Goal: Information Seeking & Learning: Compare options

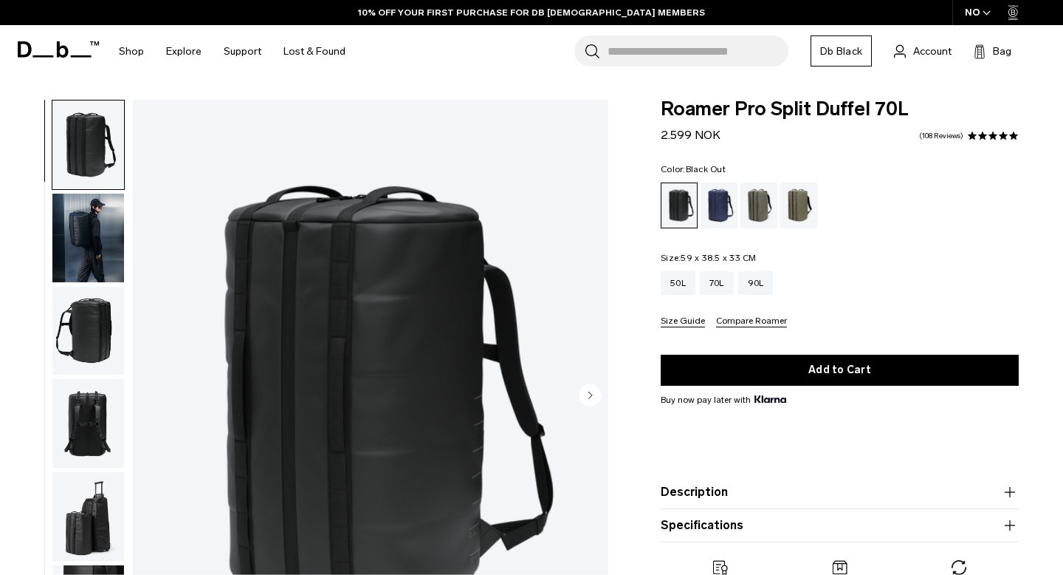
click at [95, 250] on img "button" at bounding box center [88, 237] width 72 height 89
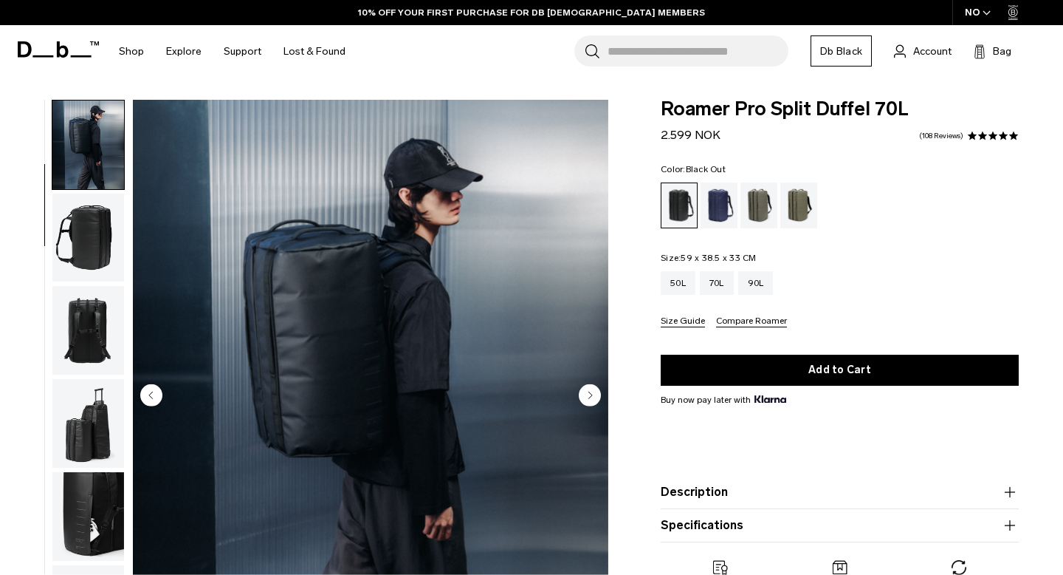
click at [86, 264] on img "button" at bounding box center [88, 237] width 72 height 89
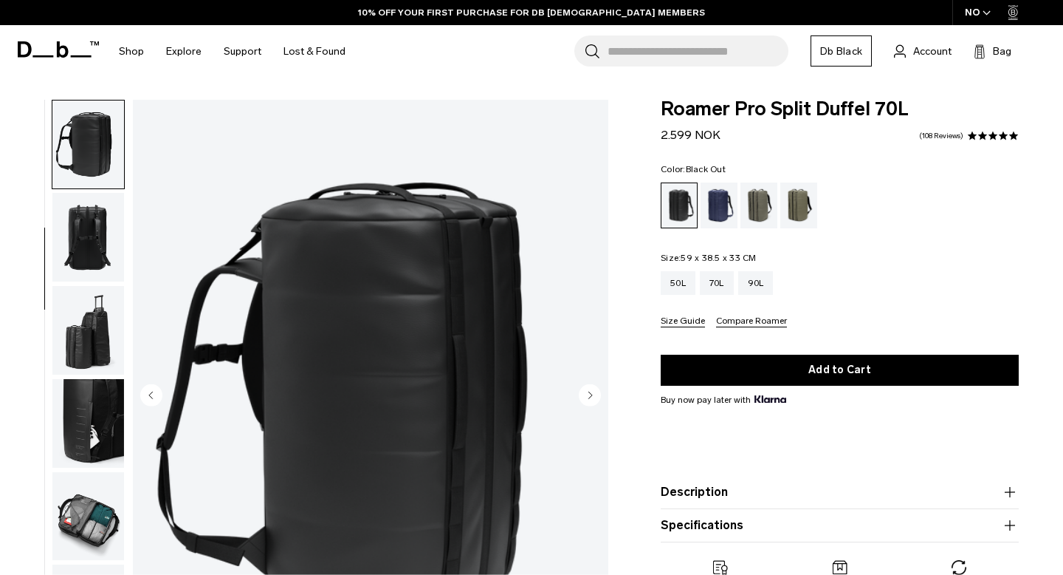
click at [86, 288] on img "button" at bounding box center [88, 330] width 72 height 89
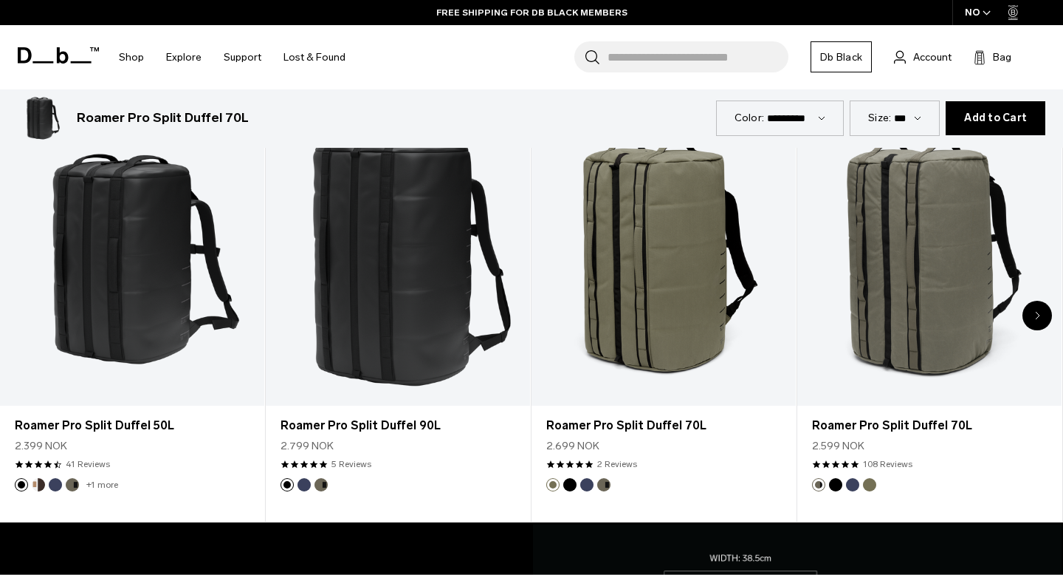
scroll to position [716, 0]
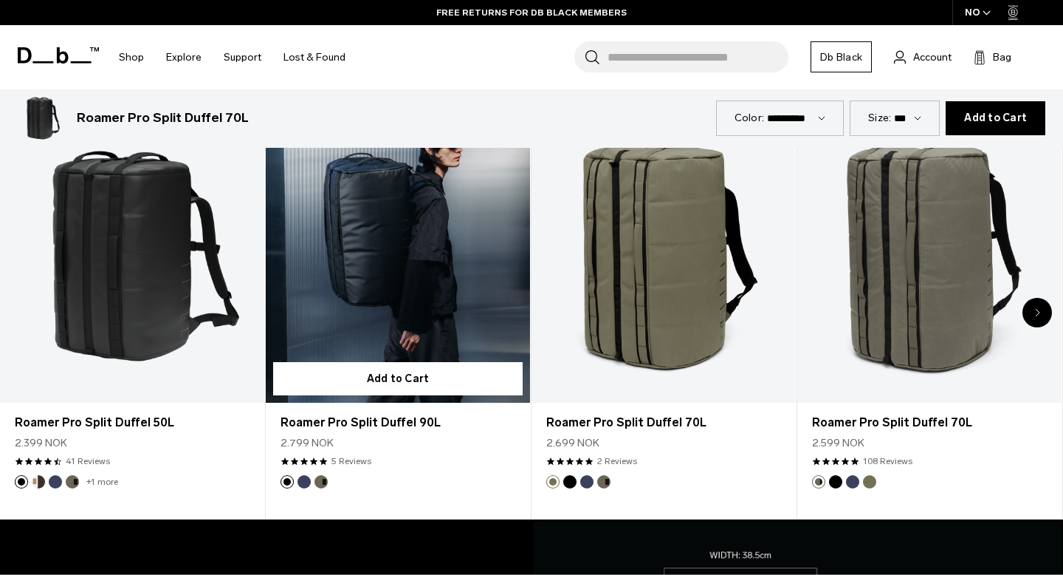
click at [380, 296] on link "Roamer Pro Split Duffel 90L" at bounding box center [398, 256] width 264 height 294
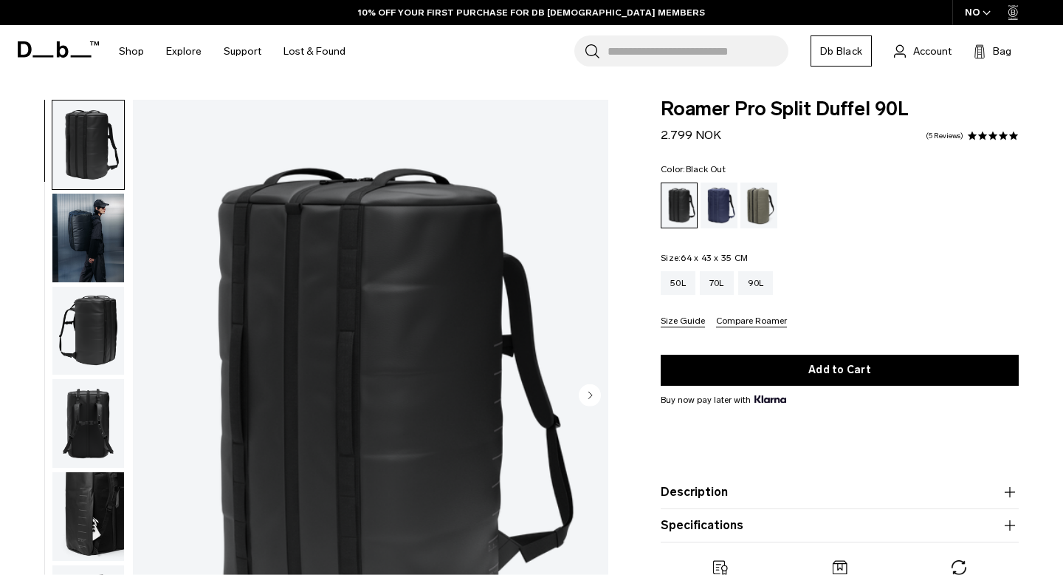
click at [81, 248] on img "button" at bounding box center [88, 237] width 72 height 89
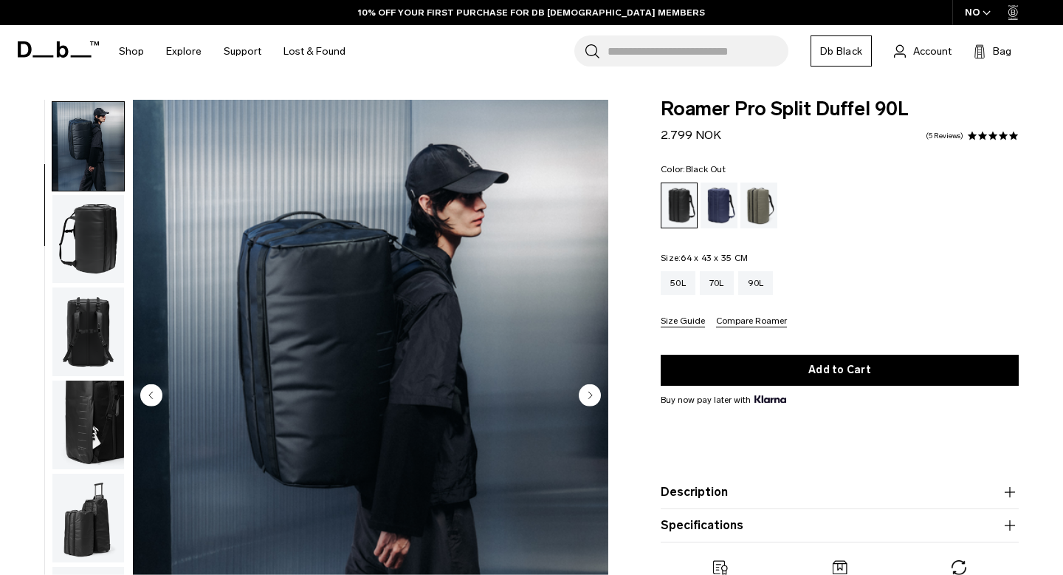
scroll to position [93, 0]
click at [762, 208] on div "Forest Green" at bounding box center [760, 205] width 38 height 46
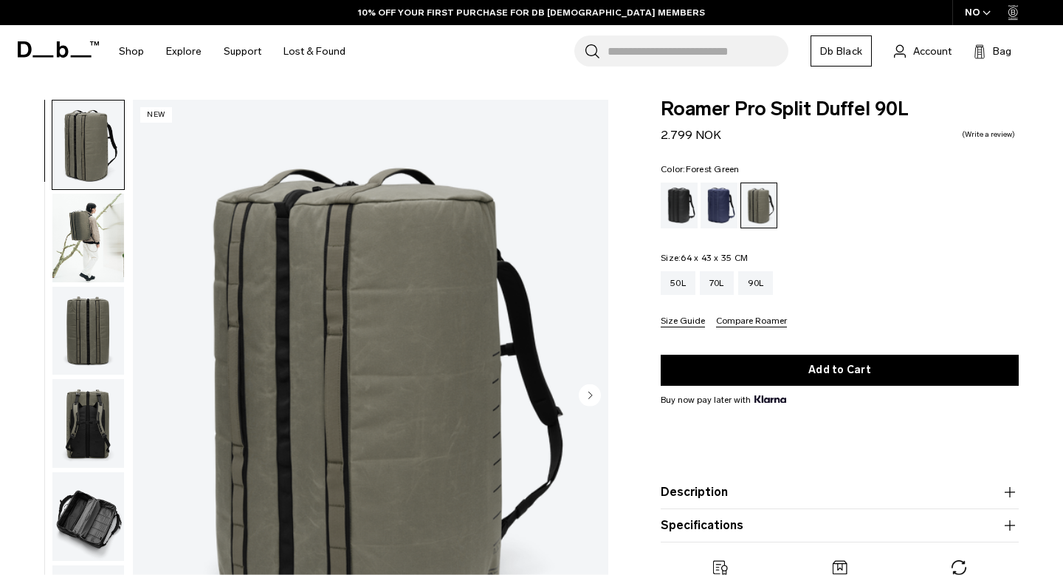
click at [83, 236] on img "button" at bounding box center [88, 237] width 72 height 89
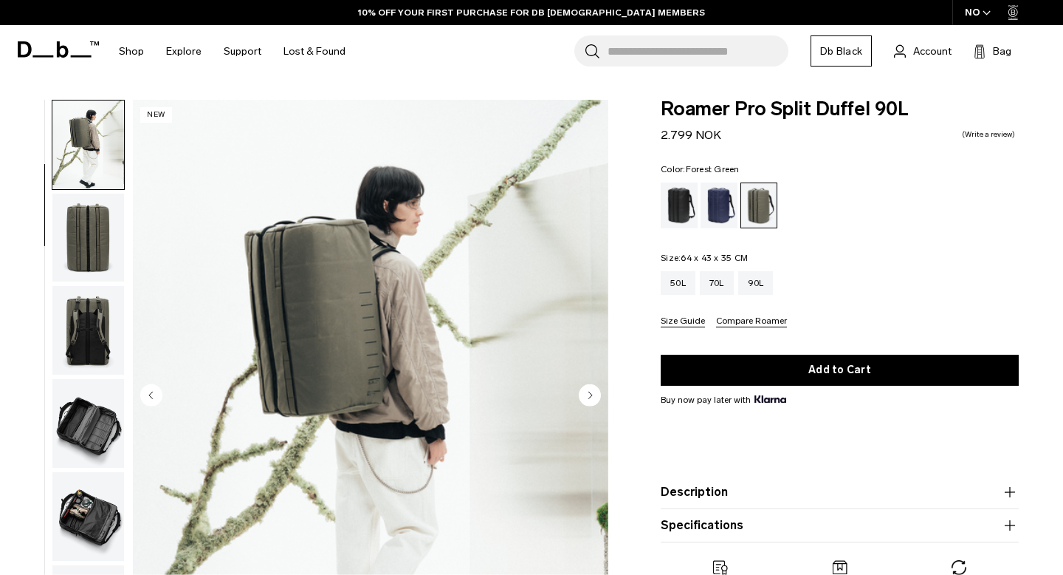
click at [89, 252] on img "button" at bounding box center [88, 237] width 72 height 89
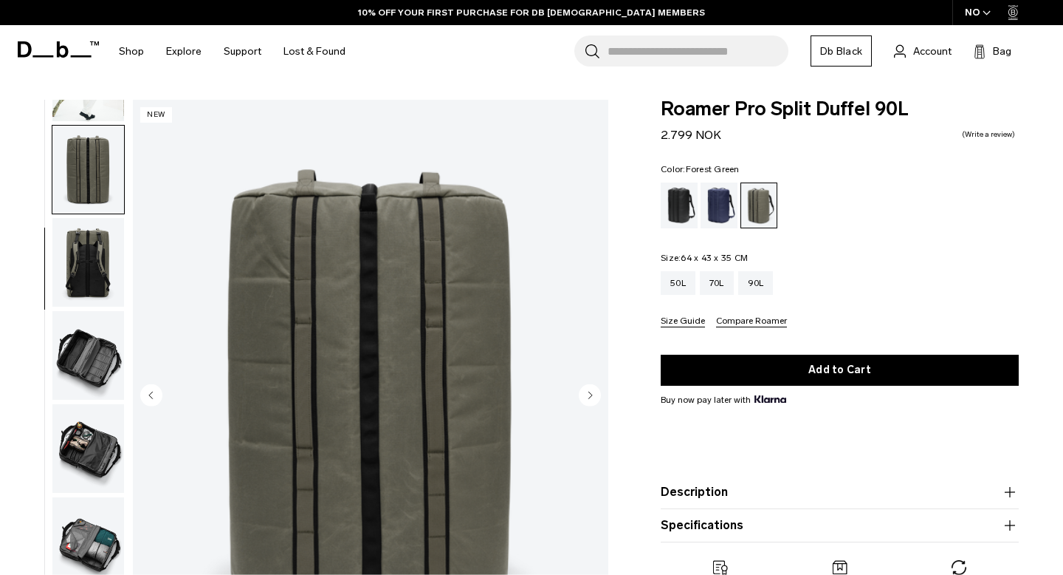
click at [88, 311] on img "button" at bounding box center [88, 355] width 72 height 89
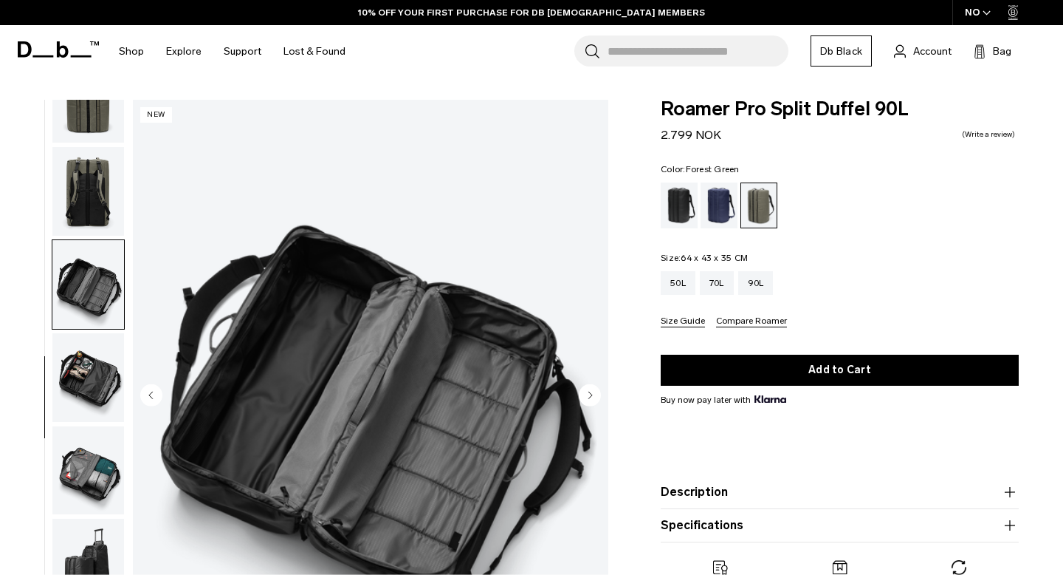
scroll to position [239, 0]
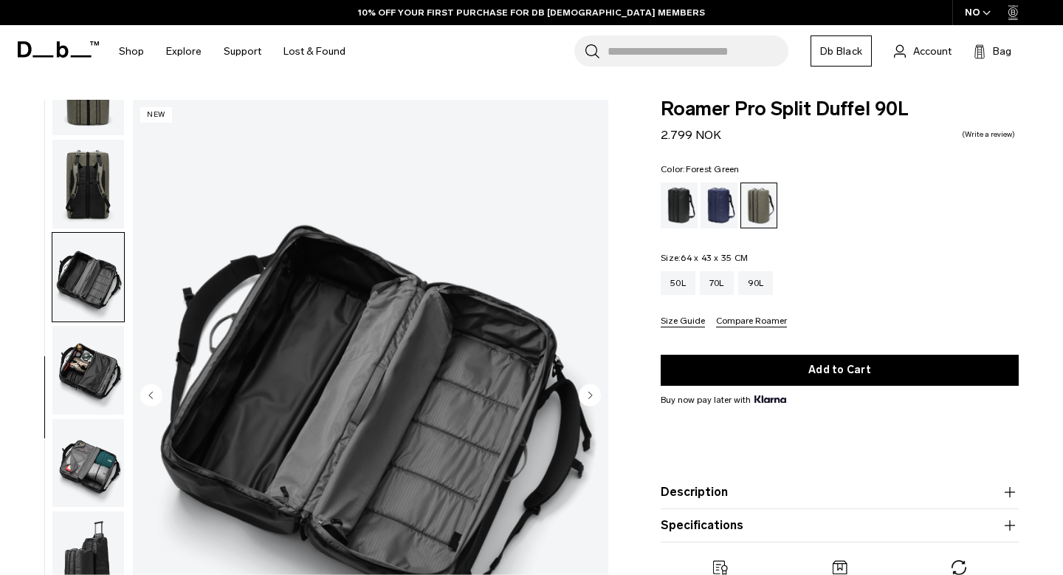
click at [88, 323] on ul at bounding box center [88, 397] width 73 height 594
click at [83, 348] on img "button" at bounding box center [88, 370] width 72 height 89
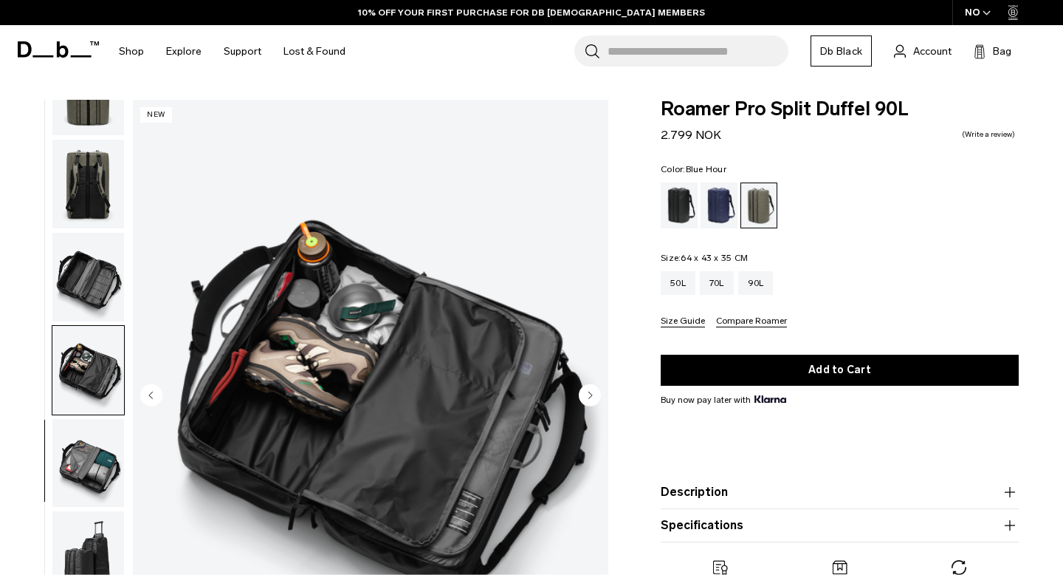
click at [724, 201] on div "Blue Hour" at bounding box center [720, 205] width 38 height 46
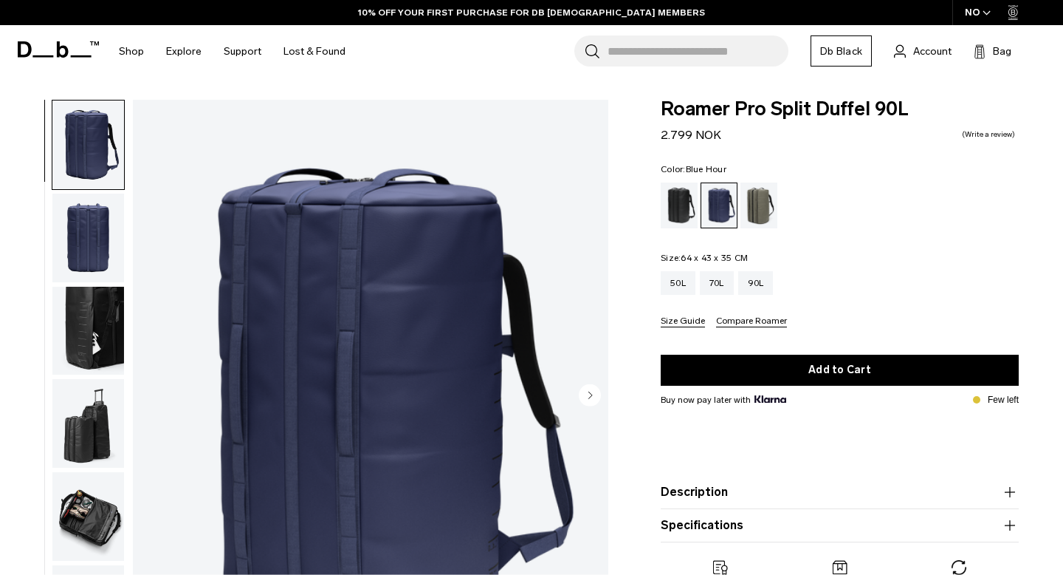
click at [87, 238] on img "button" at bounding box center [88, 237] width 72 height 89
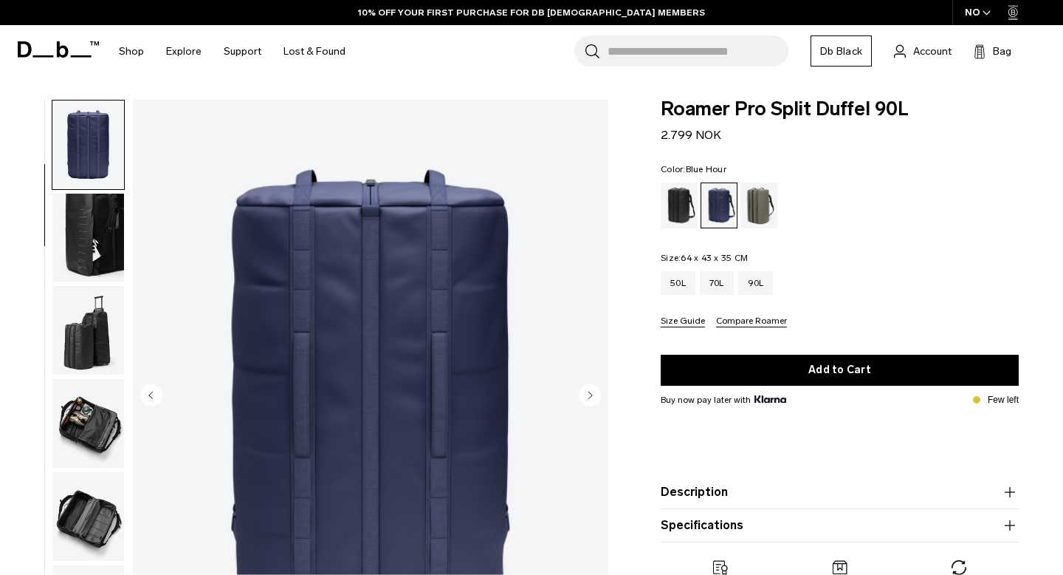
click at [83, 317] on img "button" at bounding box center [88, 330] width 72 height 89
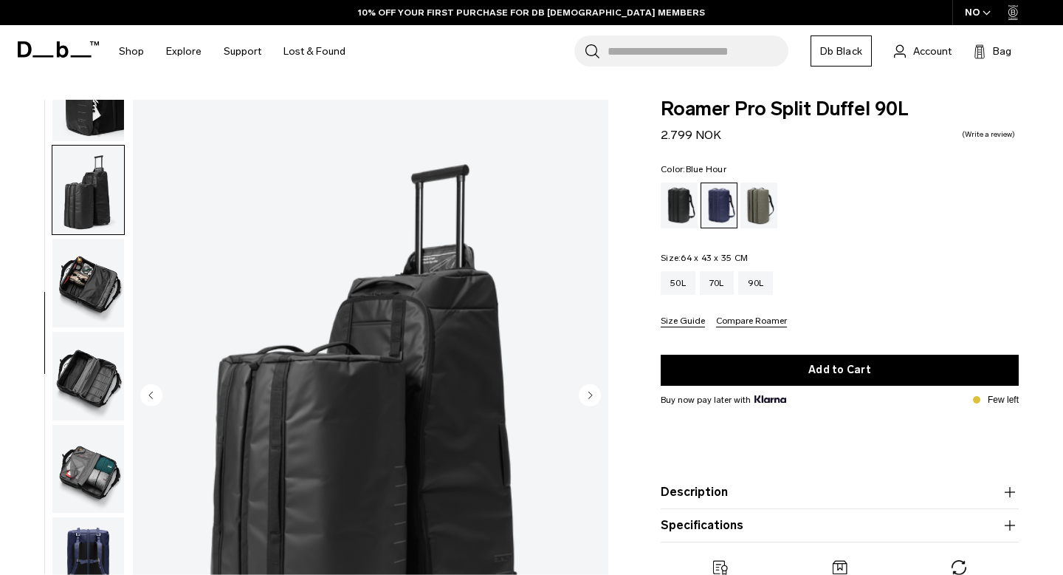
scroll to position [239, 0]
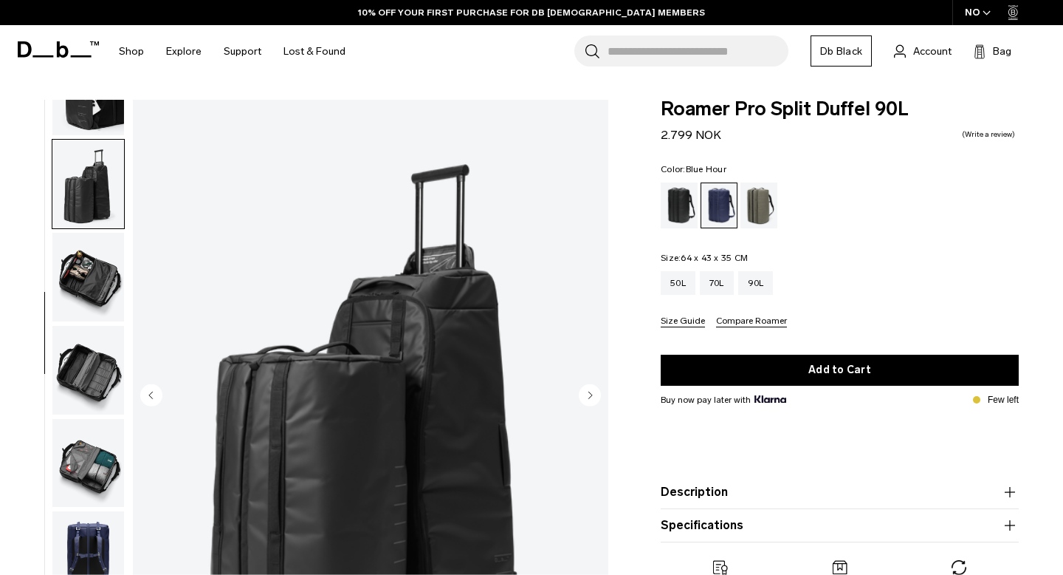
click at [82, 337] on img "button" at bounding box center [88, 370] width 72 height 89
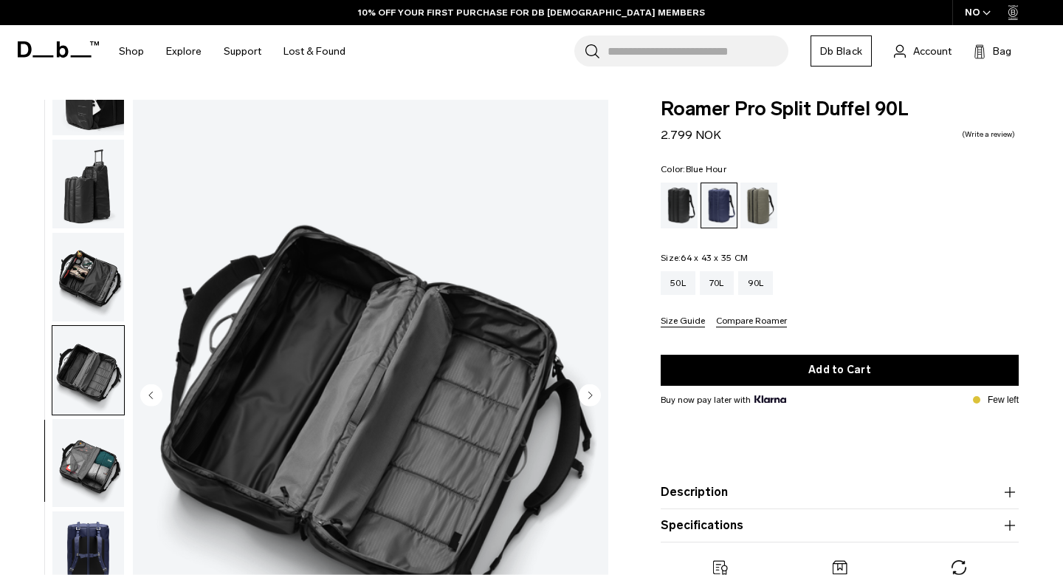
click at [82, 394] on img "button" at bounding box center [88, 370] width 72 height 89
click at [76, 445] on img "button" at bounding box center [88, 463] width 72 height 89
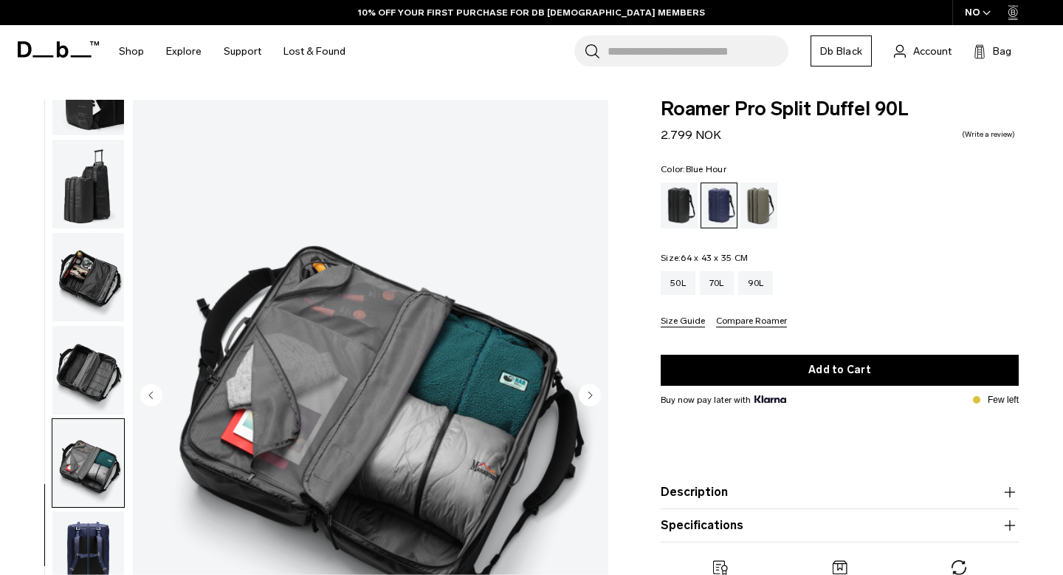
click at [78, 527] on img "button" at bounding box center [88, 555] width 72 height 89
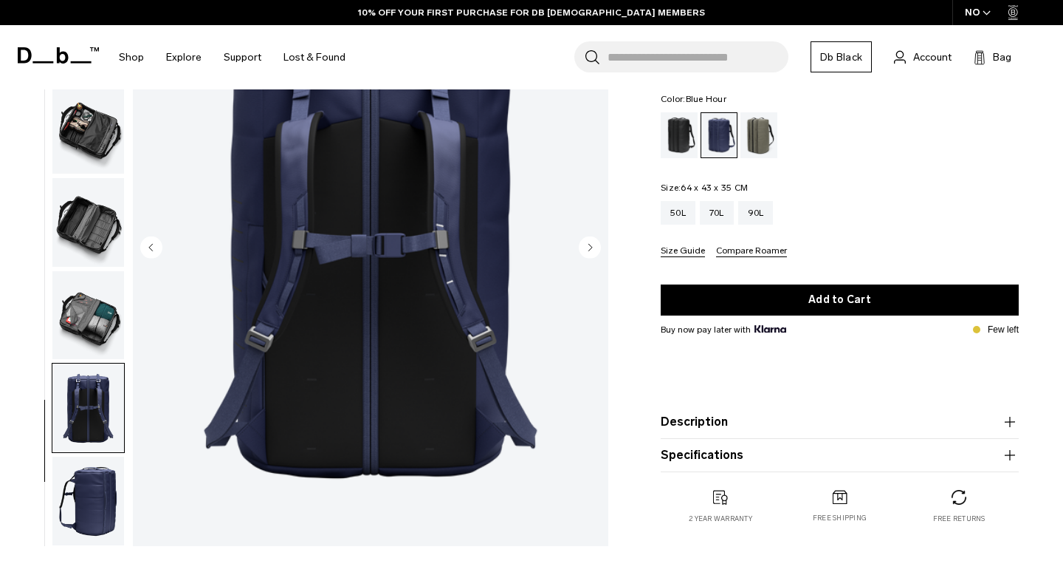
scroll to position [147, 0]
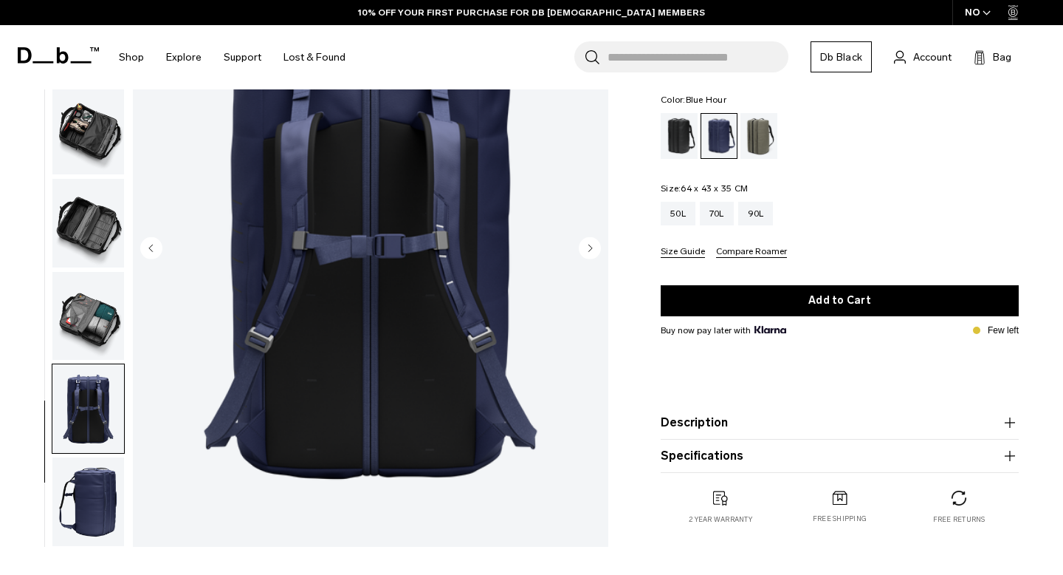
click at [80, 295] on img "button" at bounding box center [88, 316] width 72 height 89
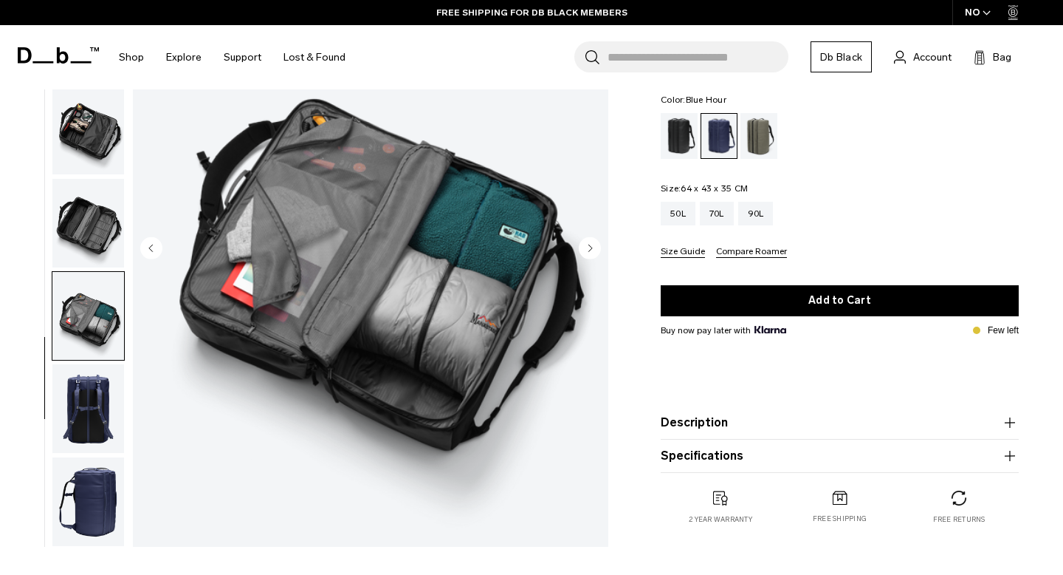
click at [78, 136] on img "button" at bounding box center [88, 130] width 72 height 89
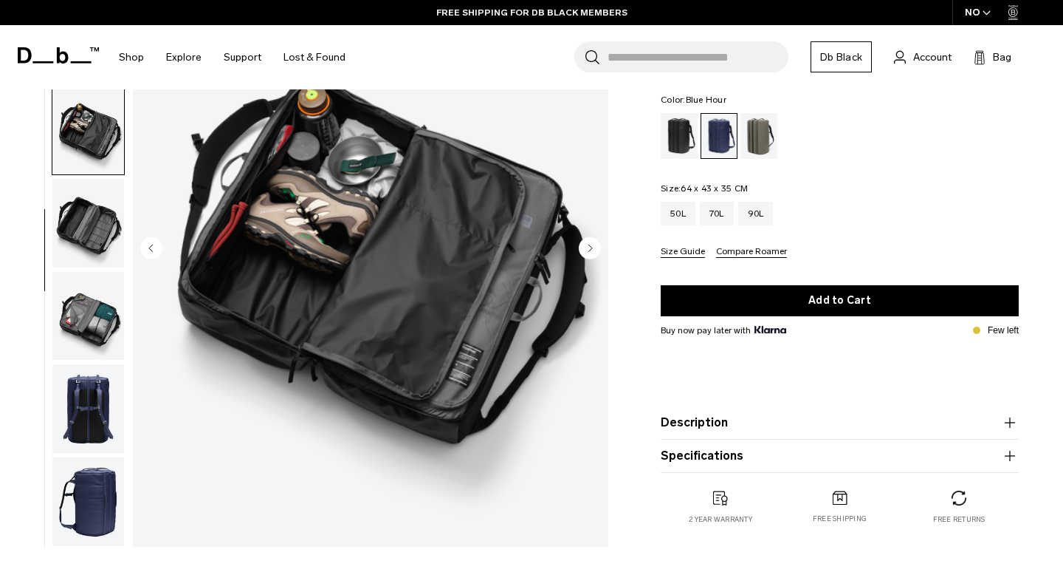
click at [75, 197] on img "button" at bounding box center [88, 223] width 72 height 89
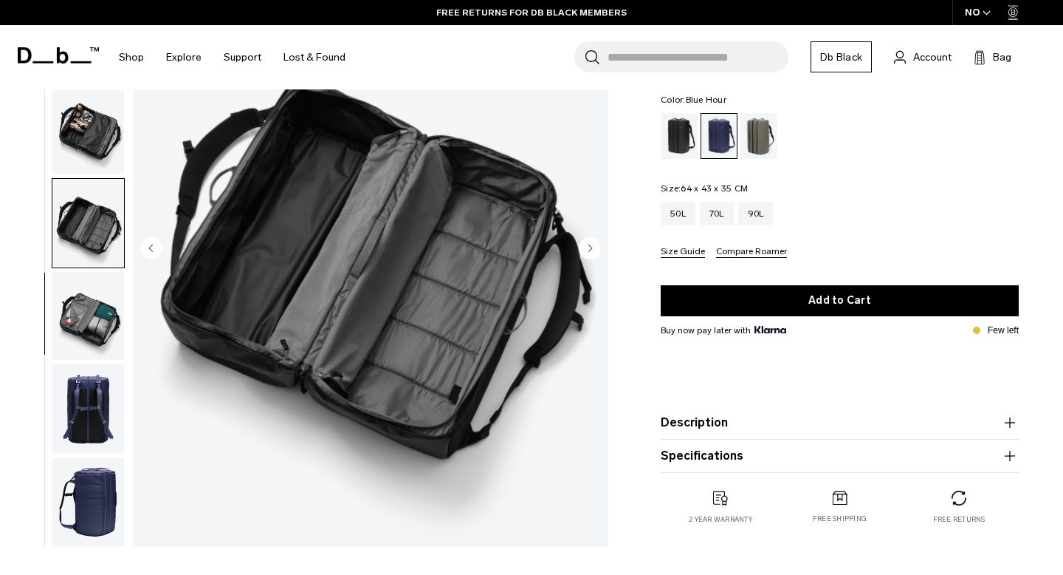
click at [74, 265] on img "button" at bounding box center [88, 223] width 72 height 89
click at [76, 325] on img "button" at bounding box center [88, 316] width 72 height 89
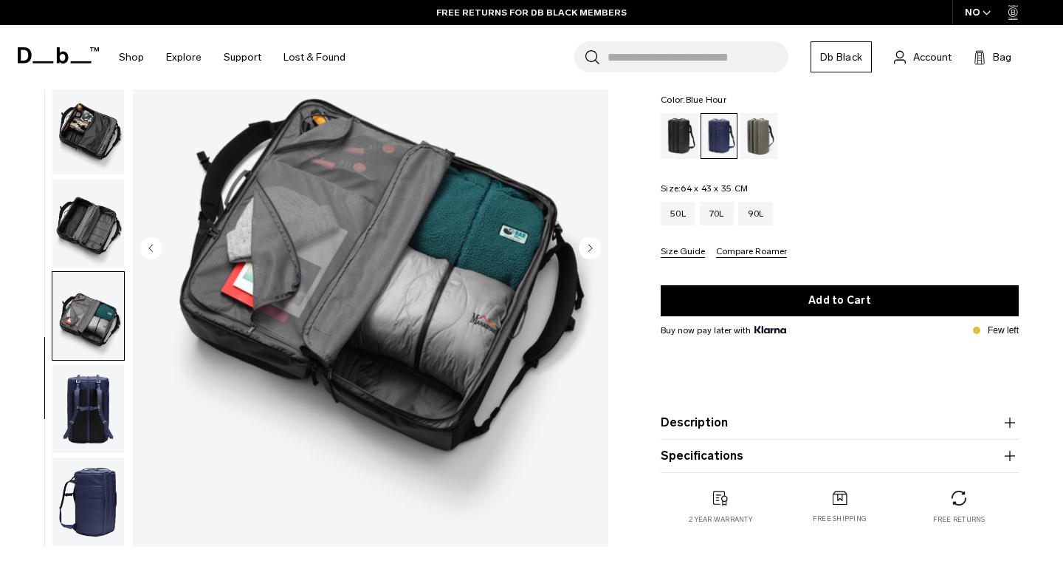
click at [95, 318] on img "button" at bounding box center [88, 316] width 72 height 89
click at [89, 409] on img "button" at bounding box center [88, 408] width 72 height 89
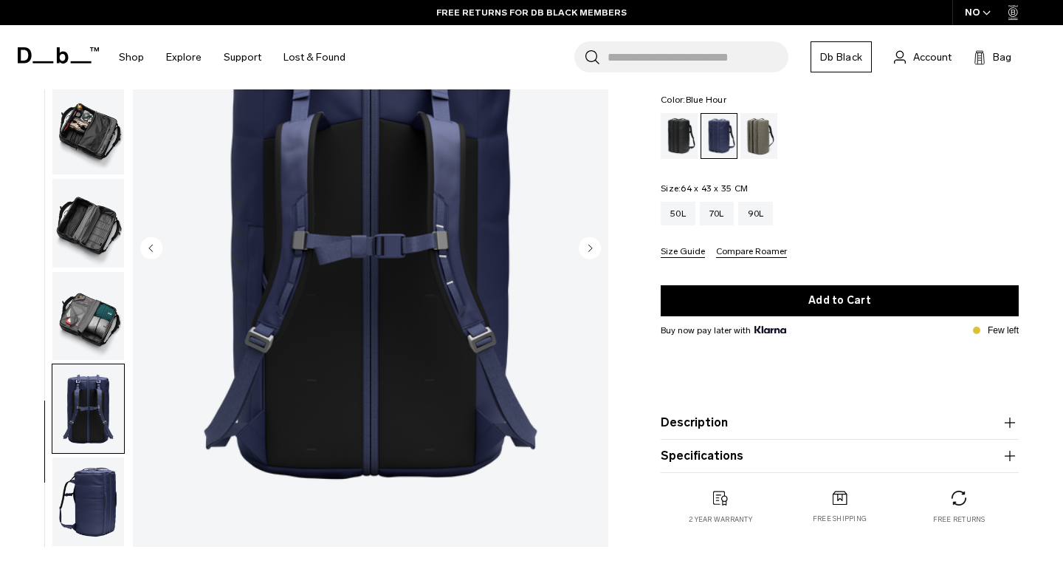
click at [106, 497] on img "button" at bounding box center [88, 501] width 72 height 89
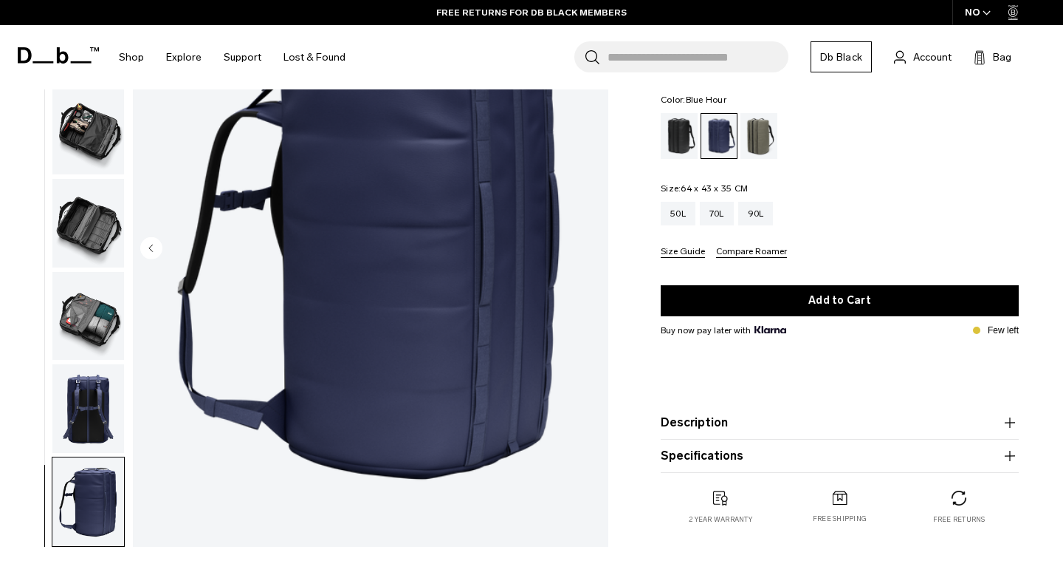
click at [89, 155] on img "button" at bounding box center [88, 130] width 72 height 89
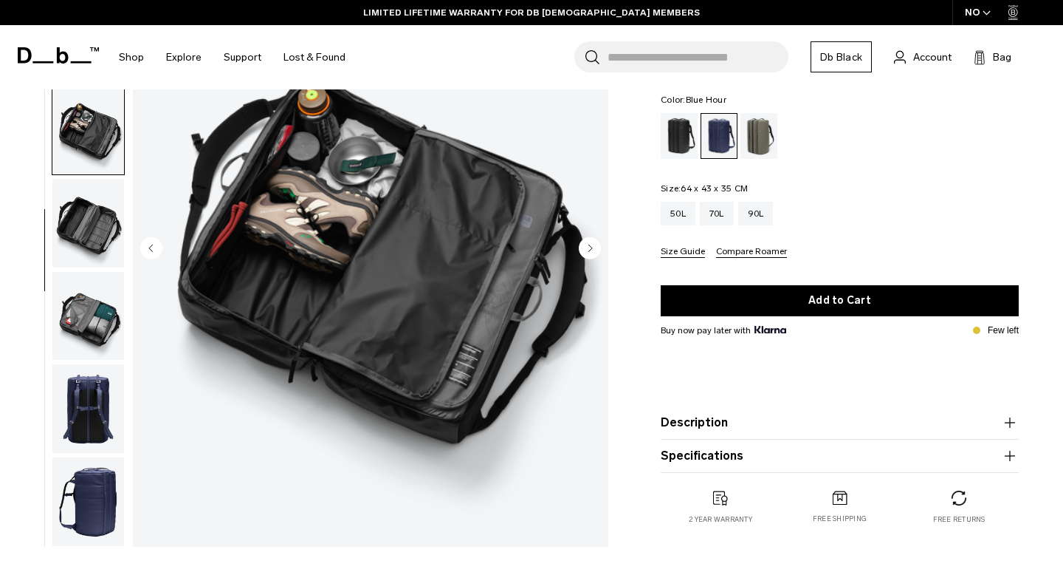
click at [90, 230] on img "button" at bounding box center [88, 223] width 72 height 89
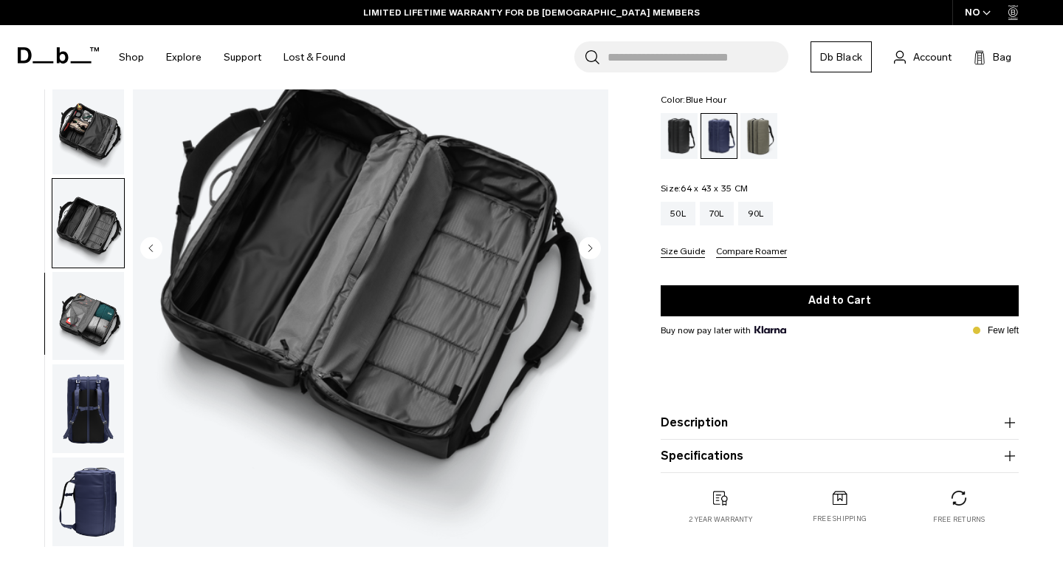
click at [83, 354] on img "button" at bounding box center [88, 316] width 72 height 89
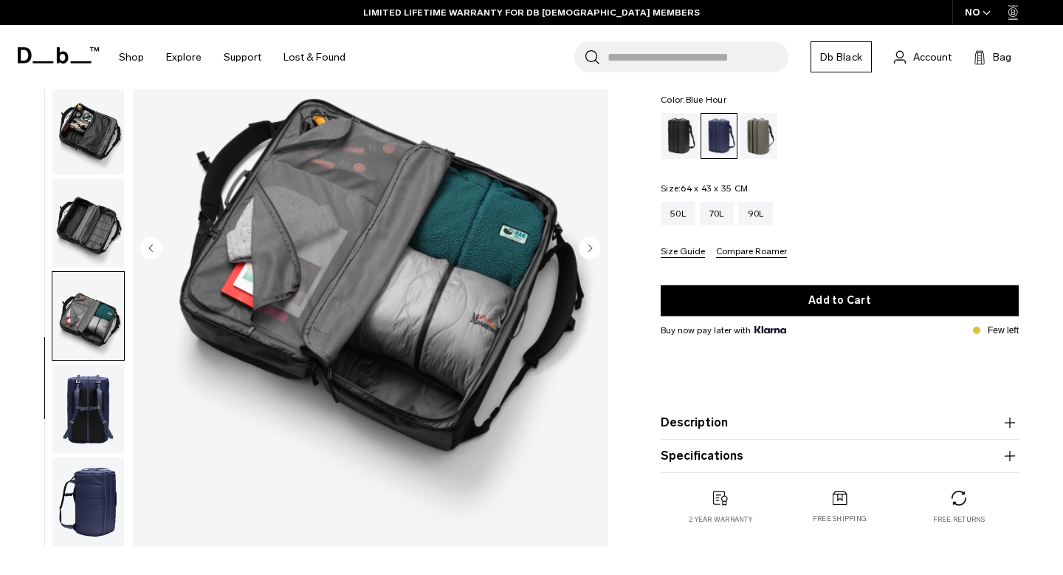
click at [90, 160] on img "button" at bounding box center [88, 130] width 72 height 89
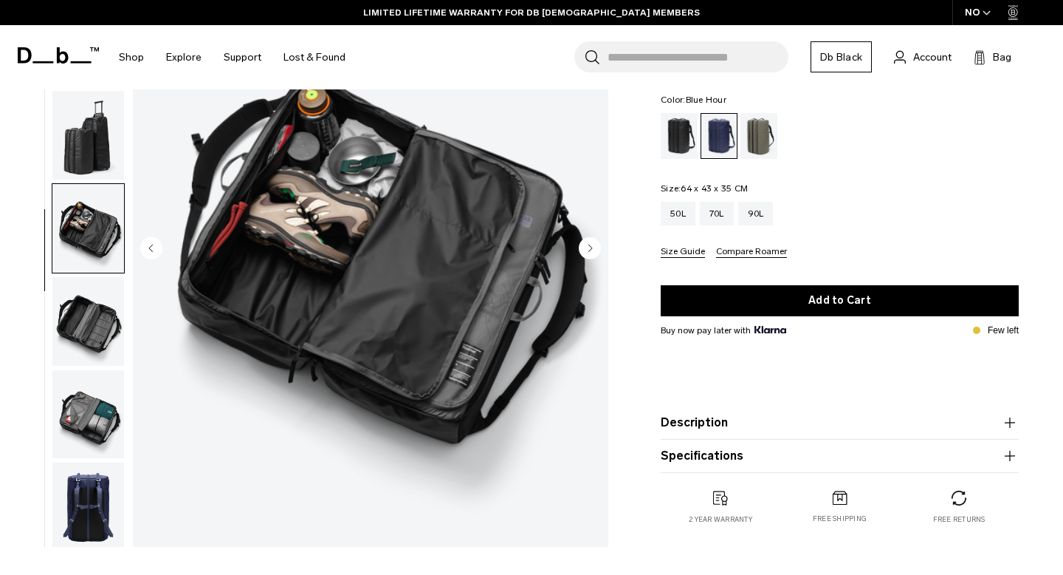
scroll to position [0, 0]
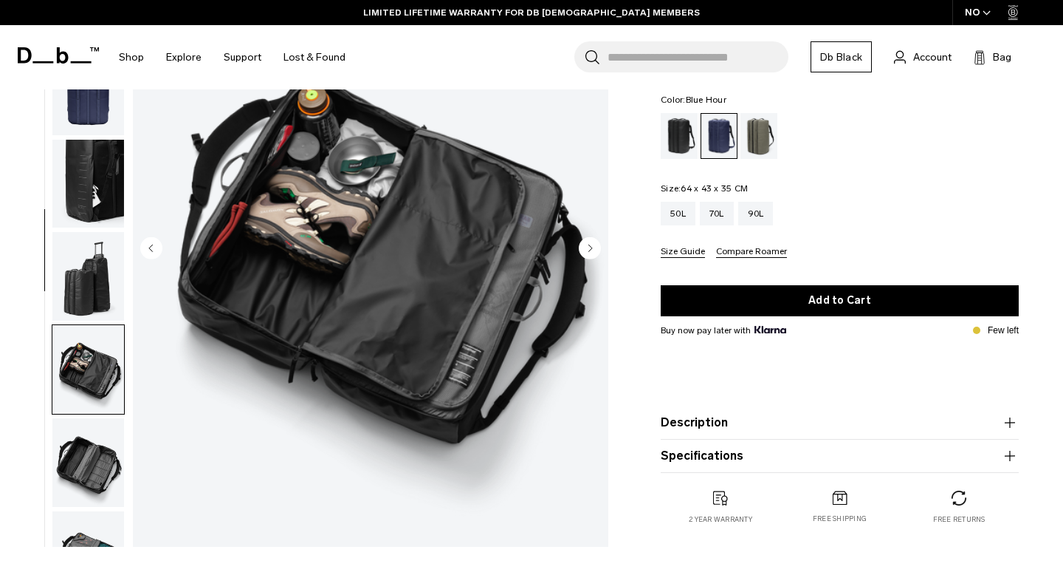
click at [90, 160] on img "button" at bounding box center [88, 184] width 72 height 89
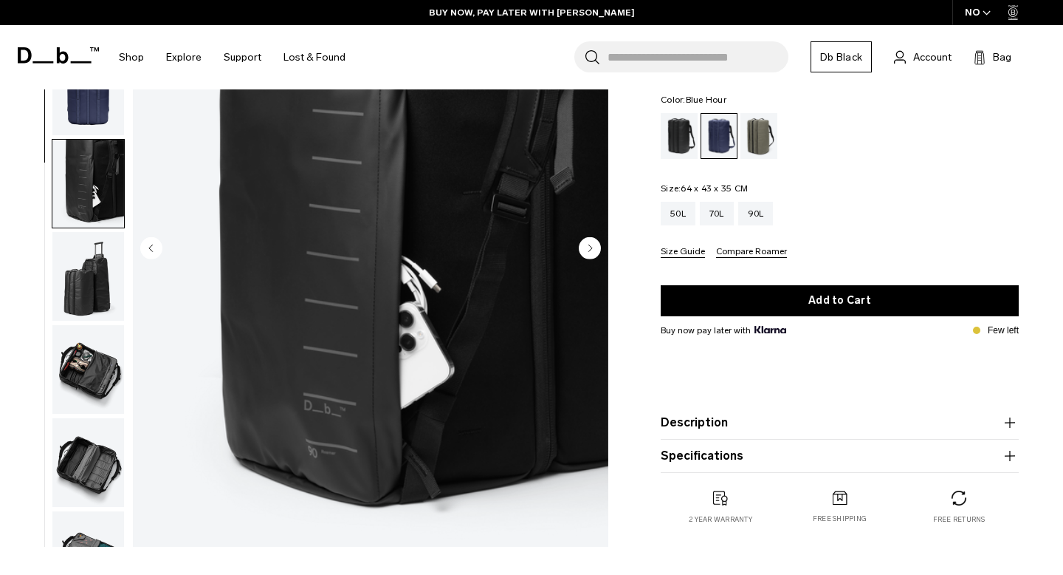
click at [114, 97] on img "button" at bounding box center [88, 91] width 72 height 89
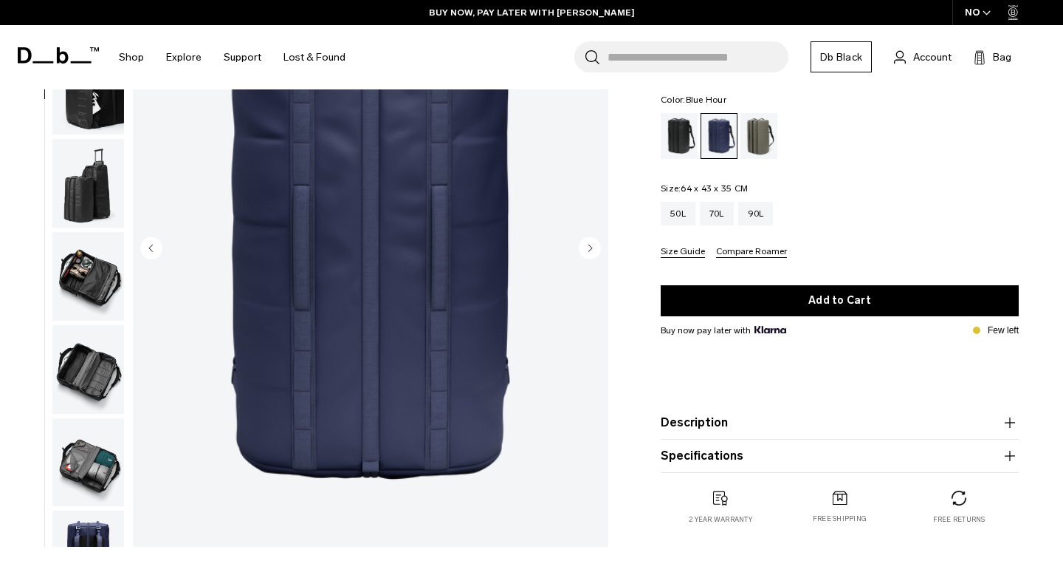
click at [93, 133] on img "button" at bounding box center [88, 91] width 72 height 89
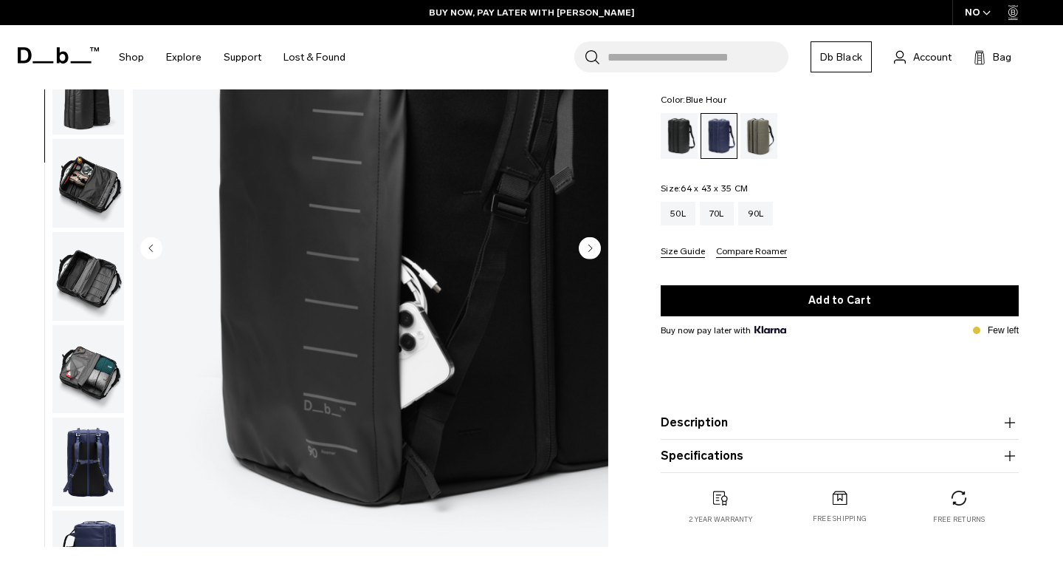
click at [92, 165] on img "button" at bounding box center [88, 183] width 72 height 89
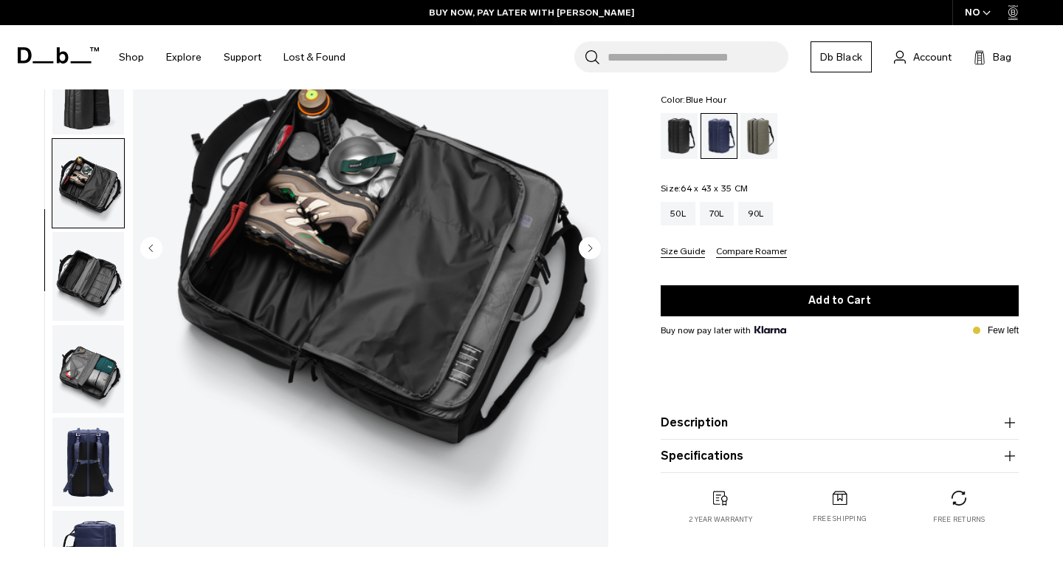
scroll to position [239, 0]
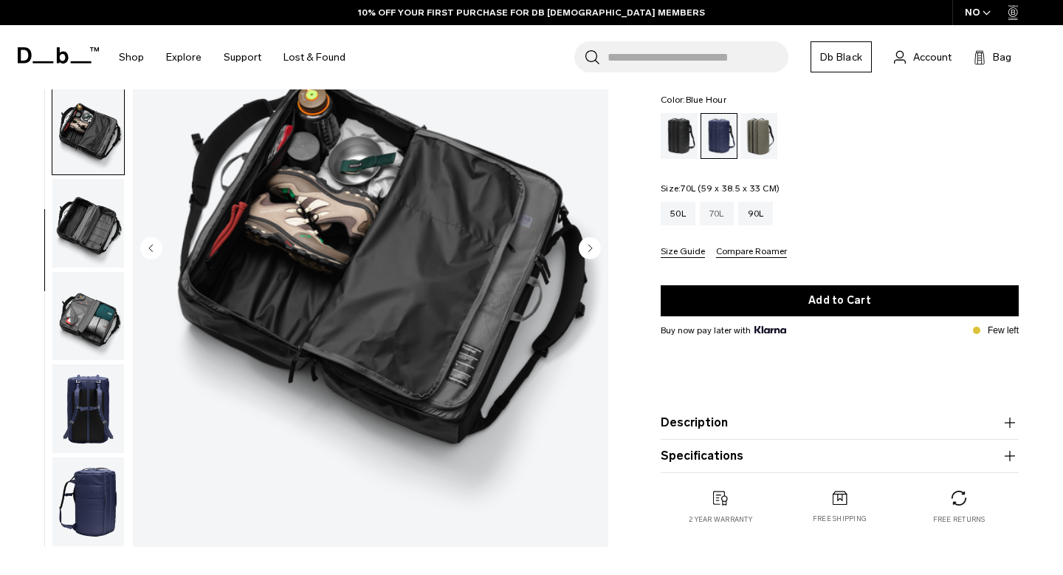
click at [720, 212] on div "70L" at bounding box center [717, 214] width 34 height 24
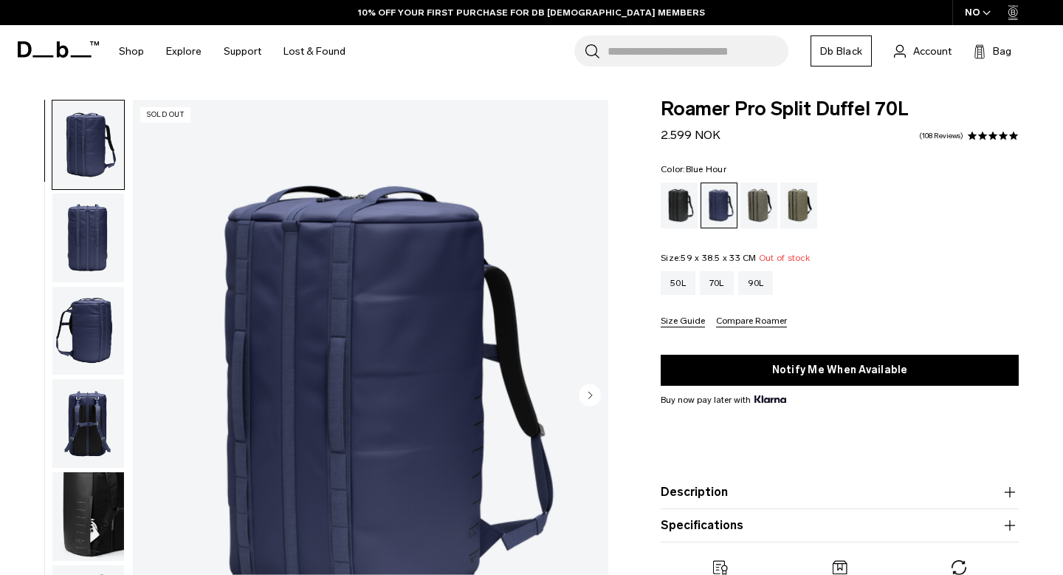
click at [86, 528] on img "button" at bounding box center [88, 516] width 72 height 89
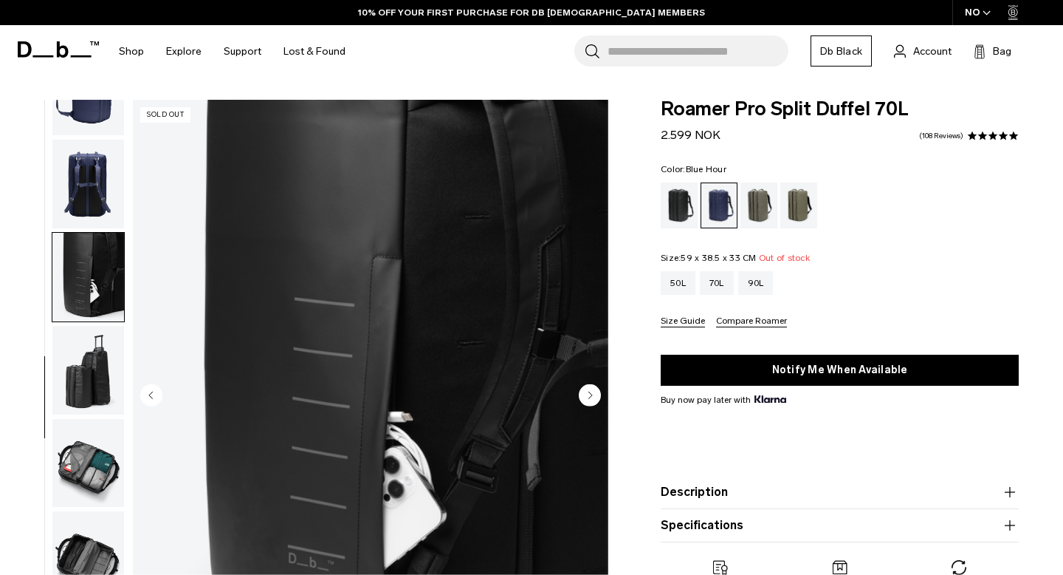
click at [93, 459] on img "button" at bounding box center [88, 463] width 72 height 89
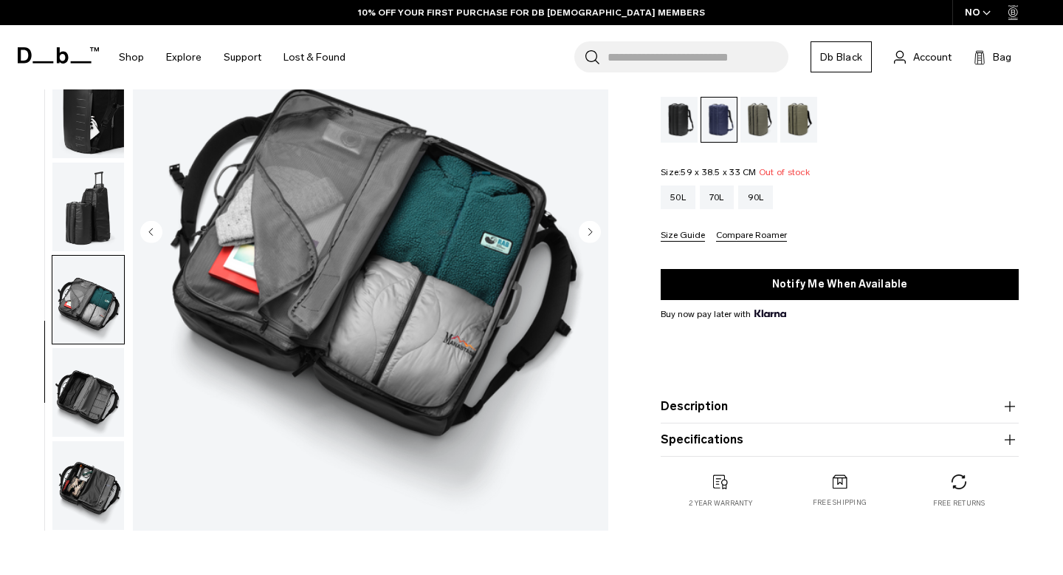
scroll to position [168, 0]
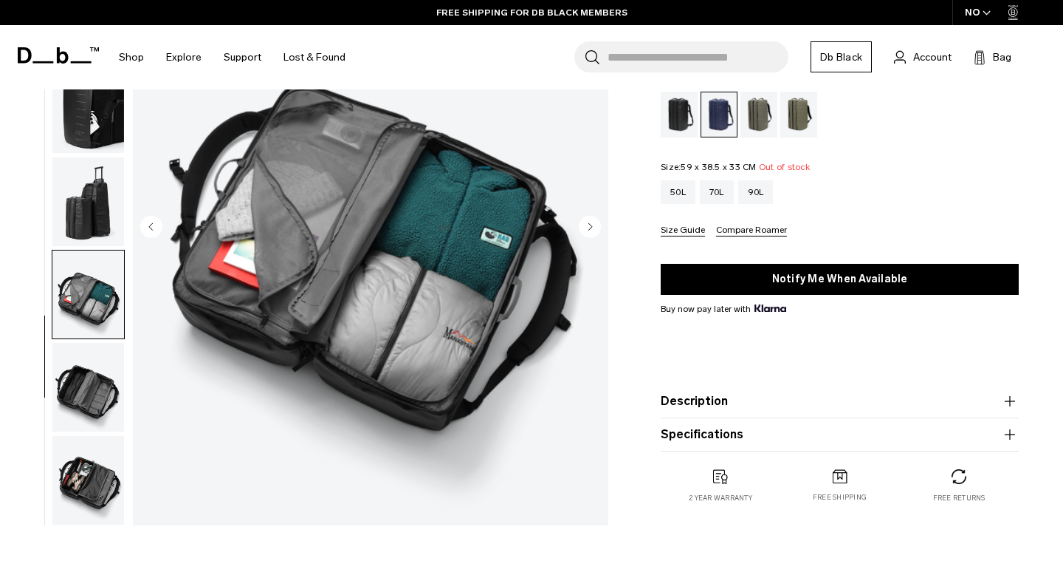
click at [86, 397] on img "button" at bounding box center [88, 387] width 72 height 89
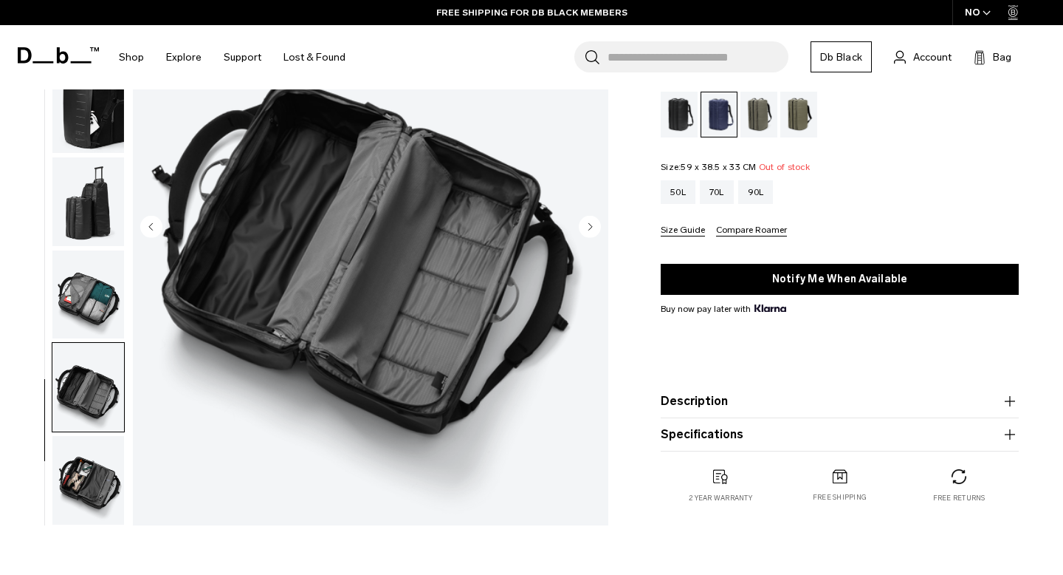
click at [81, 298] on img "button" at bounding box center [88, 294] width 72 height 89
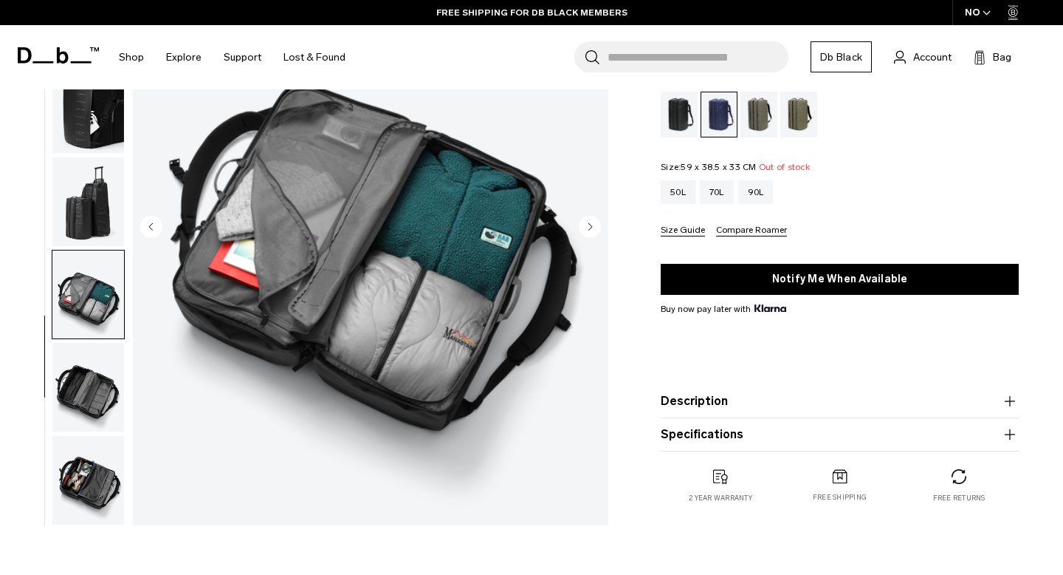
click at [79, 222] on img "button" at bounding box center [88, 201] width 72 height 89
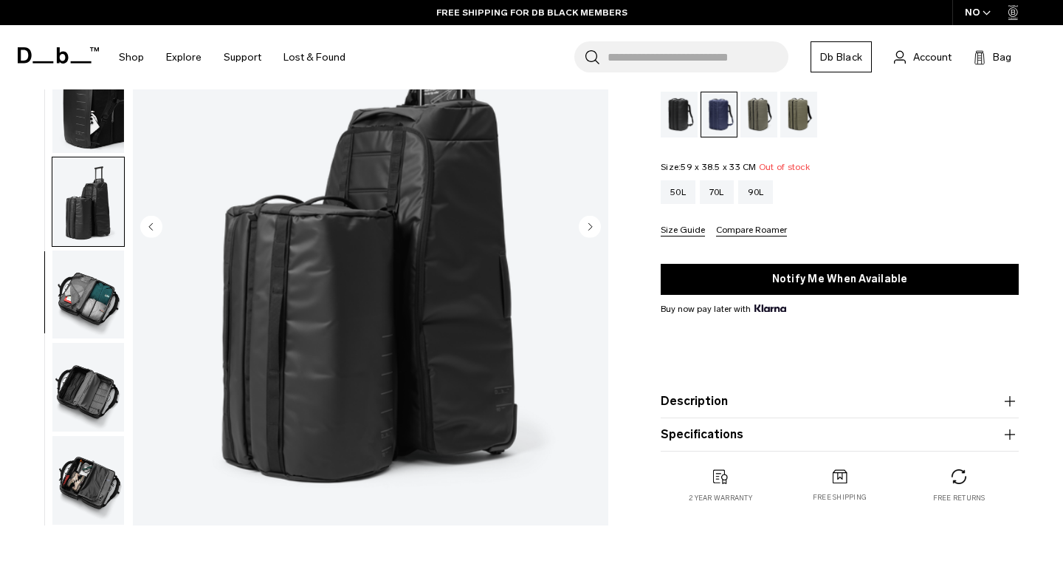
click at [72, 111] on img "button" at bounding box center [88, 108] width 72 height 89
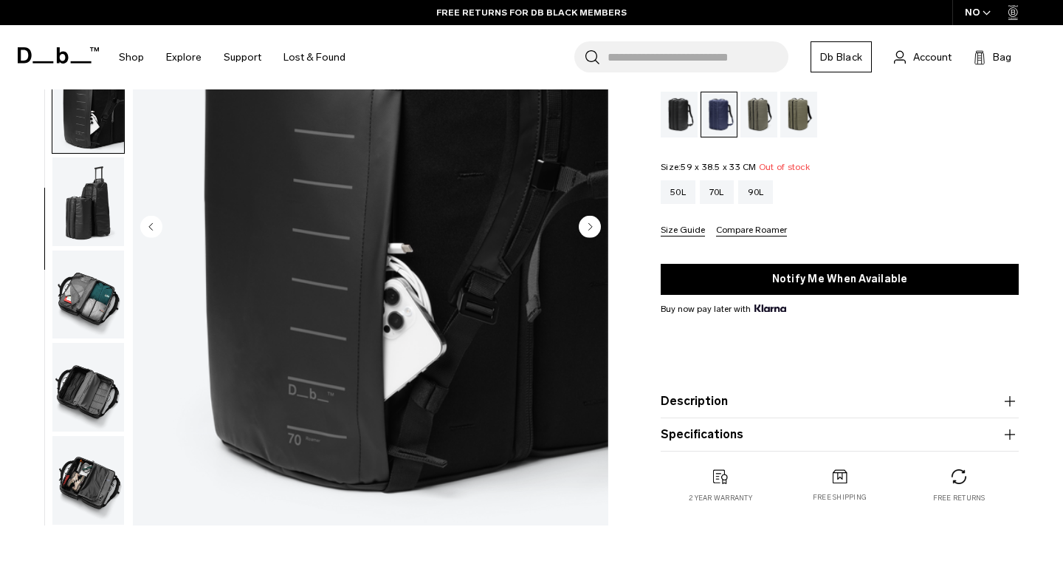
click at [72, 174] on img "button" at bounding box center [88, 201] width 72 height 89
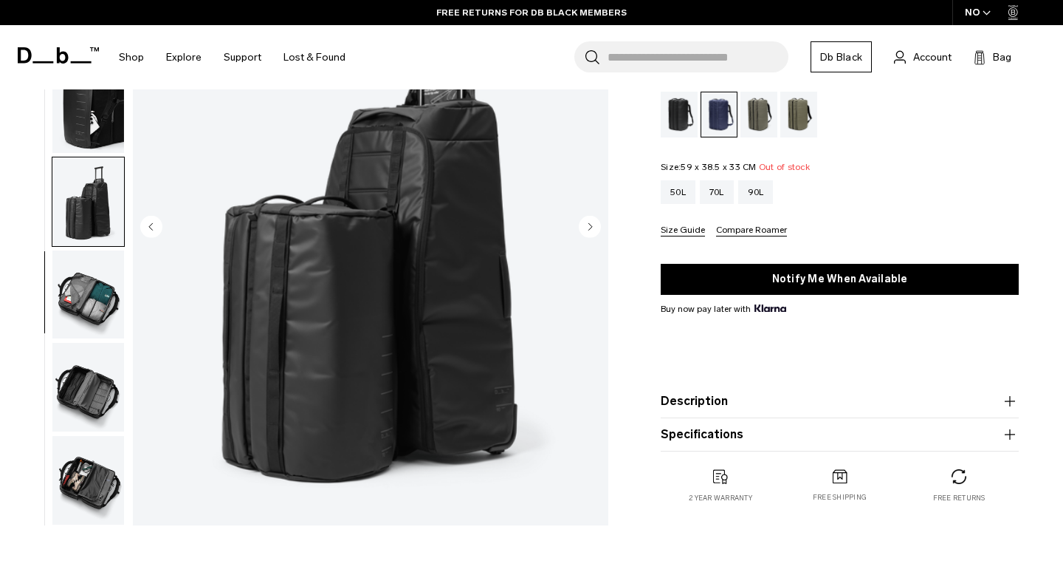
click at [78, 283] on img "button" at bounding box center [88, 294] width 72 height 89
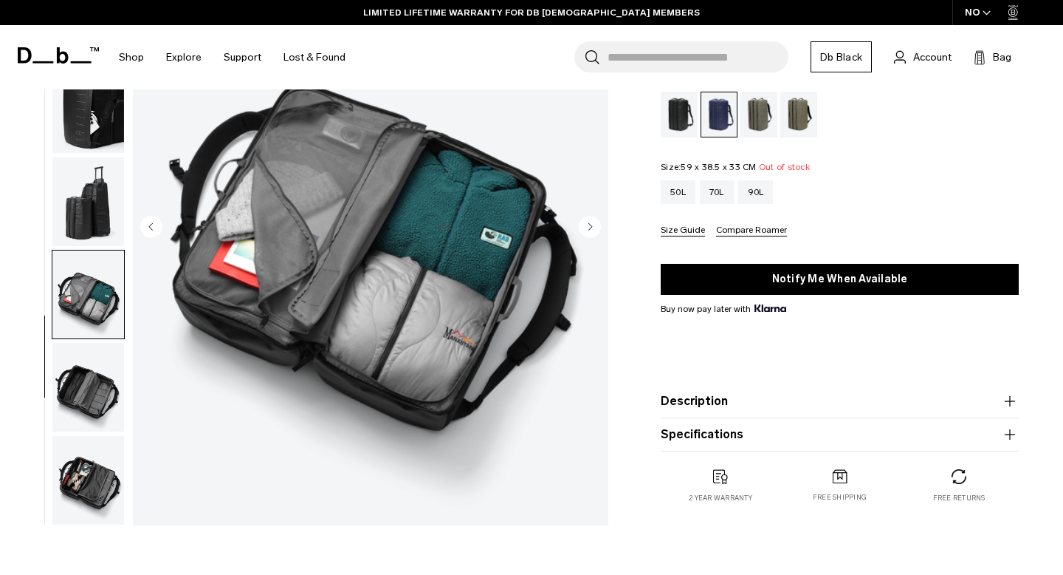
click at [64, 202] on img "button" at bounding box center [88, 201] width 72 height 89
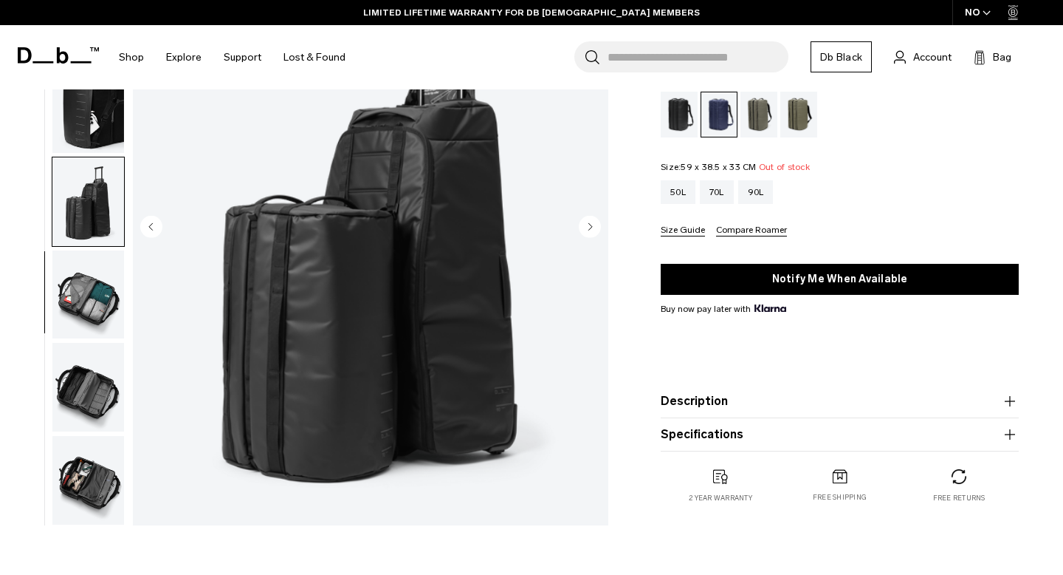
click at [75, 281] on img "button" at bounding box center [88, 294] width 72 height 89
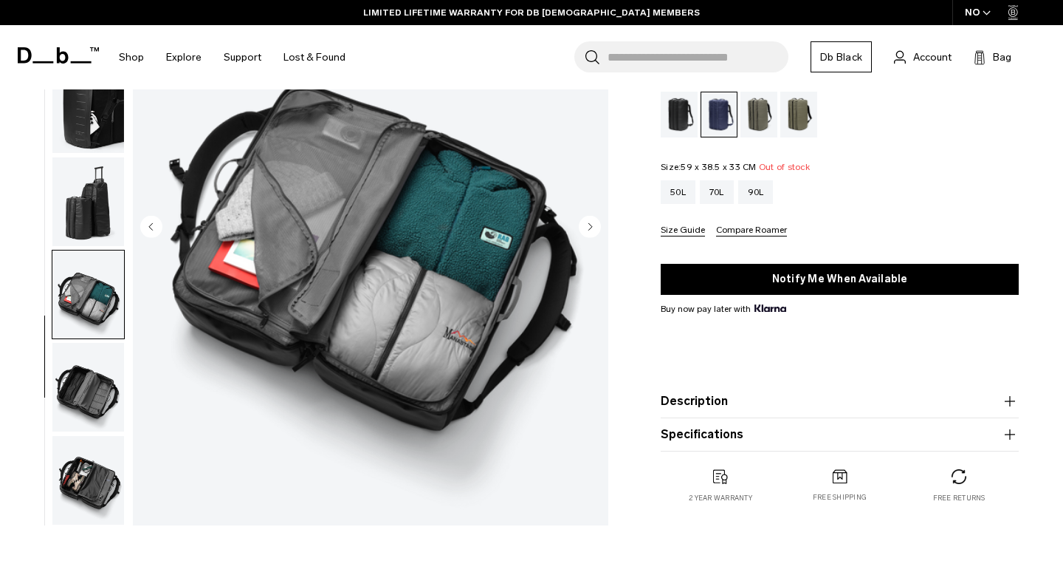
click at [90, 385] on img "button" at bounding box center [88, 387] width 72 height 89
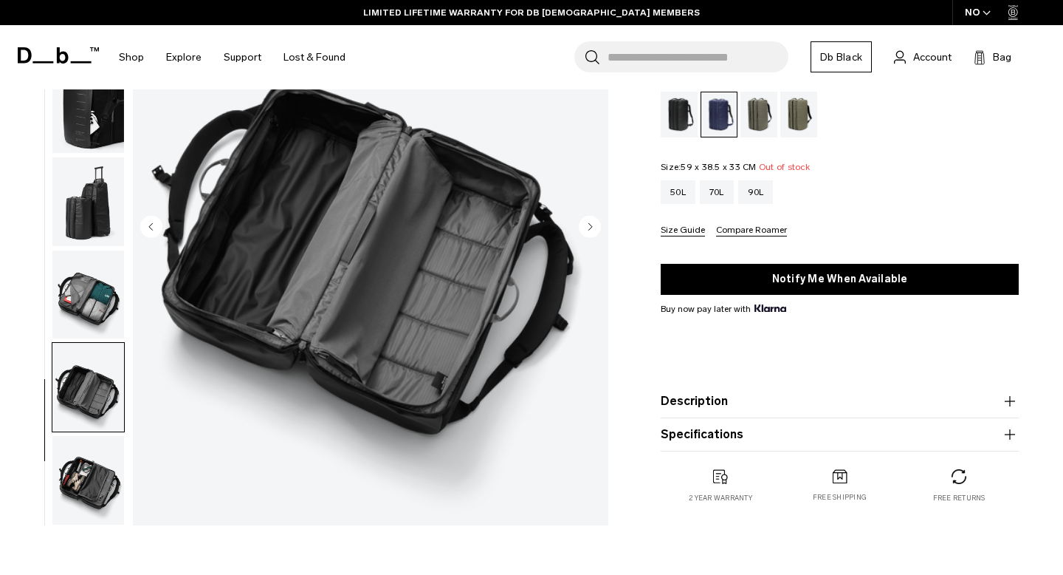
click at [84, 478] on img "button" at bounding box center [88, 480] width 72 height 89
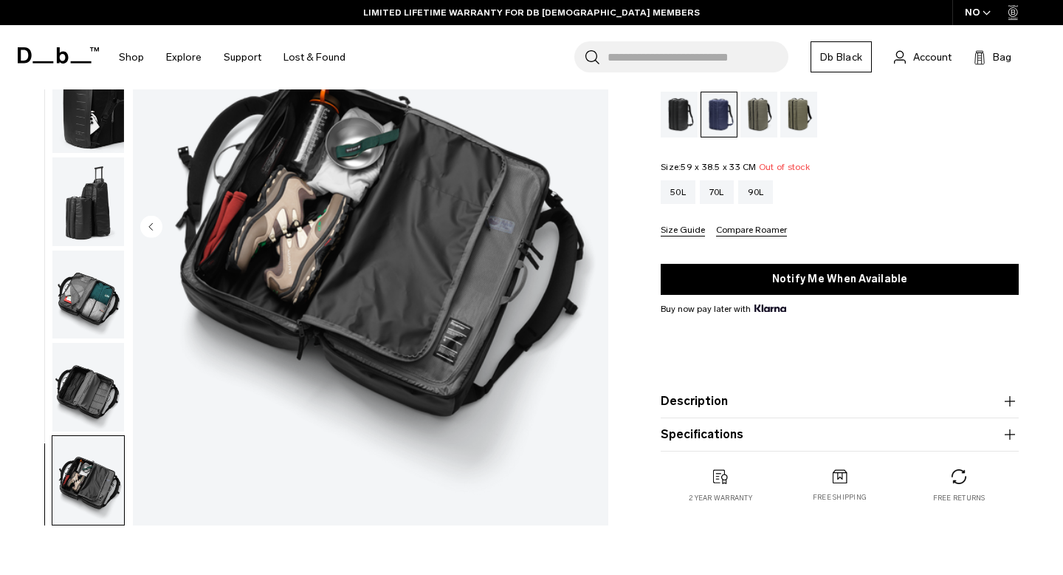
click at [768, 112] on div "Forest Green" at bounding box center [760, 115] width 38 height 46
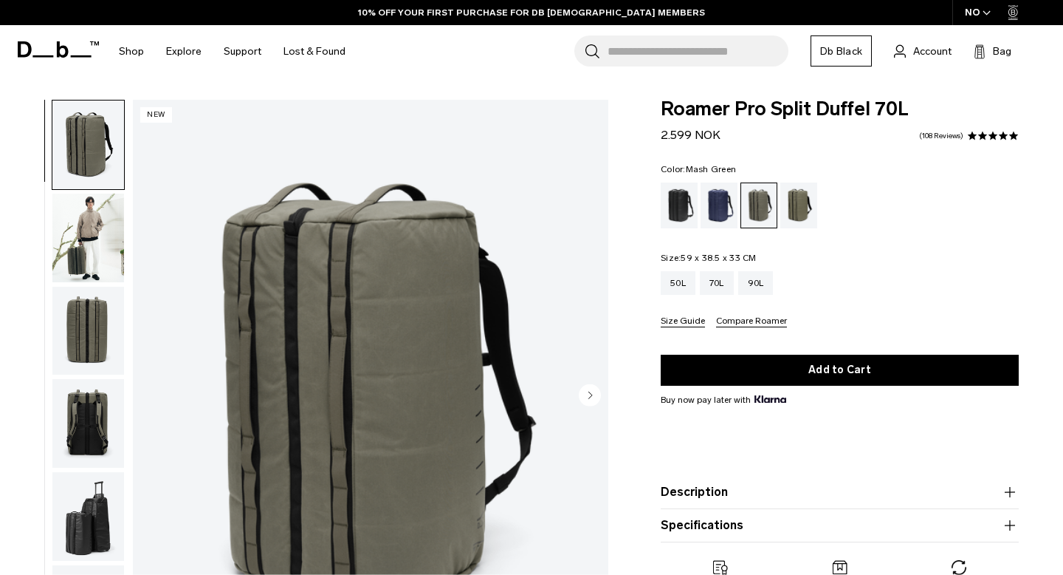
click at [797, 213] on div "Mash Green" at bounding box center [800, 205] width 38 height 46
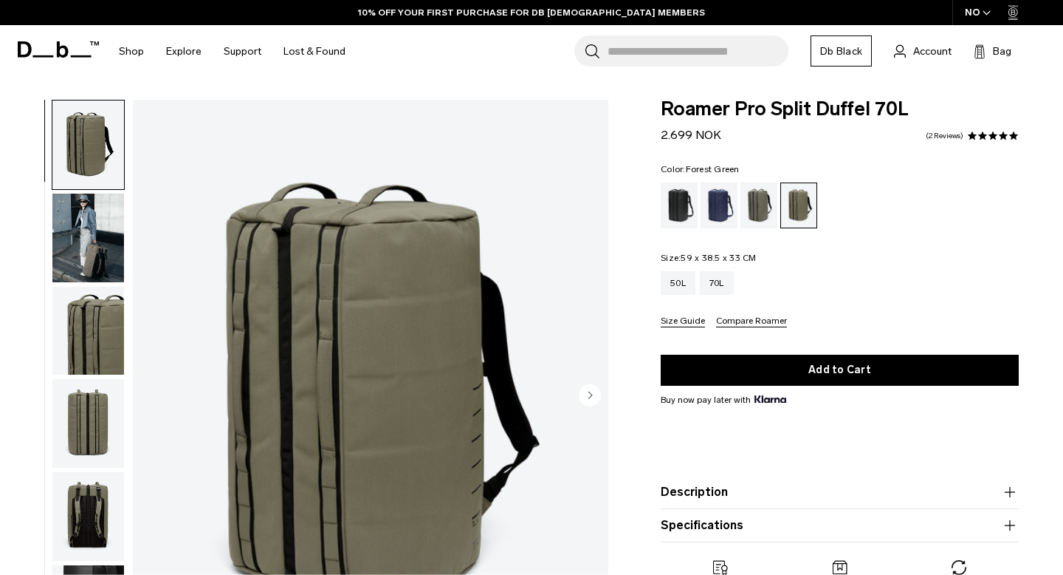
click at [749, 197] on div "Forest Green" at bounding box center [760, 205] width 38 height 46
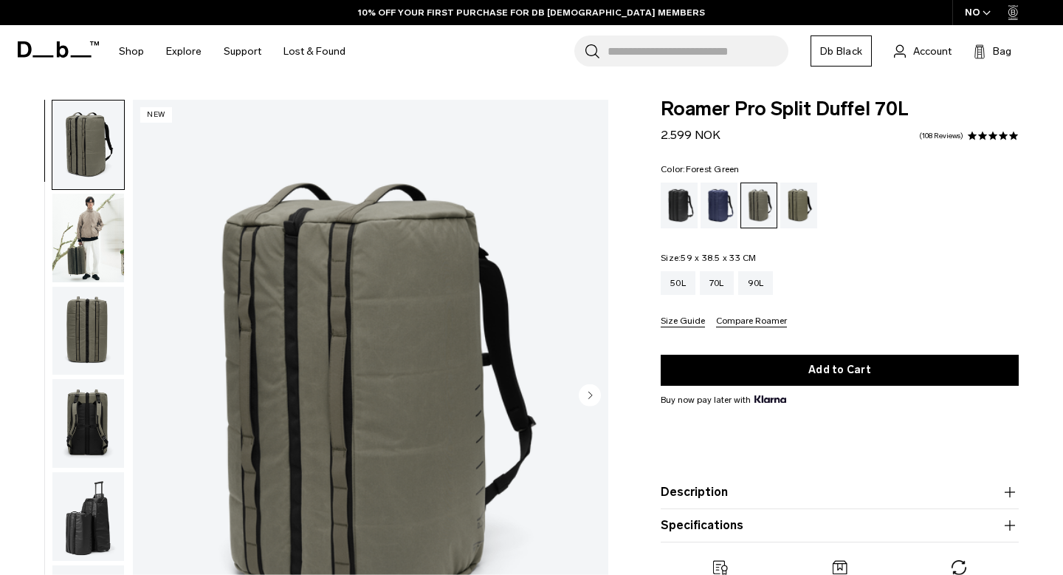
click at [61, 235] on img "button" at bounding box center [88, 237] width 72 height 89
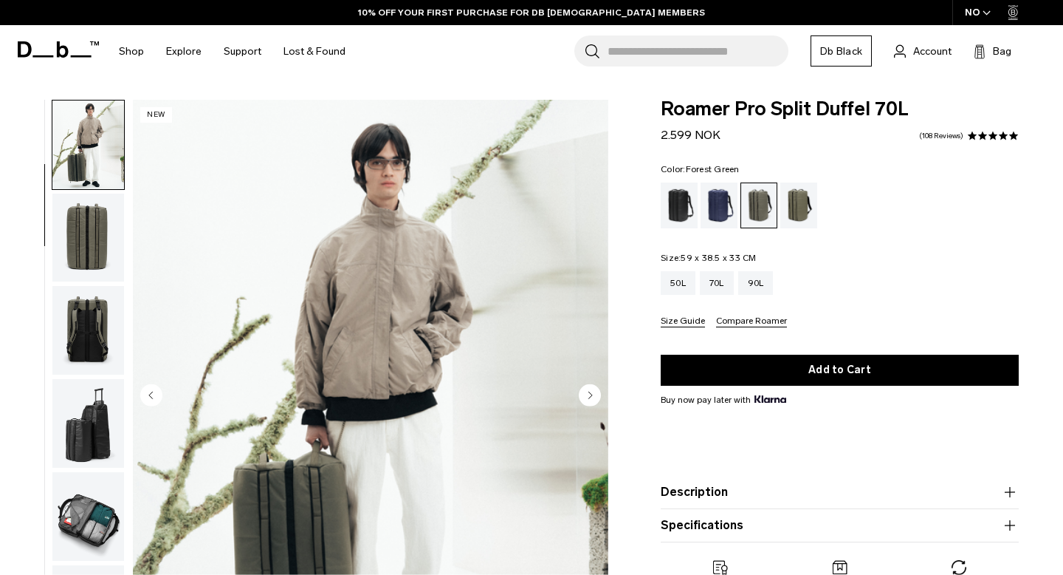
click at [96, 271] on img "button" at bounding box center [88, 237] width 72 height 89
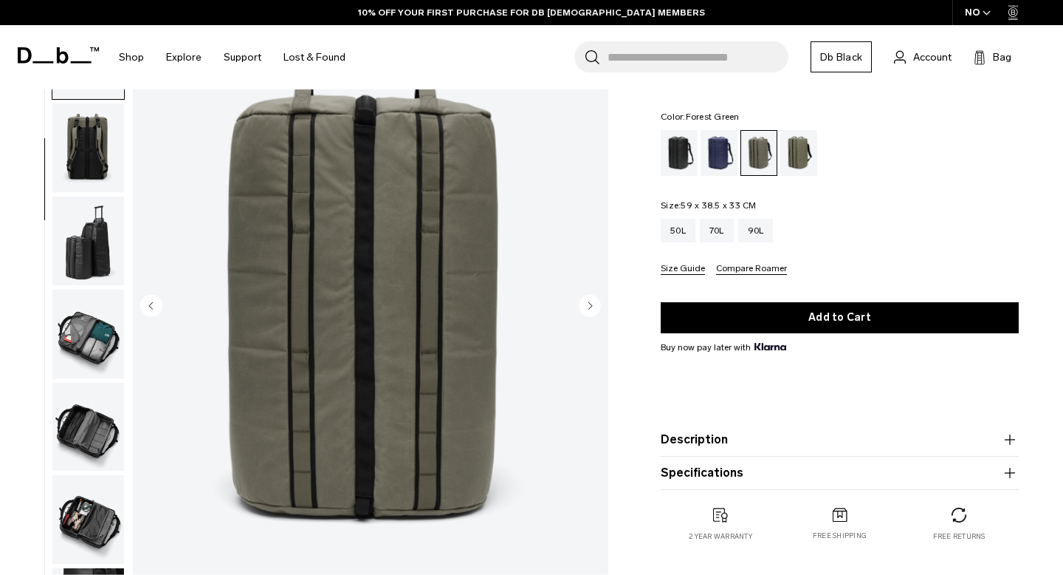
scroll to position [87, 0]
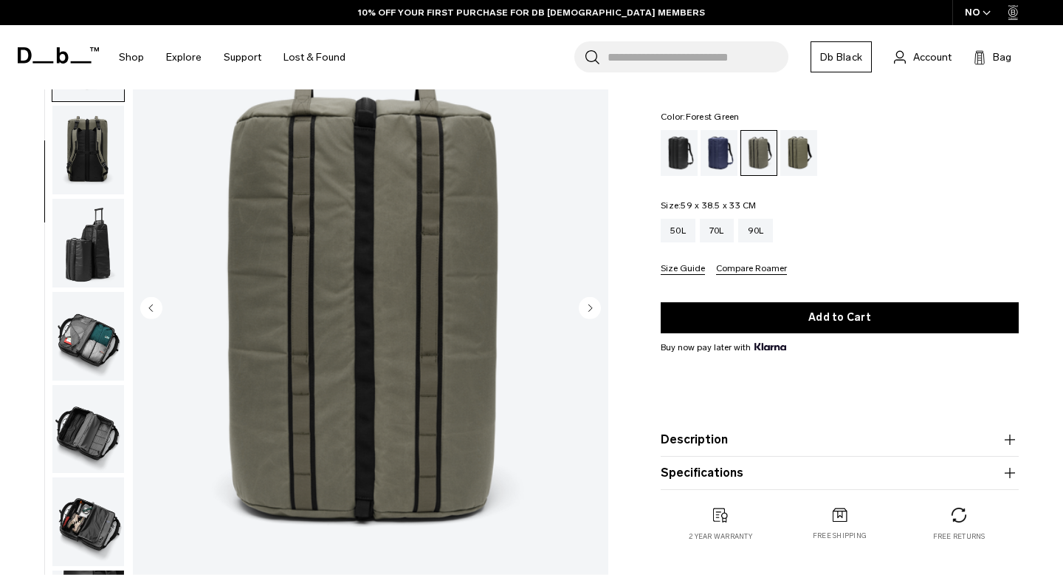
click at [89, 316] on img "button" at bounding box center [88, 336] width 72 height 89
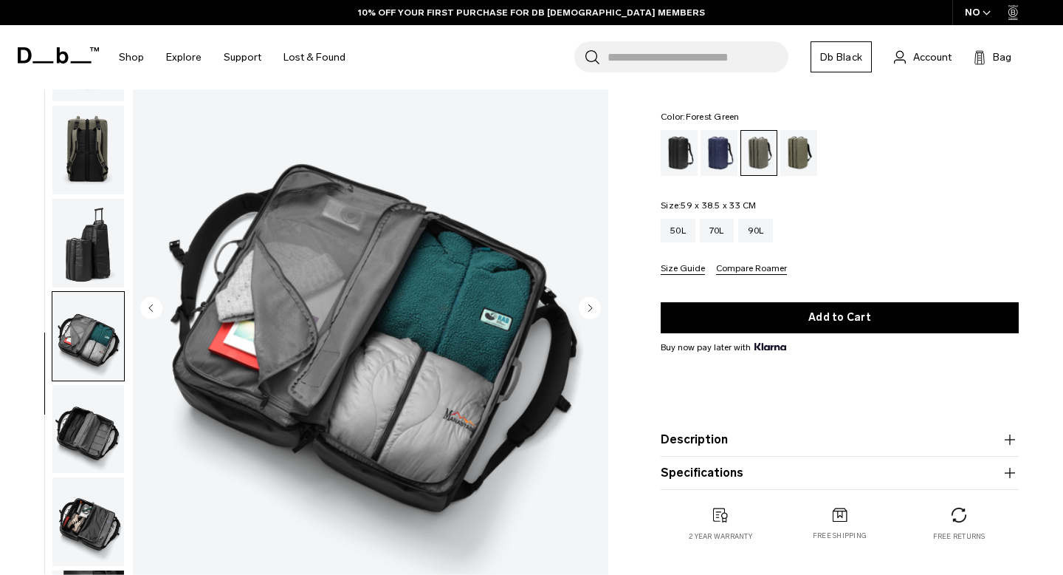
scroll to position [239, 0]
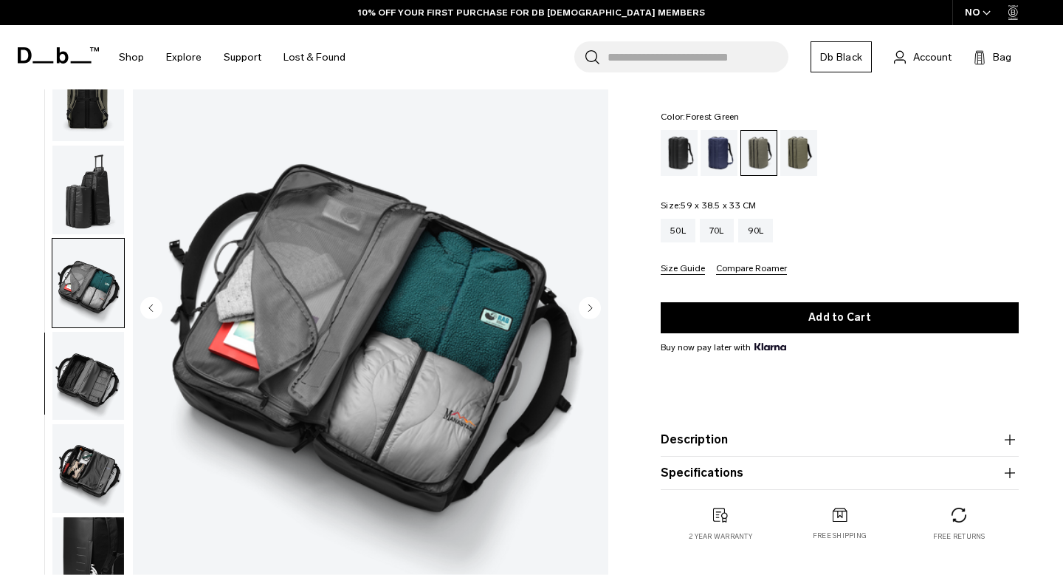
click at [92, 198] on img "button" at bounding box center [88, 189] width 72 height 89
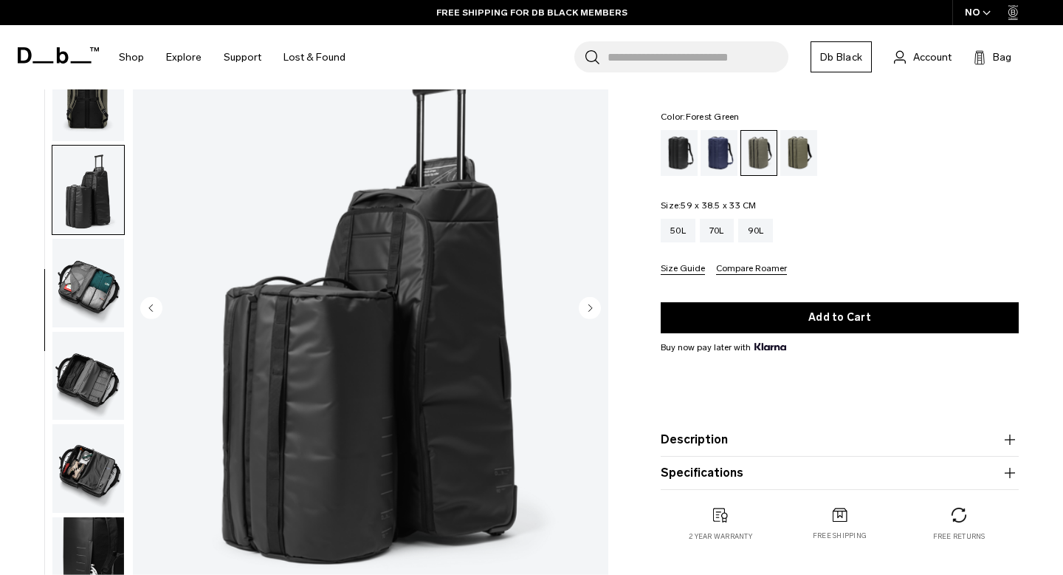
click at [89, 422] on ul at bounding box center [88, 310] width 73 height 594
click at [102, 347] on img "button" at bounding box center [88, 376] width 72 height 89
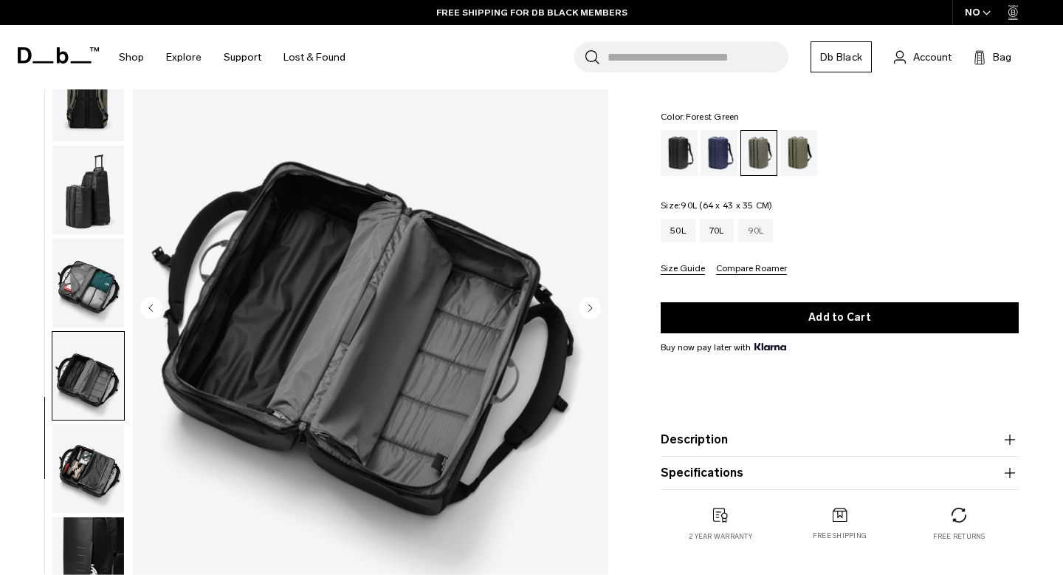
click at [756, 239] on div "90L" at bounding box center [755, 231] width 35 height 24
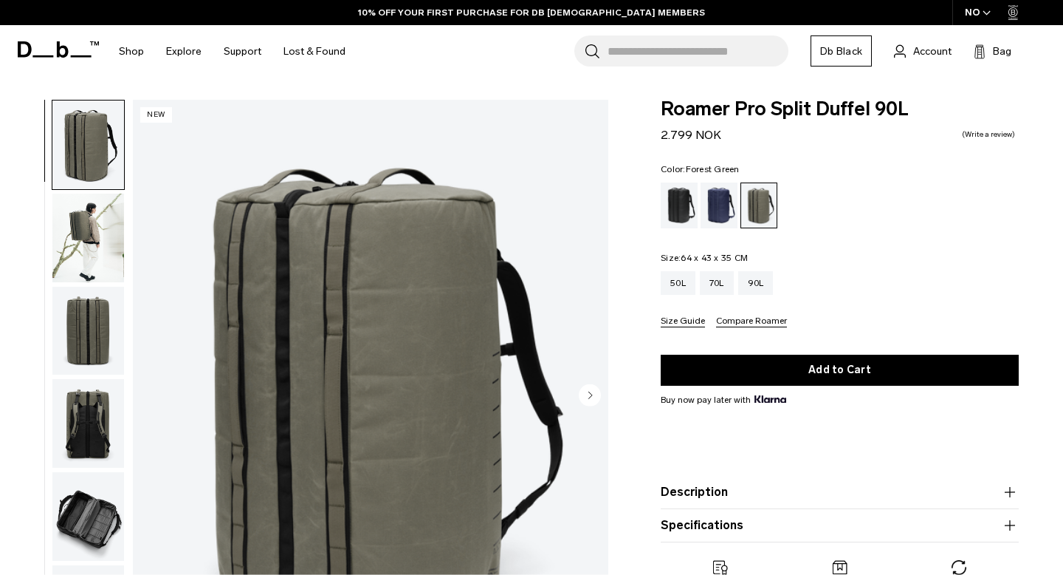
click at [93, 221] on img "button" at bounding box center [88, 237] width 72 height 89
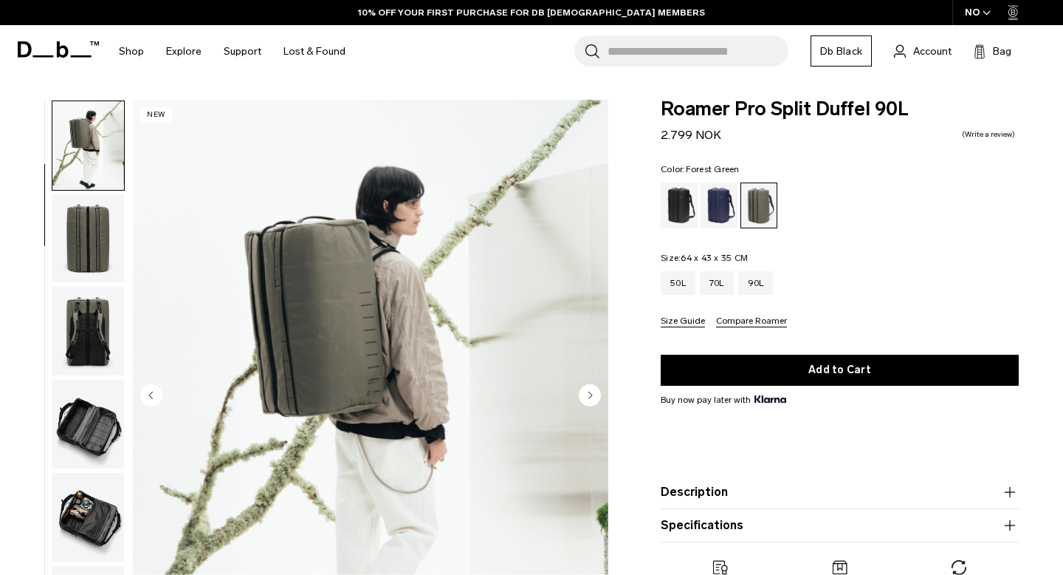
scroll to position [93, 0]
click at [70, 337] on img "button" at bounding box center [88, 330] width 72 height 89
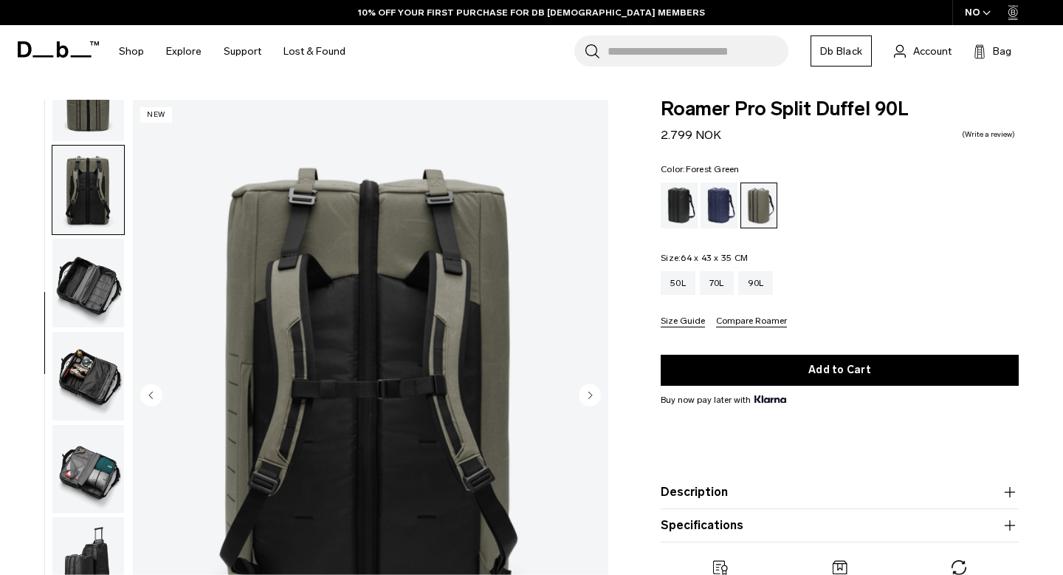
scroll to position [239, 0]
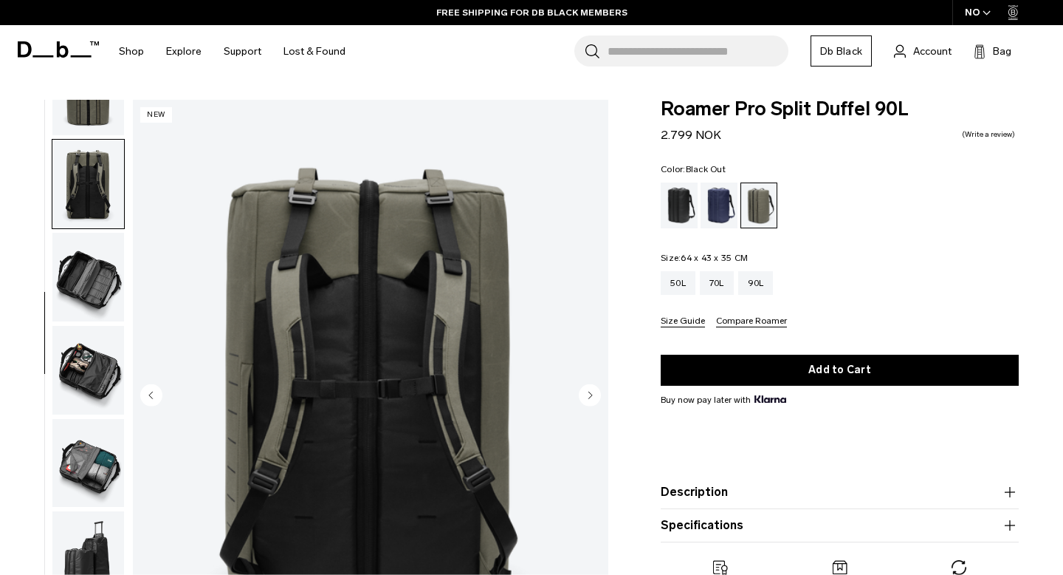
click at [680, 195] on div "Black Out" at bounding box center [680, 205] width 38 height 46
click at [719, 204] on div "Blue Hour" at bounding box center [720, 205] width 38 height 46
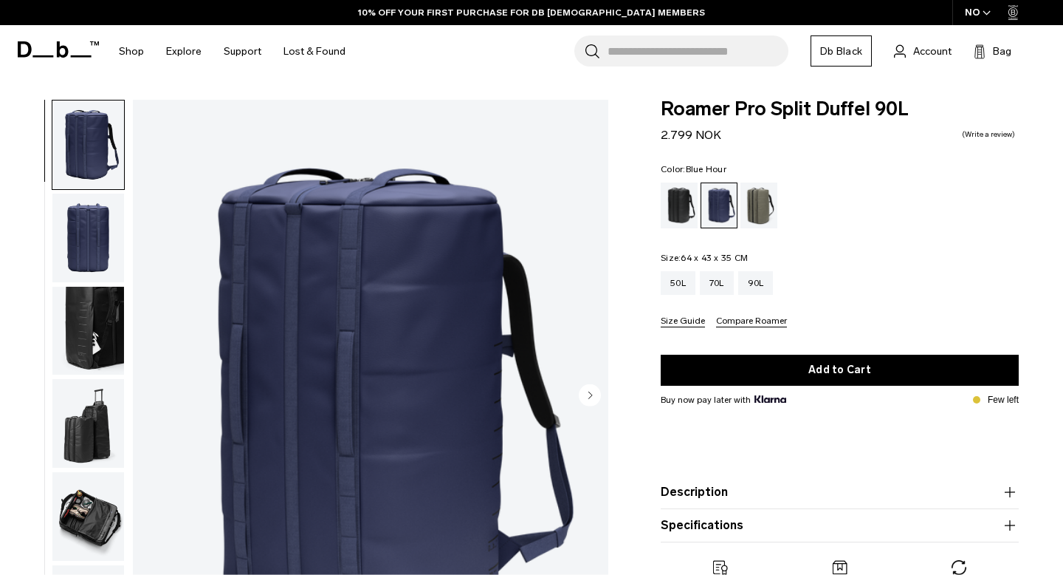
click at [77, 234] on img "button" at bounding box center [88, 237] width 72 height 89
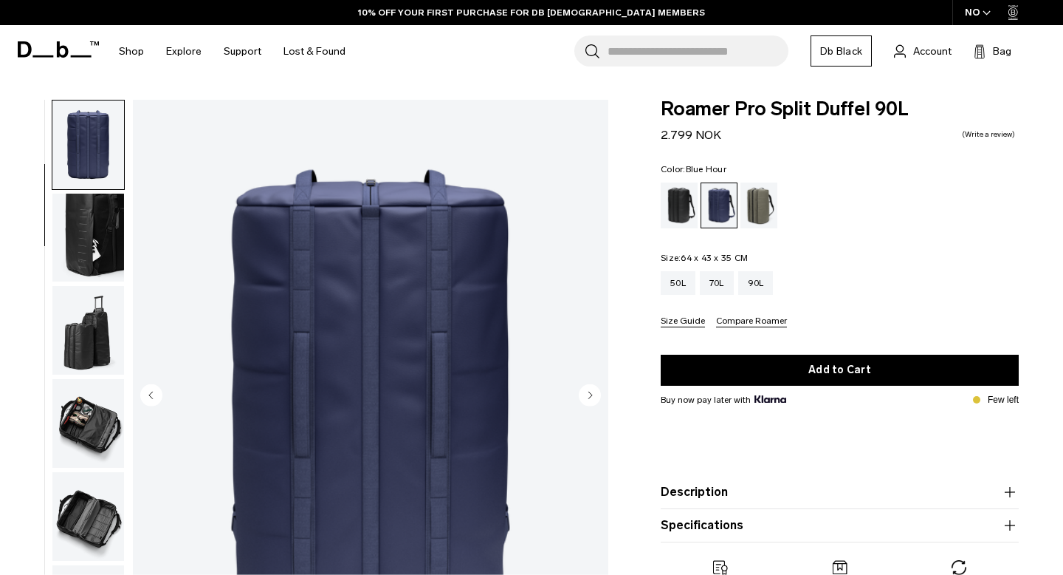
click at [106, 217] on img "button" at bounding box center [88, 237] width 72 height 89
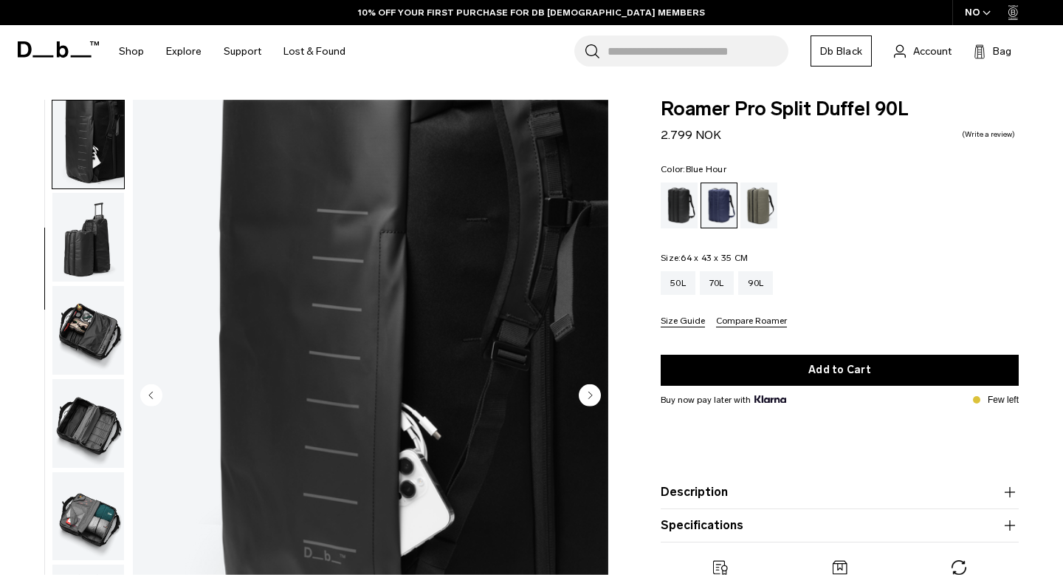
click at [90, 247] on img "button" at bounding box center [88, 237] width 72 height 89
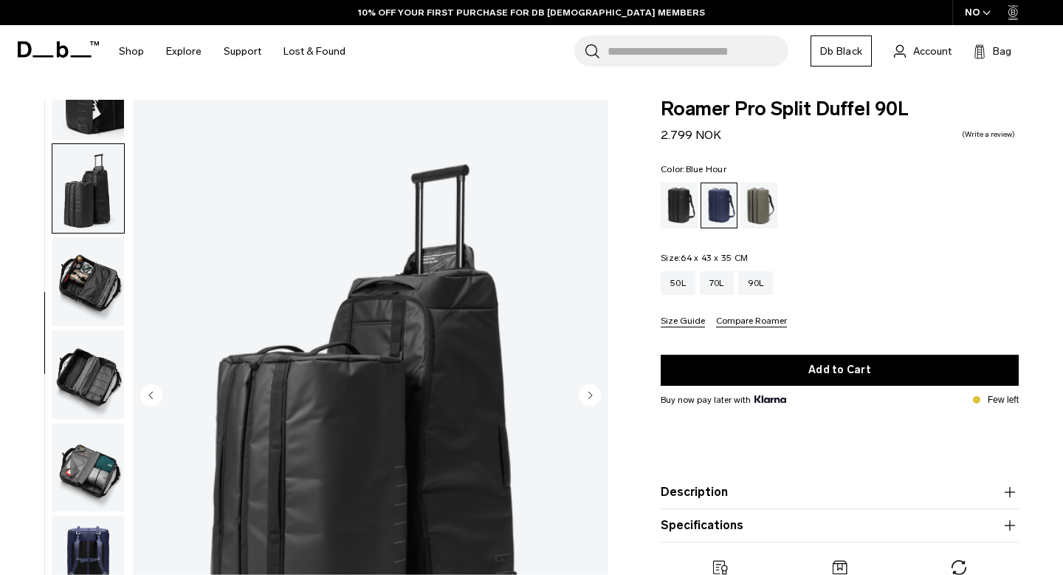
scroll to position [239, 0]
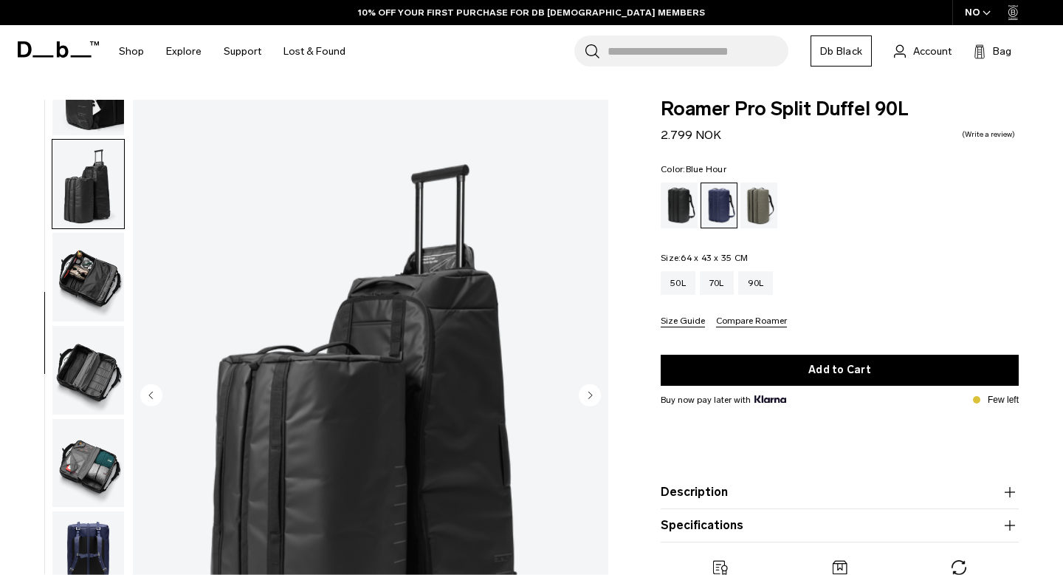
click at [89, 288] on img "button" at bounding box center [88, 277] width 72 height 89
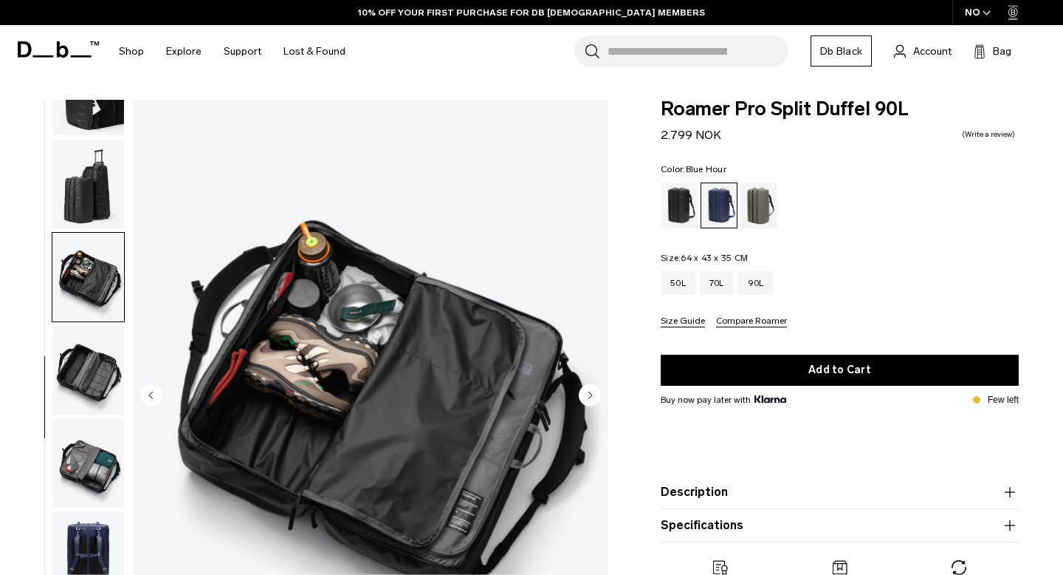
click at [83, 332] on img "button" at bounding box center [88, 370] width 72 height 89
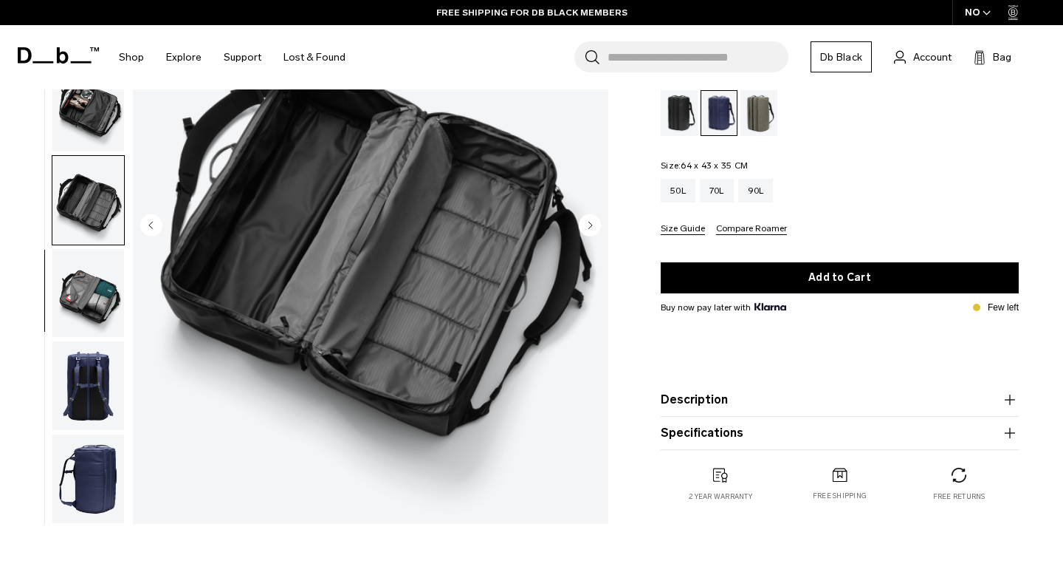
scroll to position [169, 0]
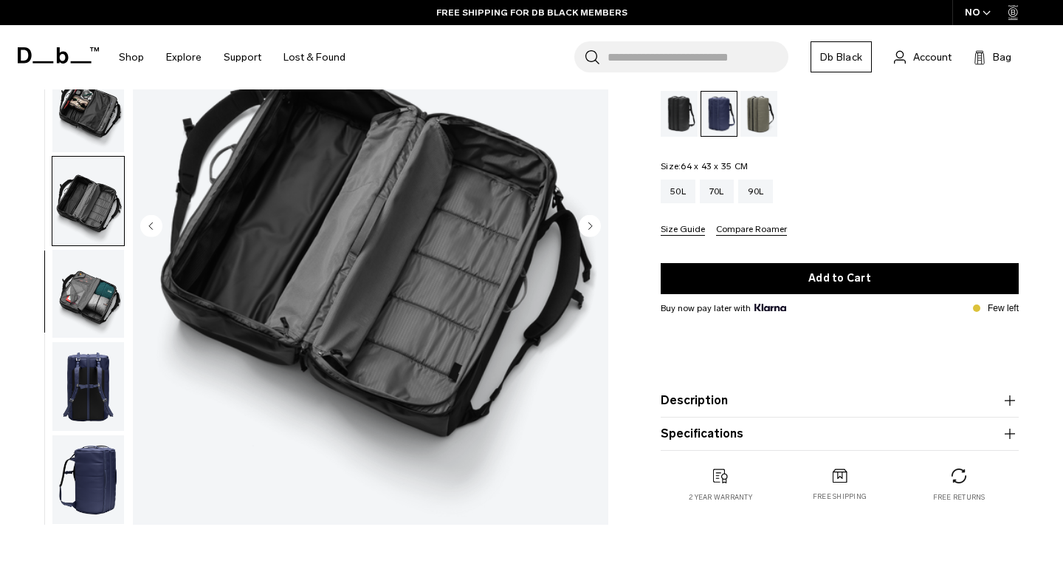
click at [87, 291] on img "button" at bounding box center [88, 294] width 72 height 89
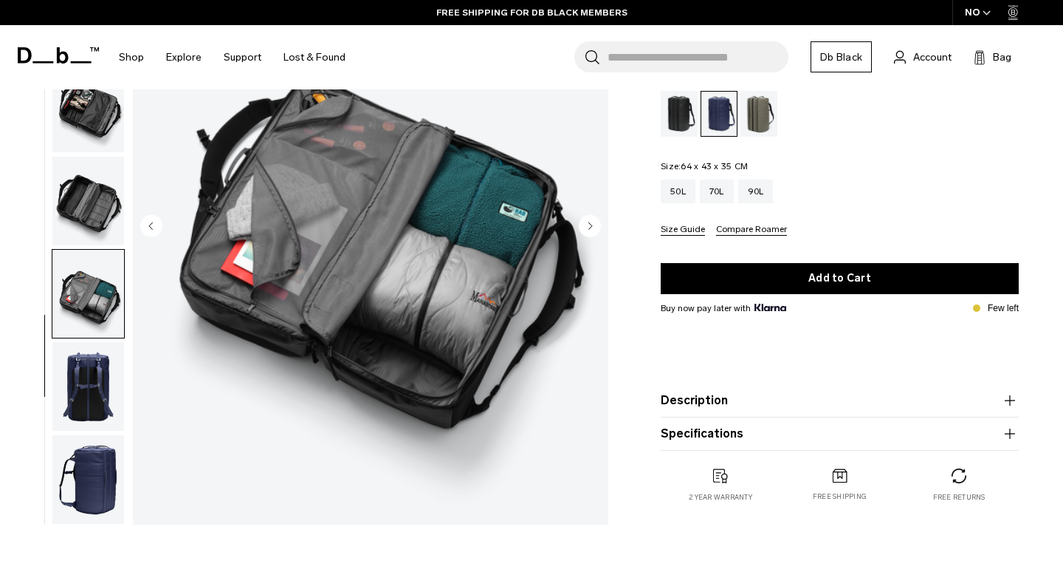
click at [86, 368] on img "button" at bounding box center [88, 386] width 72 height 89
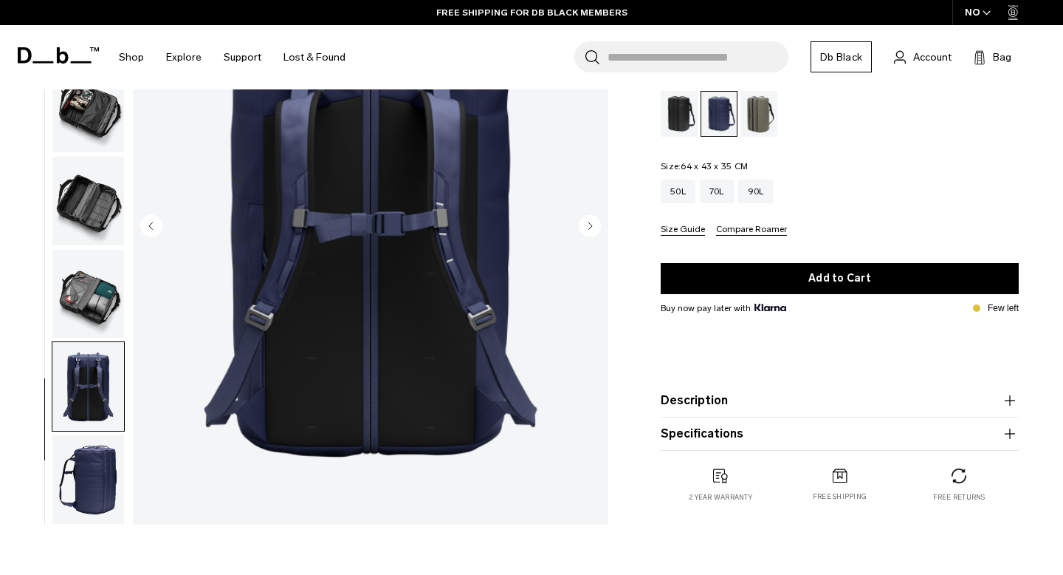
click at [79, 434] on button "button" at bounding box center [88, 479] width 73 height 90
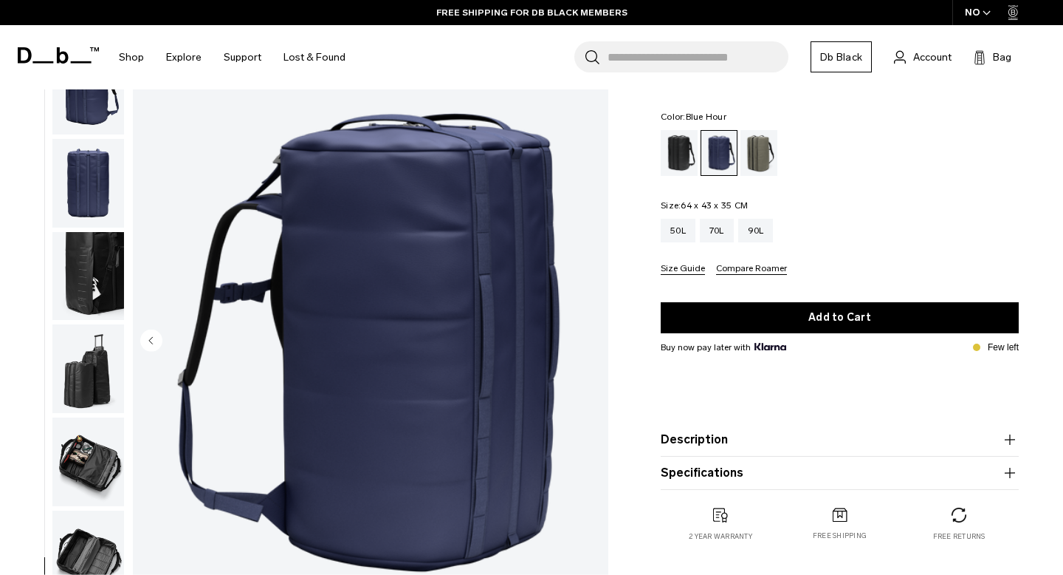
scroll to position [0, 0]
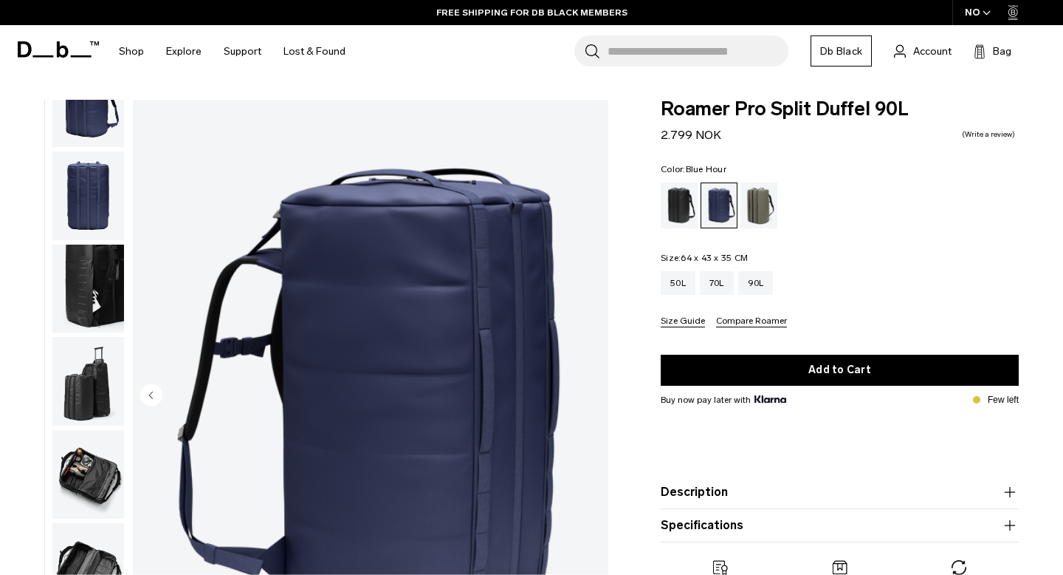
click at [82, 199] on img "button" at bounding box center [88, 195] width 72 height 89
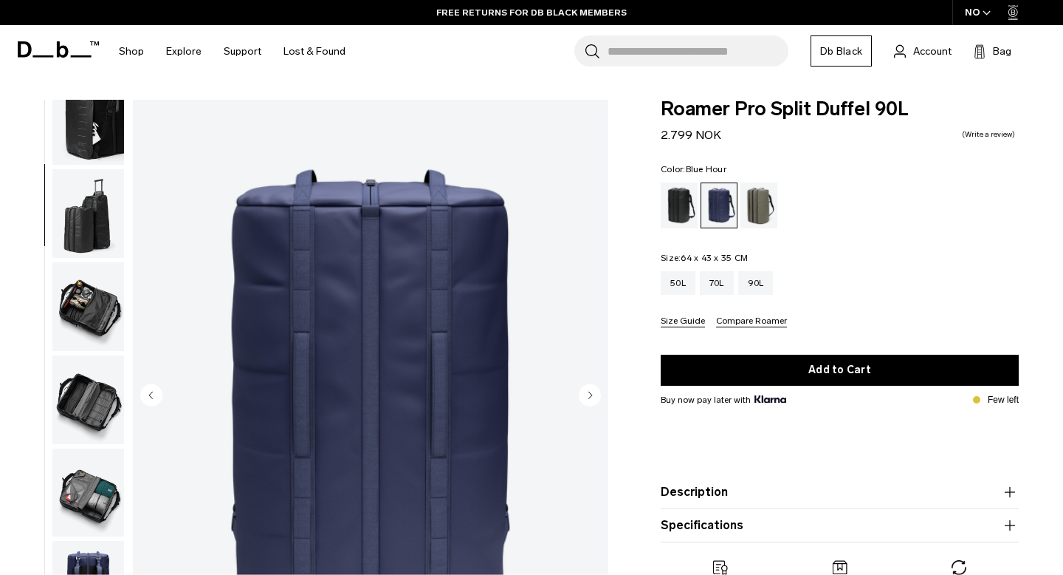
scroll to position [239, 0]
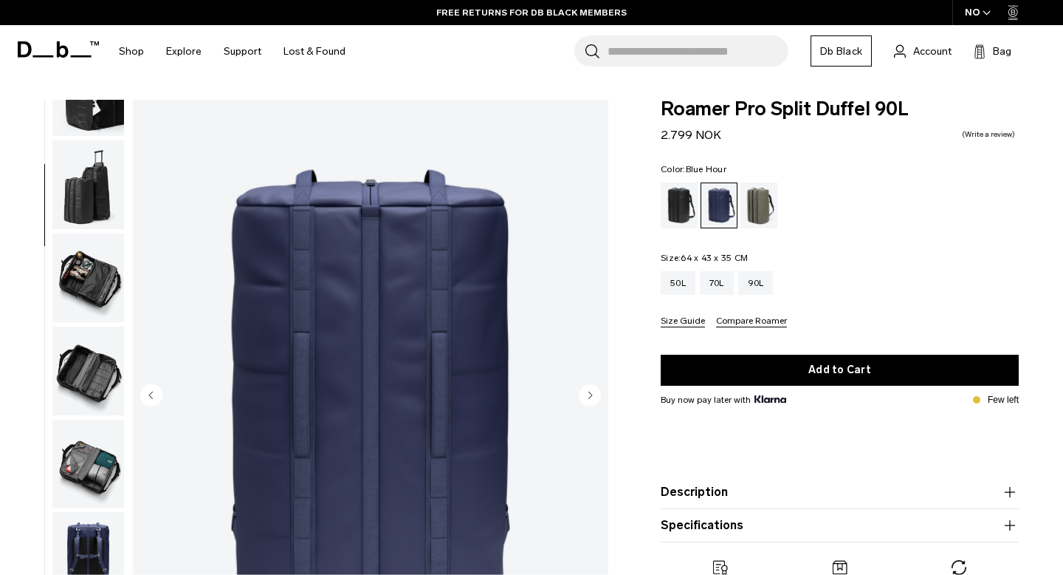
click at [690, 327] on button "Size Guide" at bounding box center [683, 321] width 44 height 11
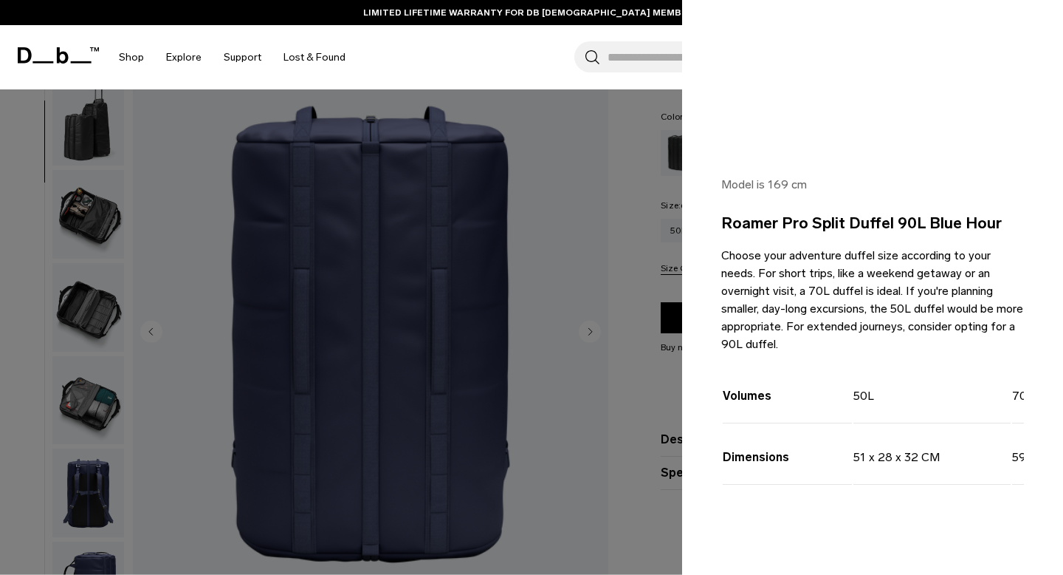
scroll to position [60, 0]
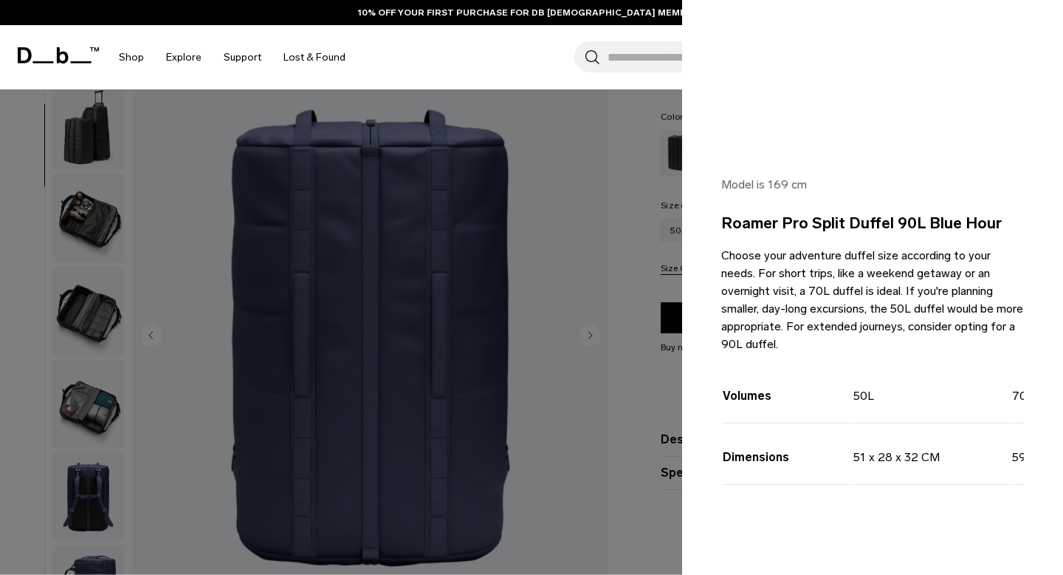
click at [632, 246] on div at bounding box center [531, 287] width 1063 height 575
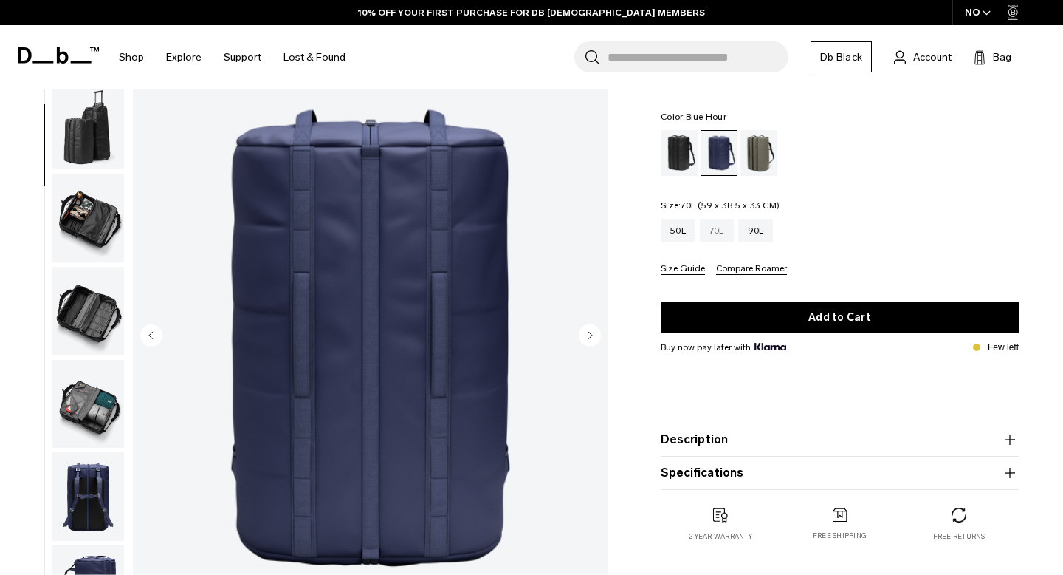
click at [720, 233] on div "70L" at bounding box center [717, 231] width 34 height 24
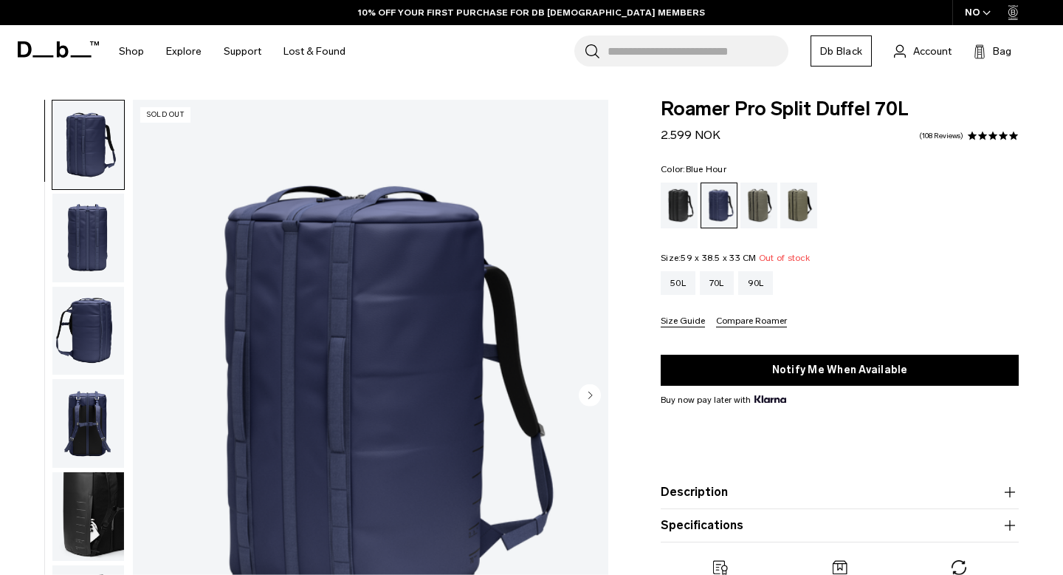
click at [684, 321] on button "Size Guide" at bounding box center [683, 321] width 44 height 11
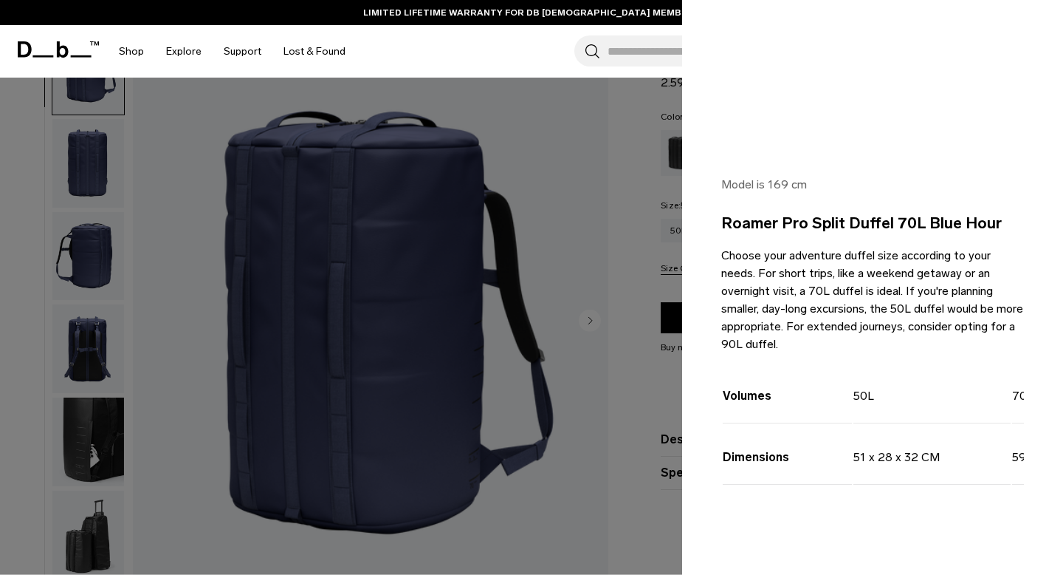
scroll to position [76, 0]
click at [628, 235] on div at bounding box center [531, 287] width 1063 height 575
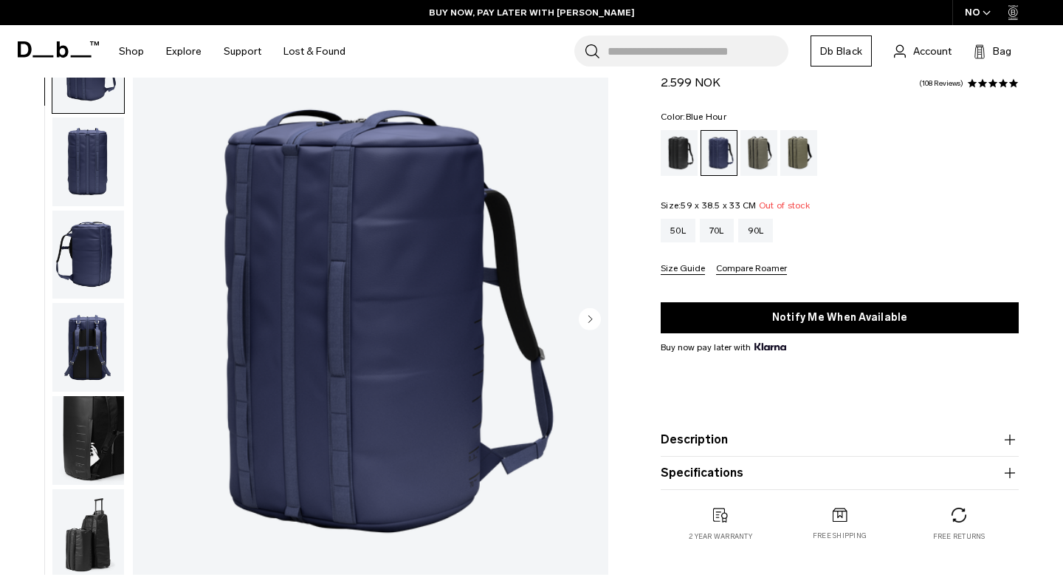
click at [82, 284] on img "button" at bounding box center [88, 254] width 72 height 89
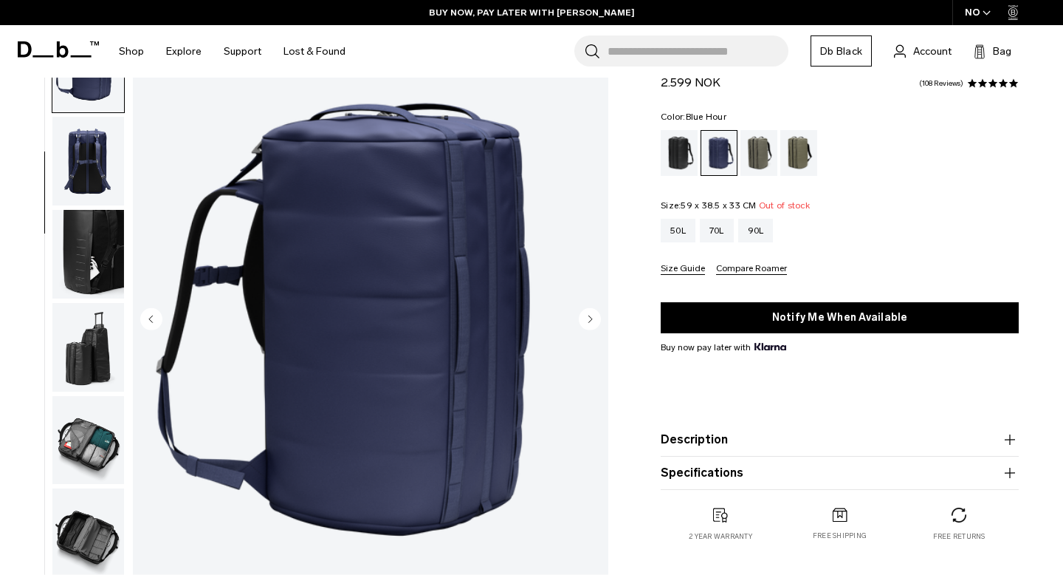
click at [84, 337] on img "button" at bounding box center [88, 347] width 72 height 89
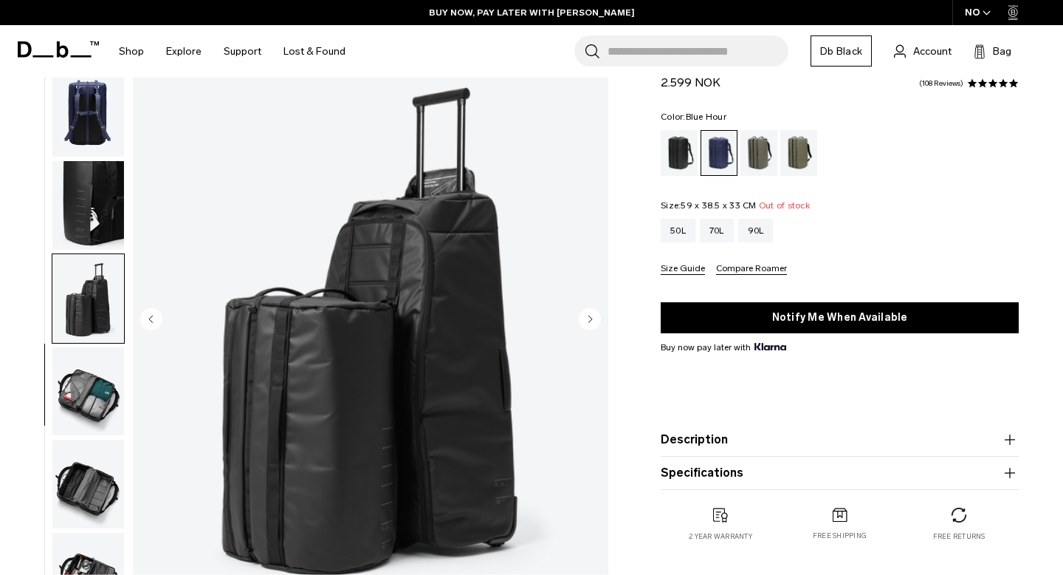
scroll to position [239, 0]
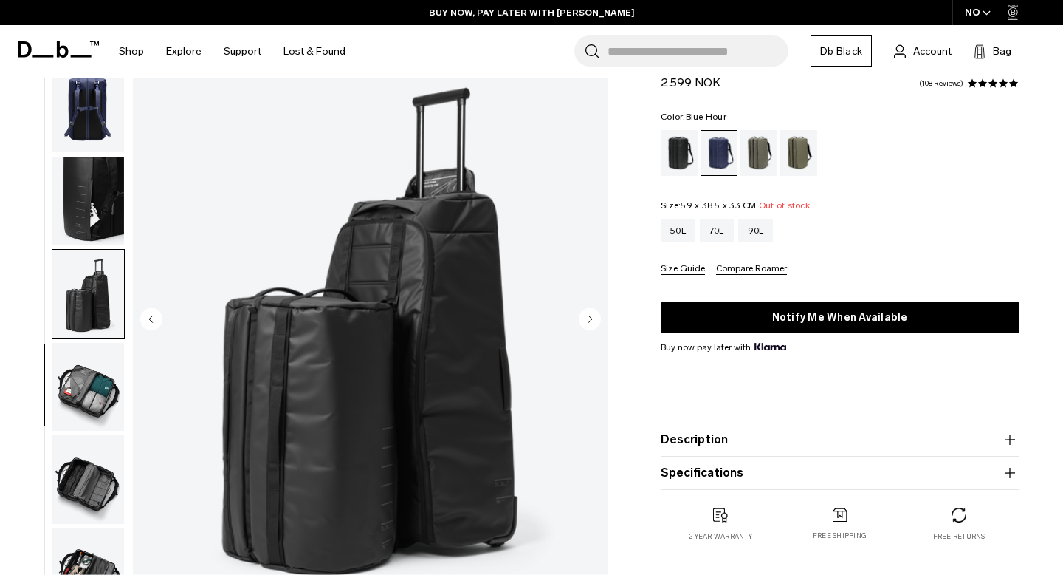
click at [83, 381] on img "button" at bounding box center [88, 387] width 72 height 89
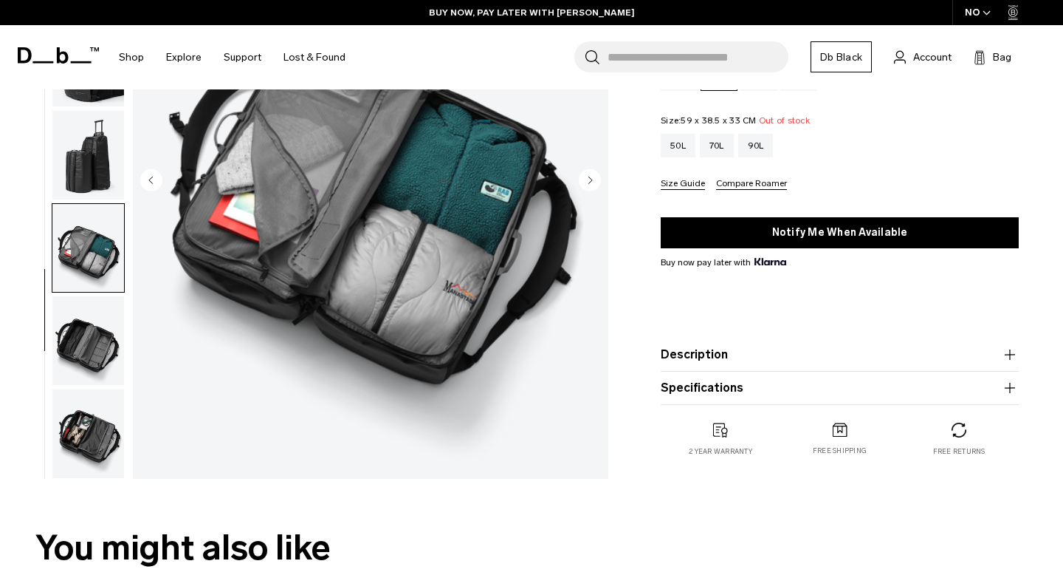
scroll to position [221, 0]
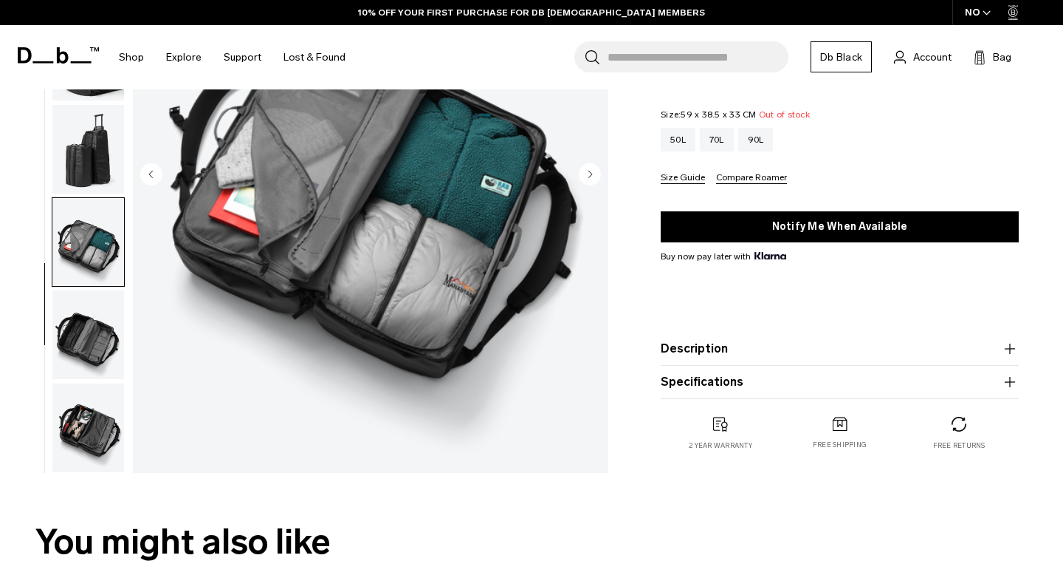
click at [87, 358] on img "button" at bounding box center [88, 334] width 72 height 89
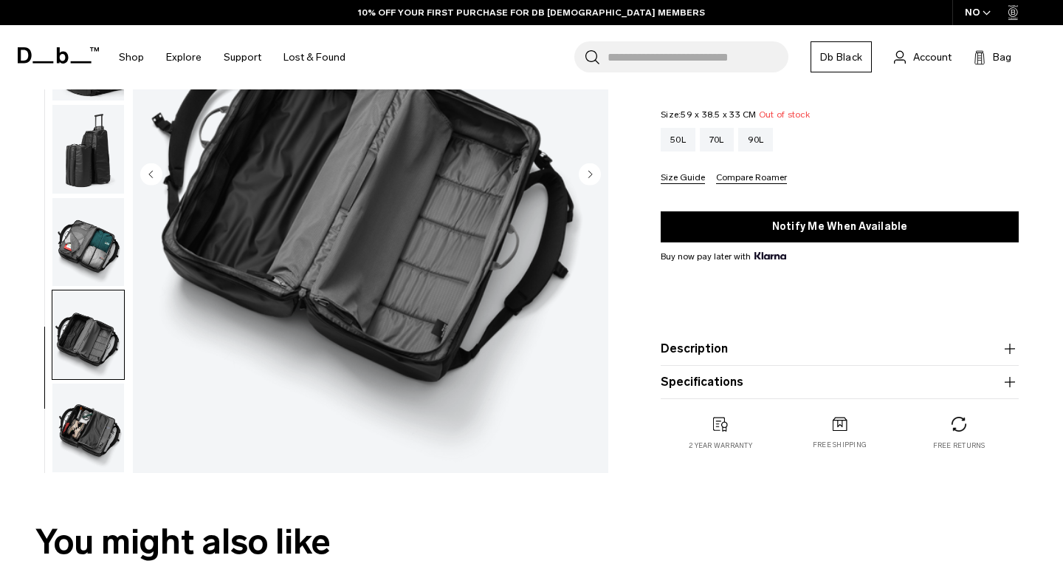
click at [82, 423] on img "button" at bounding box center [88, 427] width 72 height 89
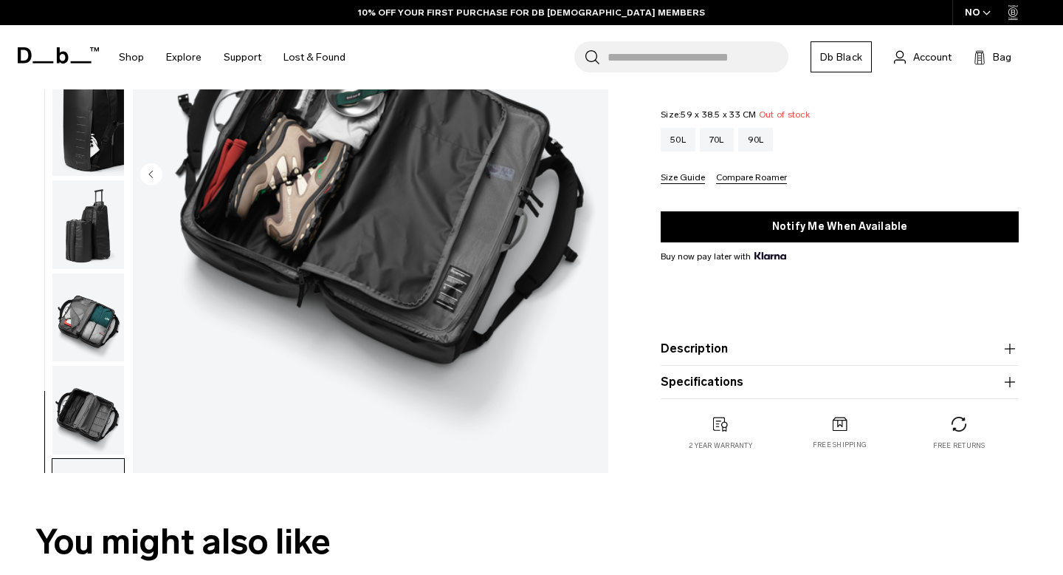
click at [89, 422] on img "button" at bounding box center [88, 410] width 72 height 89
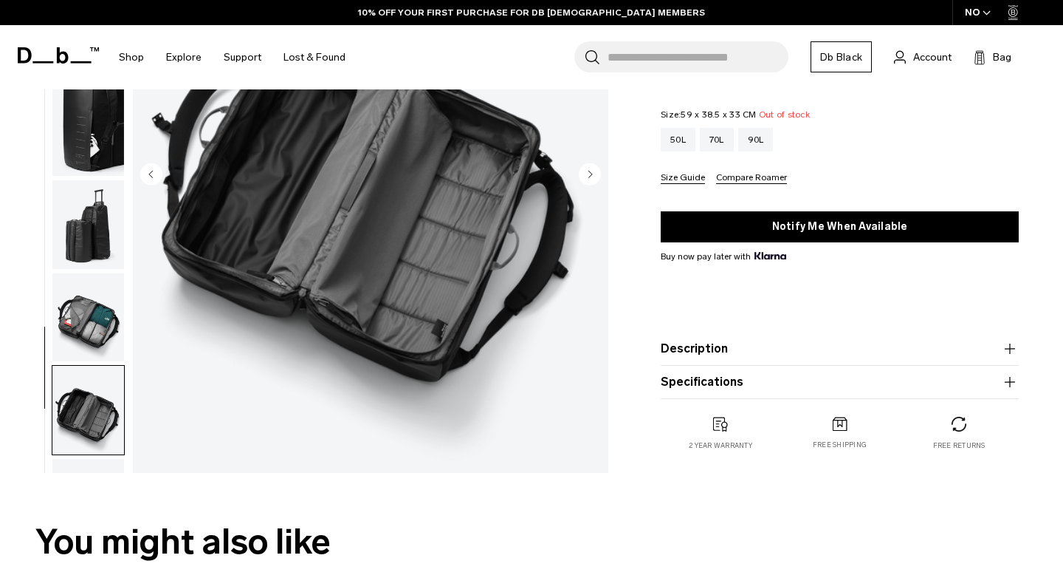
scroll to position [239, 0]
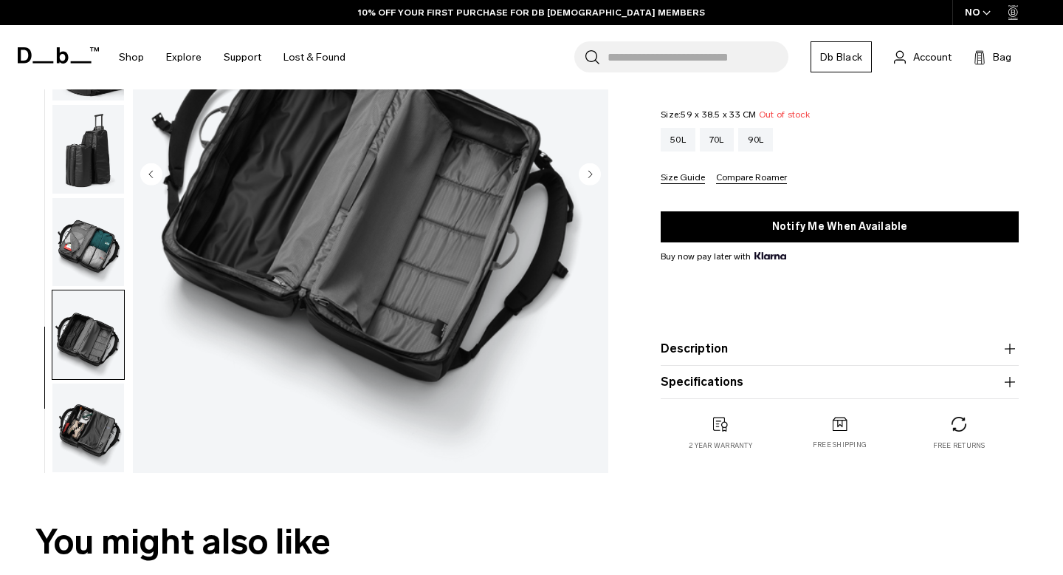
click at [82, 255] on img "button" at bounding box center [88, 242] width 72 height 89
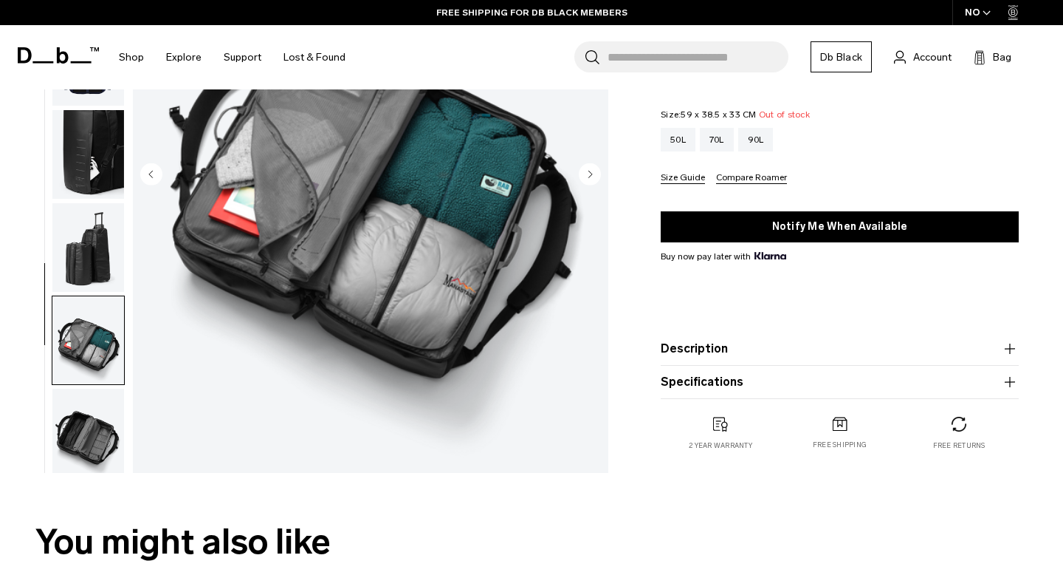
scroll to position [167, 0]
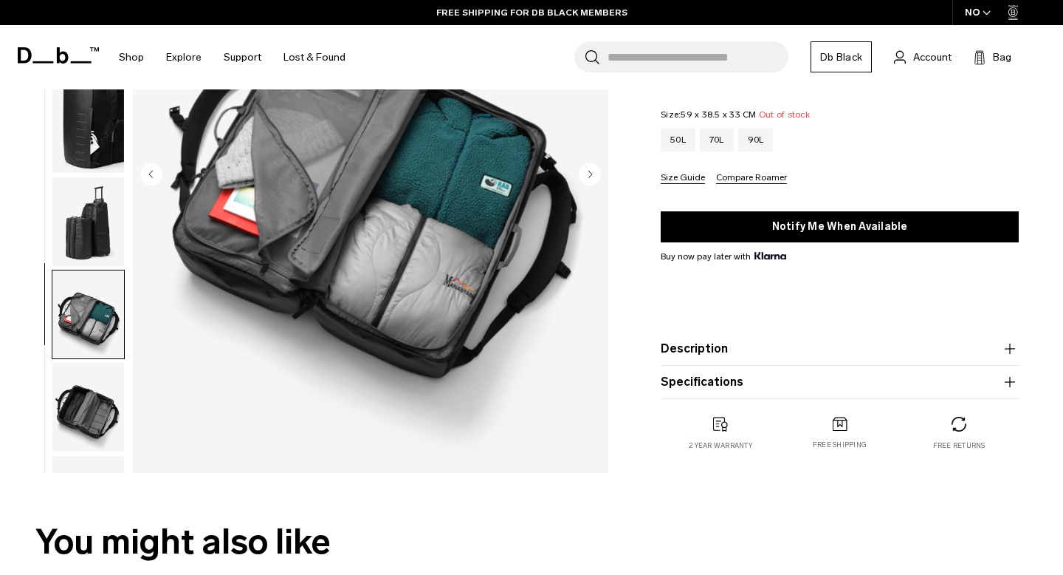
click at [711, 340] on button "Description" at bounding box center [840, 349] width 358 height 18
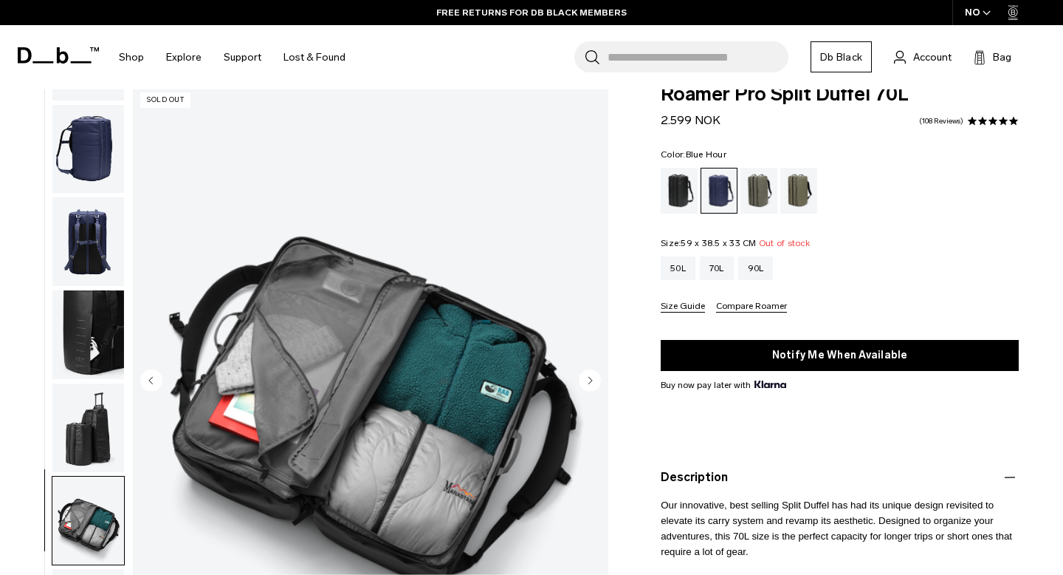
scroll to position [0, 0]
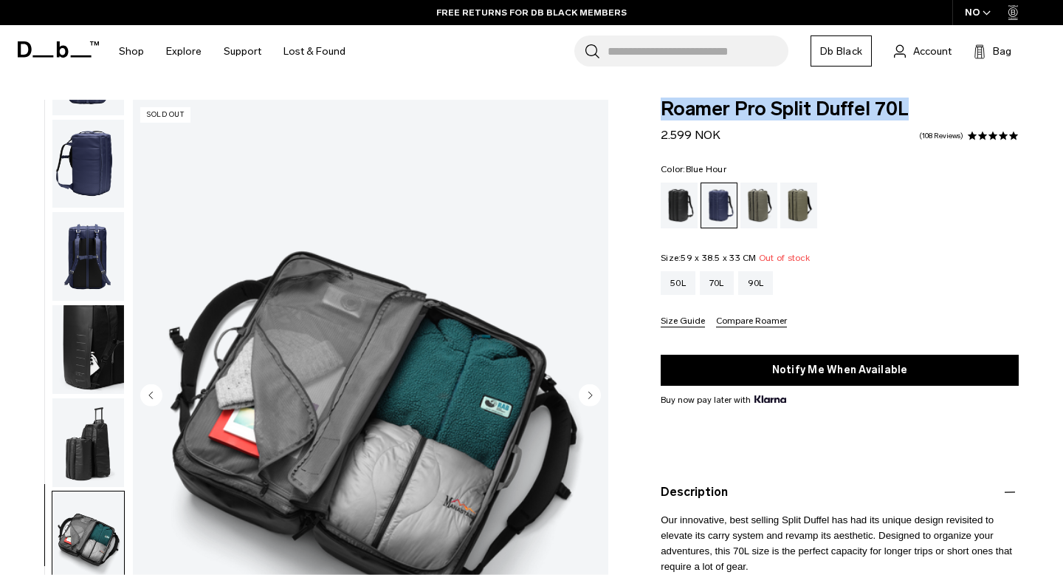
drag, startPoint x: 664, startPoint y: 104, endPoint x: 925, endPoint y: 100, distance: 261.5
click at [925, 100] on span "Roamer Pro Split Duffel 70L" at bounding box center [840, 109] width 358 height 19
copy span "Roamer Pro Split Duffel 70L"
click at [688, 283] on div "50L" at bounding box center [678, 283] width 35 height 24
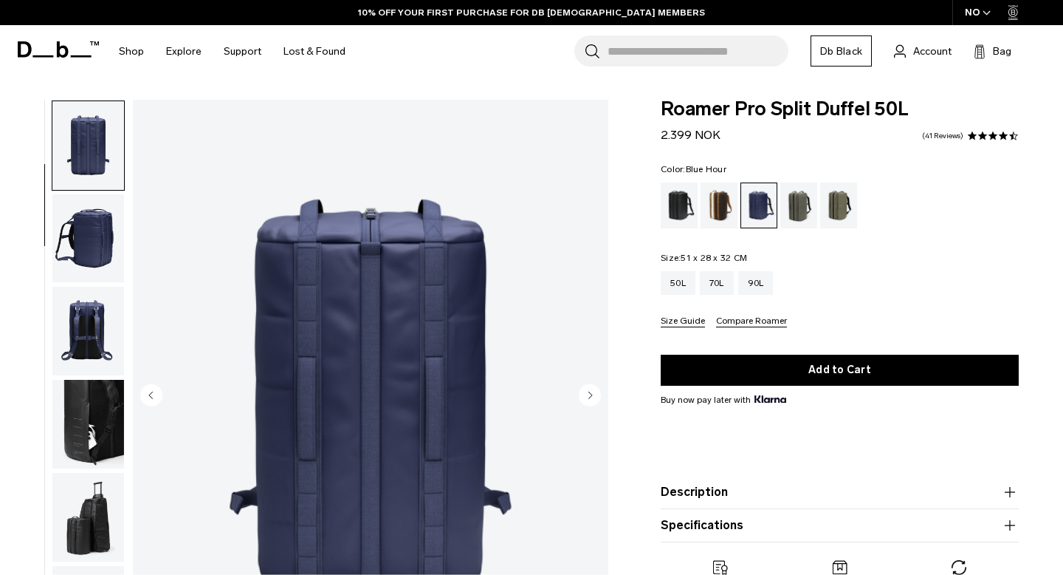
click at [95, 419] on img "button" at bounding box center [88, 424] width 72 height 89
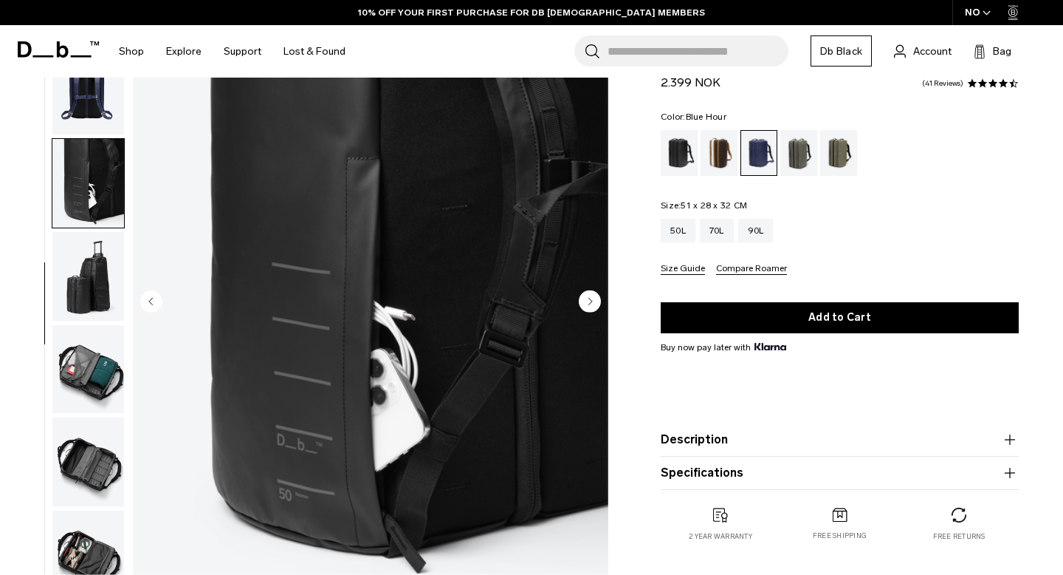
scroll to position [109, 0]
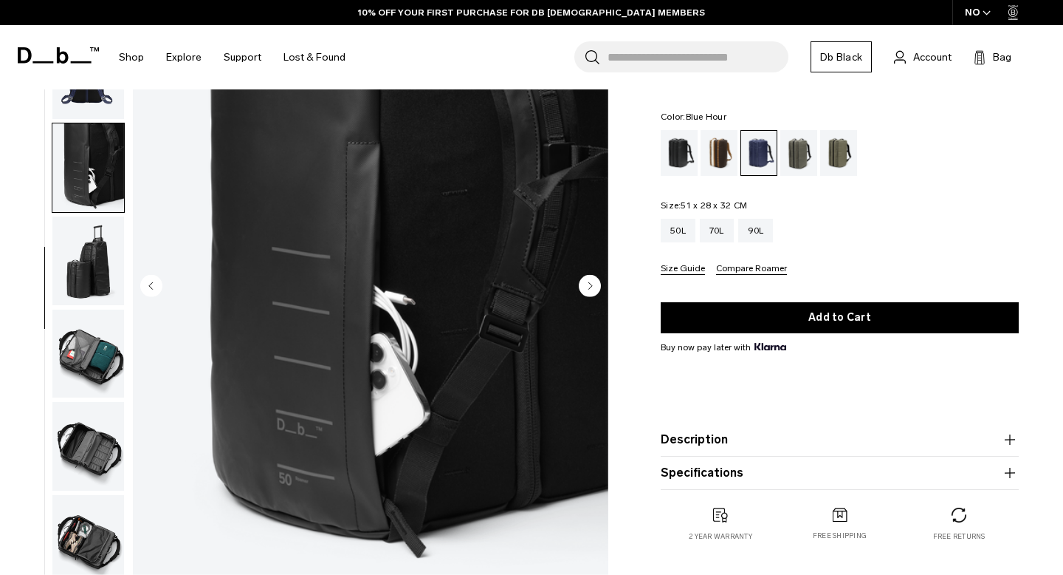
click at [97, 356] on img "button" at bounding box center [88, 353] width 72 height 89
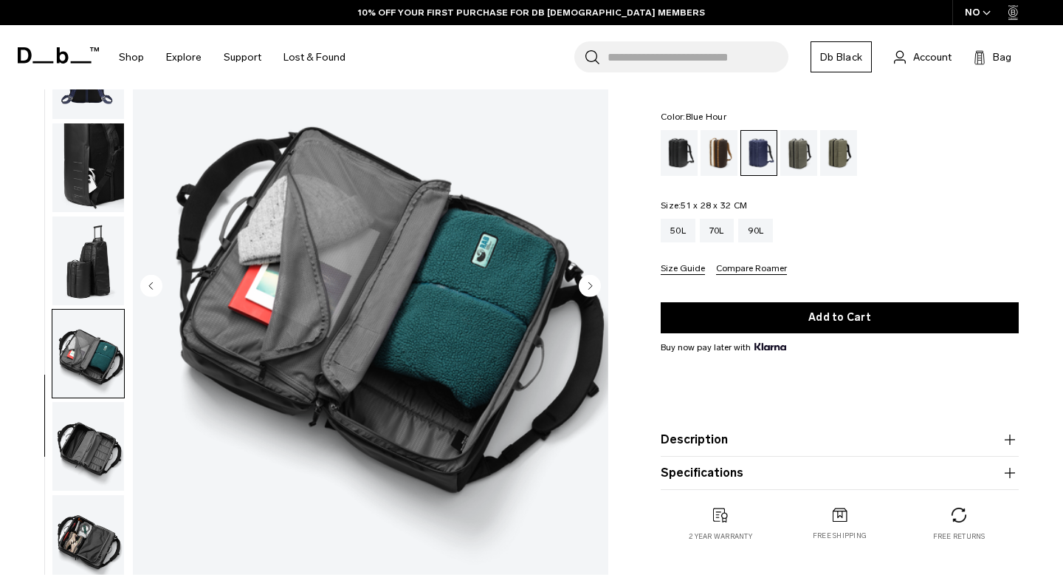
click at [92, 466] on img "button" at bounding box center [88, 446] width 72 height 89
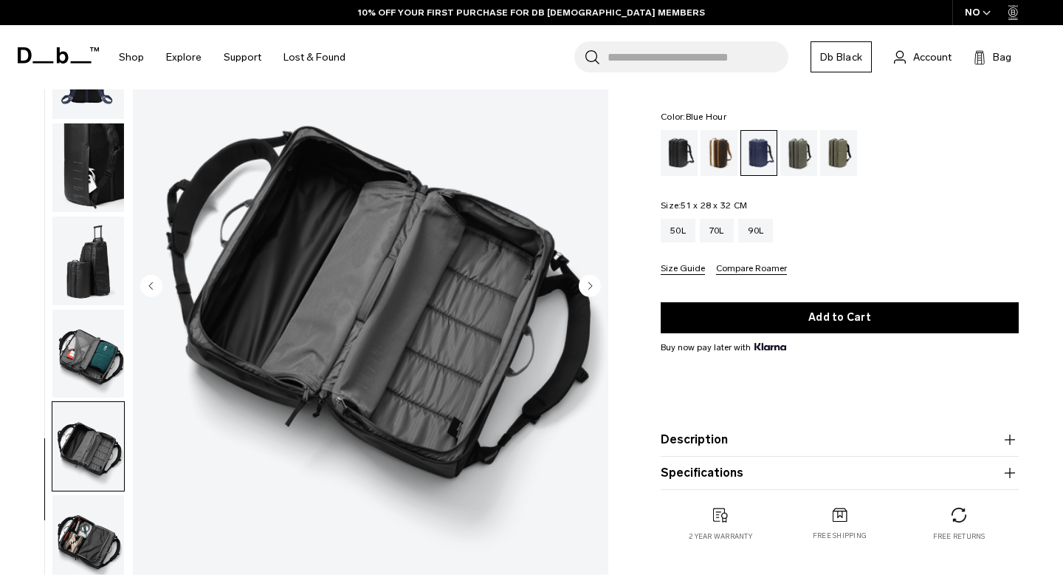
click at [86, 515] on img "button" at bounding box center [88, 539] width 72 height 89
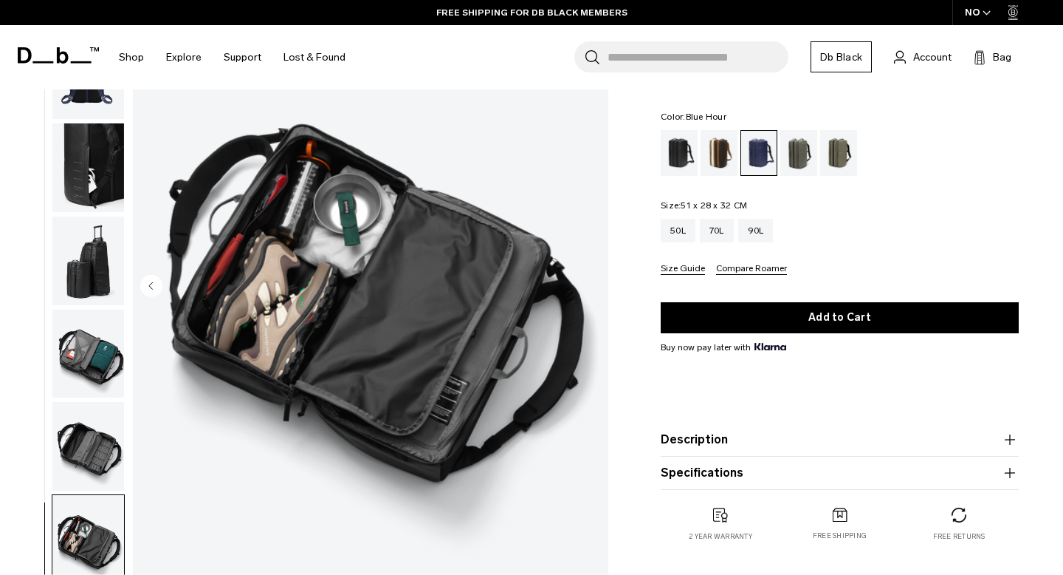
click at [76, 372] on img "button" at bounding box center [88, 353] width 72 height 89
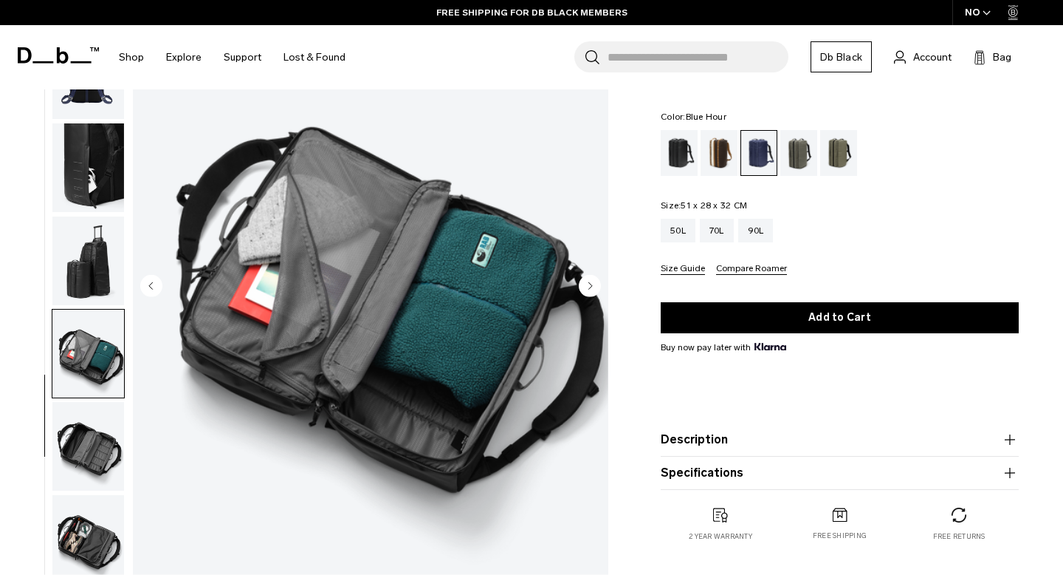
click at [66, 277] on img "button" at bounding box center [88, 260] width 72 height 89
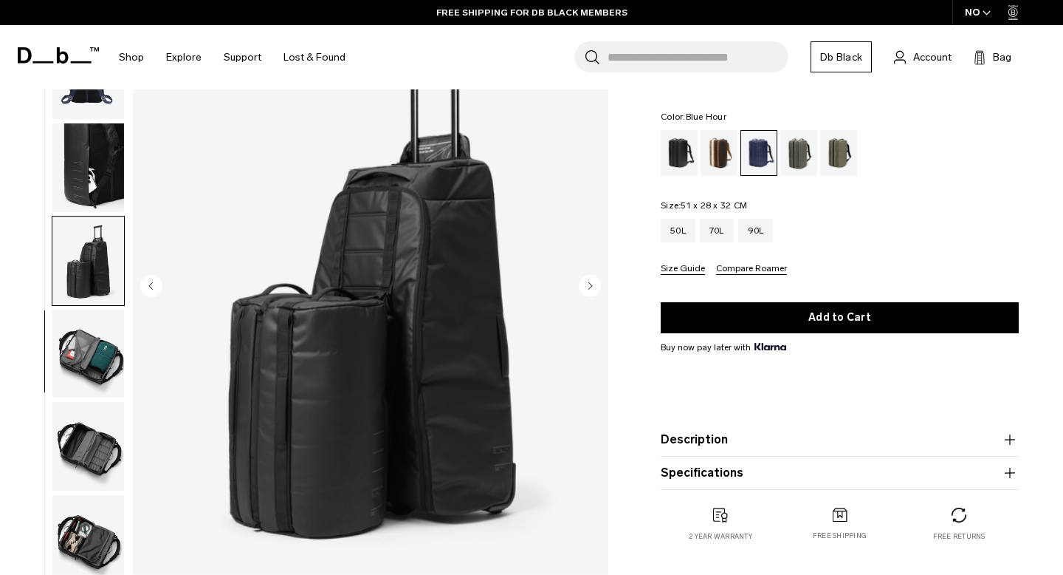
click at [66, 337] on img "button" at bounding box center [88, 353] width 72 height 89
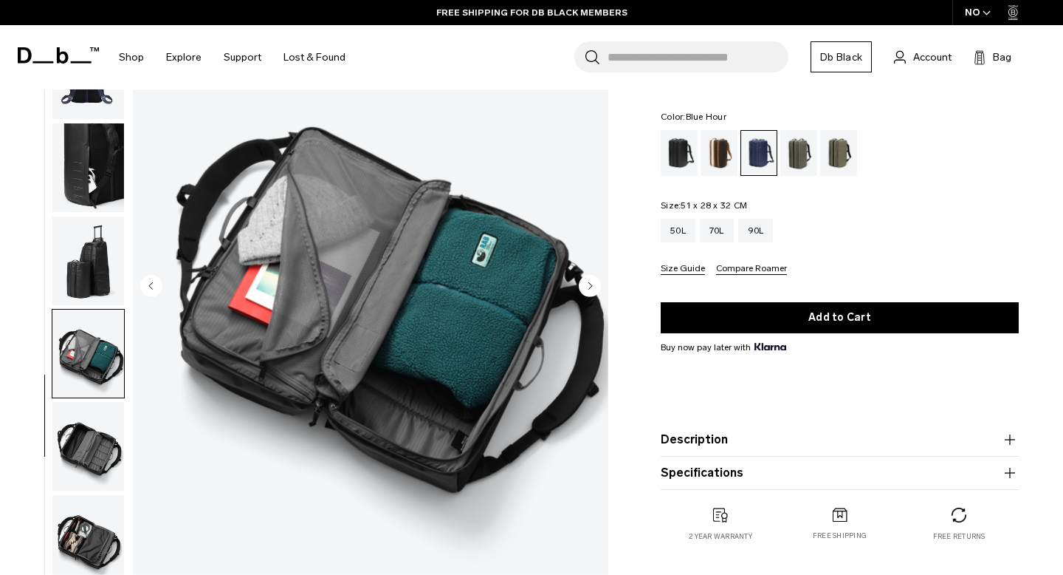
click at [69, 413] on img "button" at bounding box center [88, 446] width 72 height 89
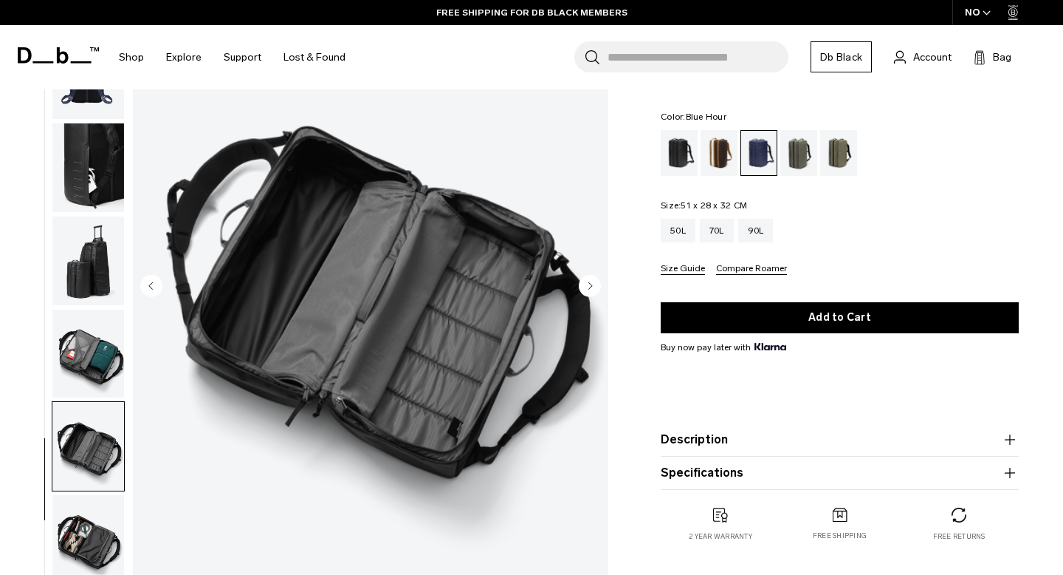
click at [72, 472] on img "button" at bounding box center [88, 446] width 72 height 89
click at [72, 513] on img "button" at bounding box center [88, 539] width 72 height 89
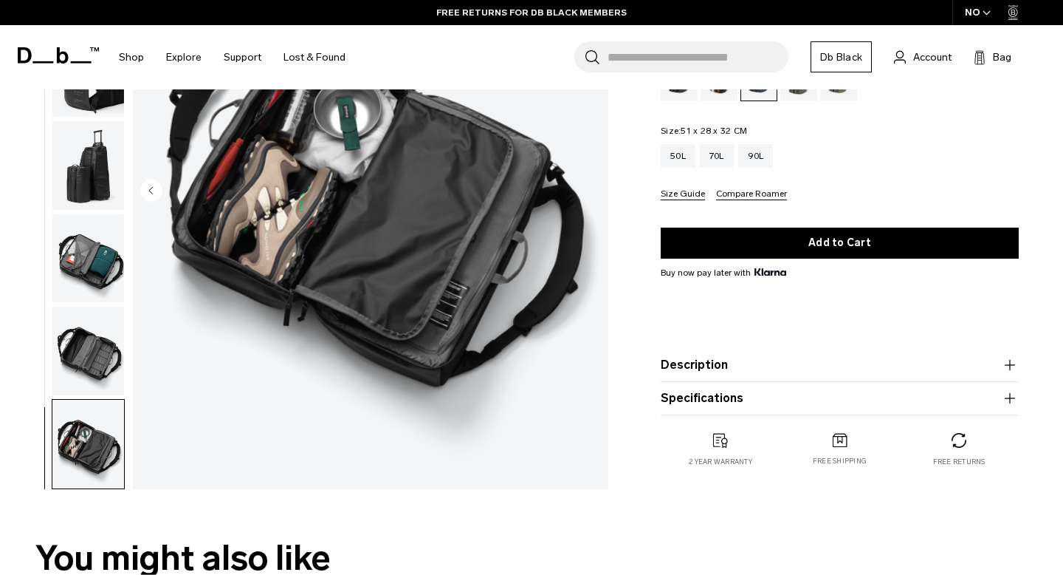
scroll to position [126, 0]
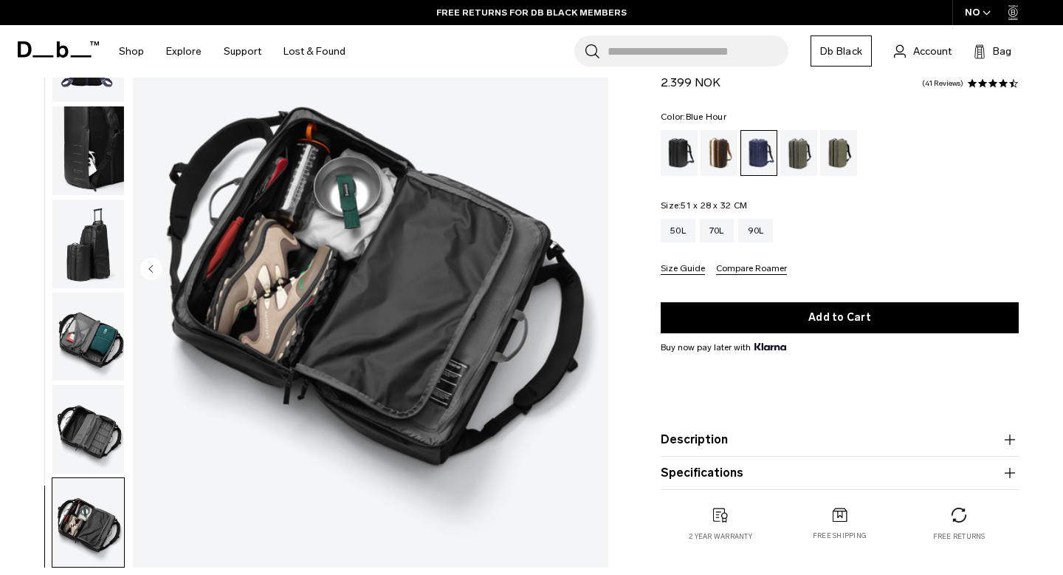
click at [83, 449] on img "button" at bounding box center [88, 429] width 72 height 89
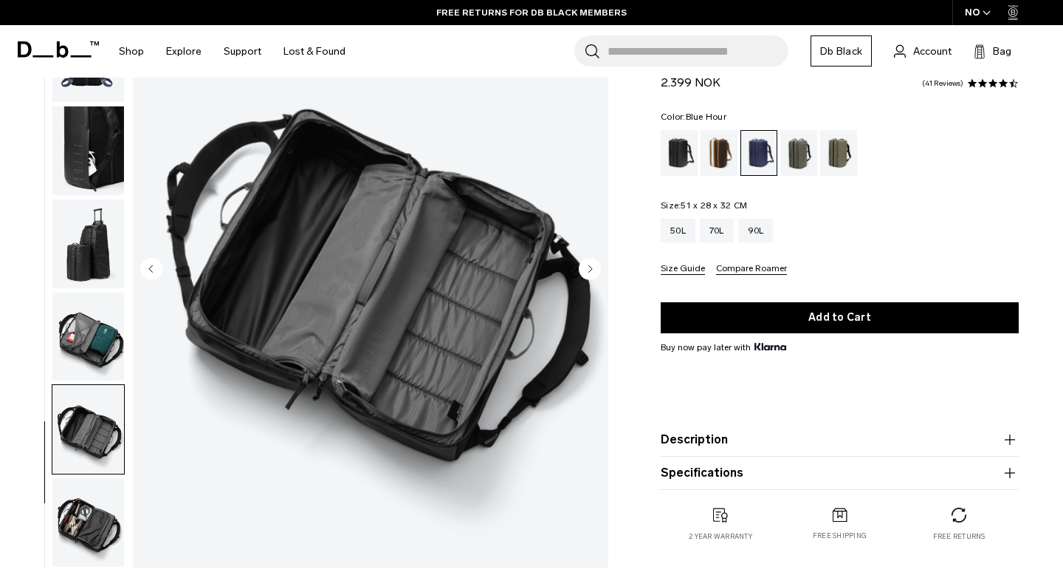
click at [78, 341] on img "button" at bounding box center [88, 336] width 72 height 89
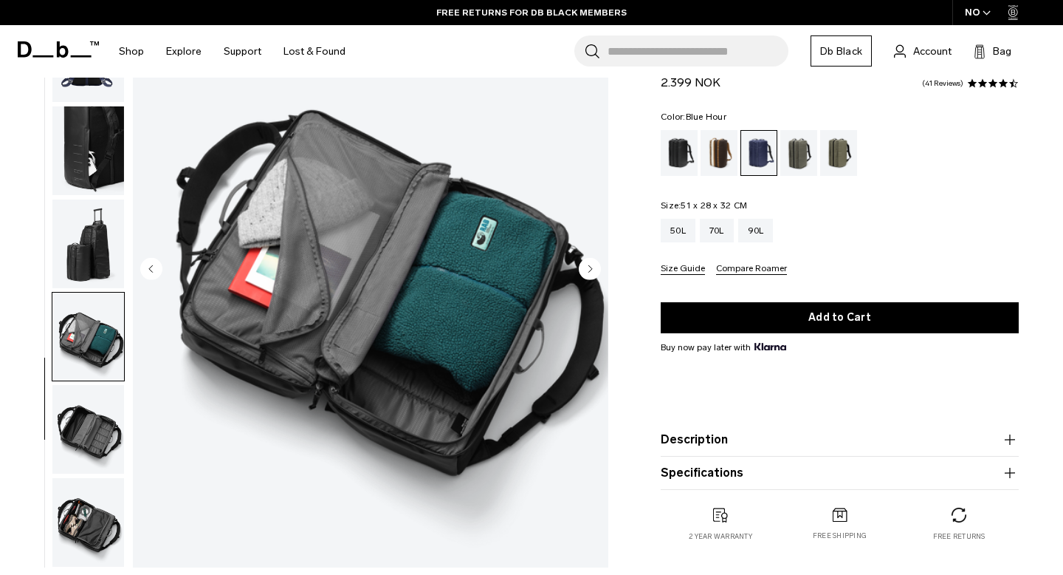
click at [92, 256] on img "button" at bounding box center [88, 243] width 72 height 89
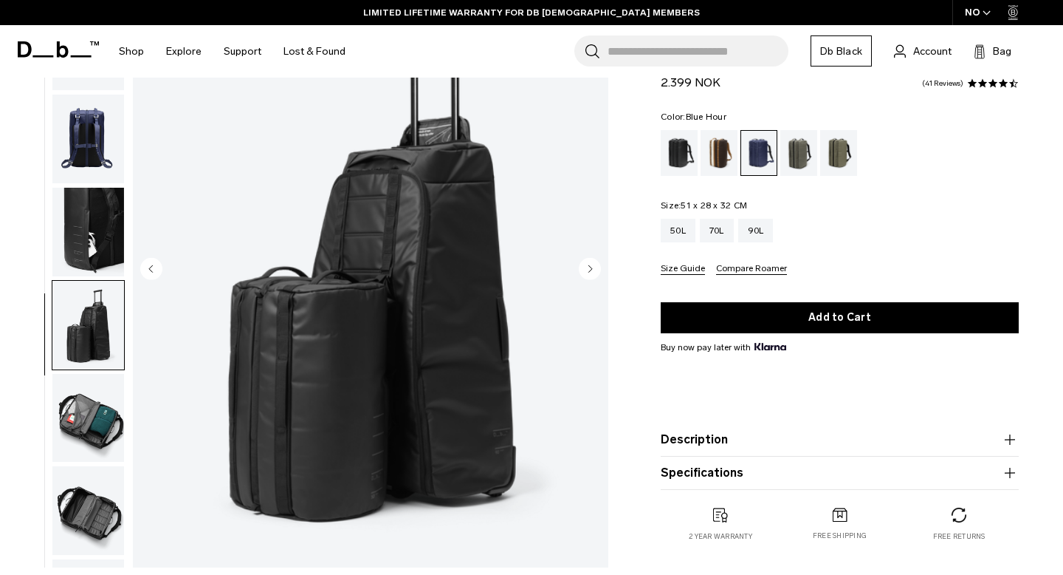
click at [89, 229] on img "button" at bounding box center [88, 232] width 72 height 89
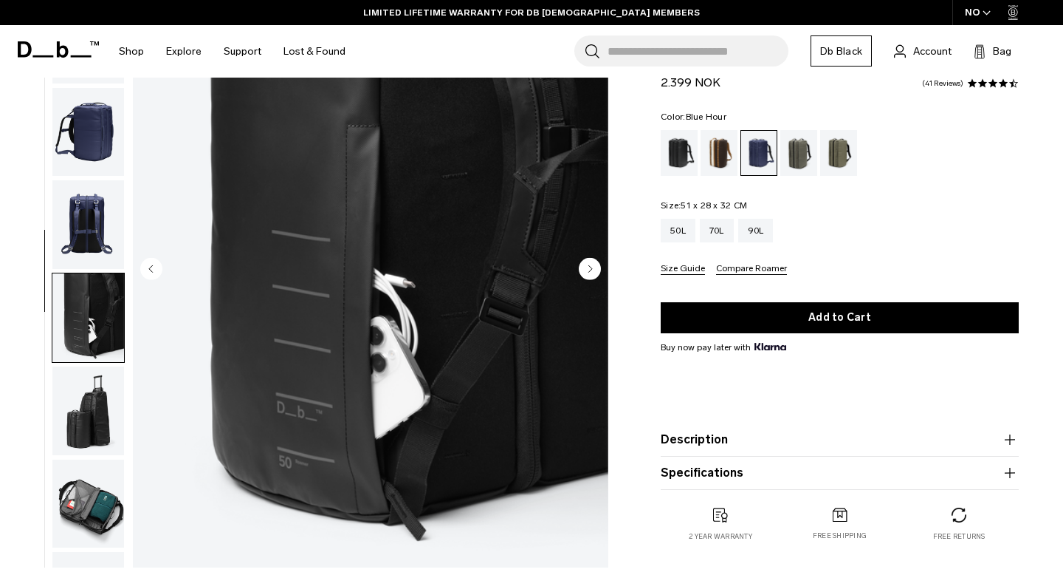
click at [94, 205] on img "button" at bounding box center [88, 224] width 72 height 89
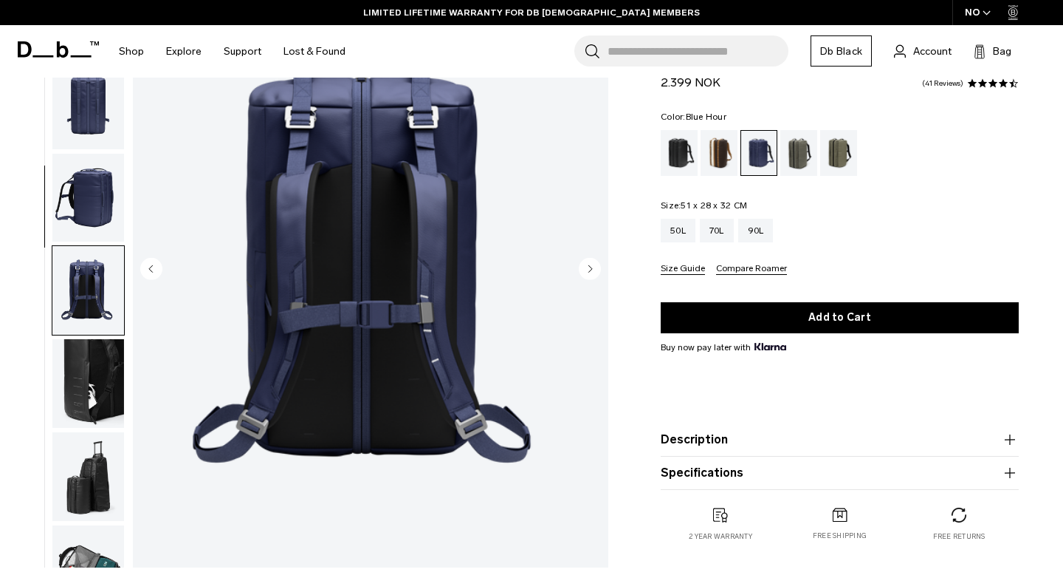
scroll to position [0, 0]
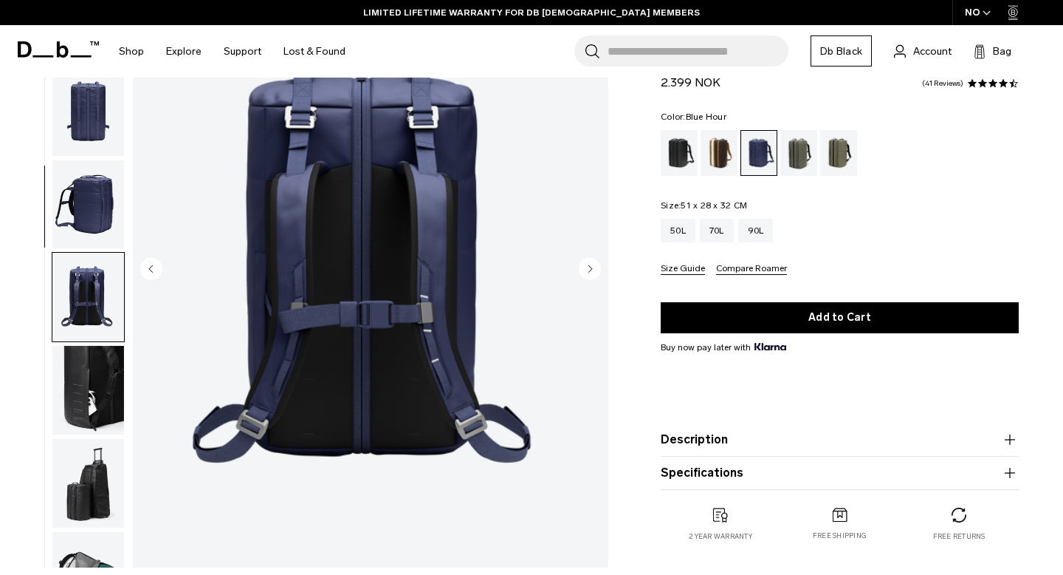
click at [94, 205] on img "button" at bounding box center [88, 204] width 72 height 89
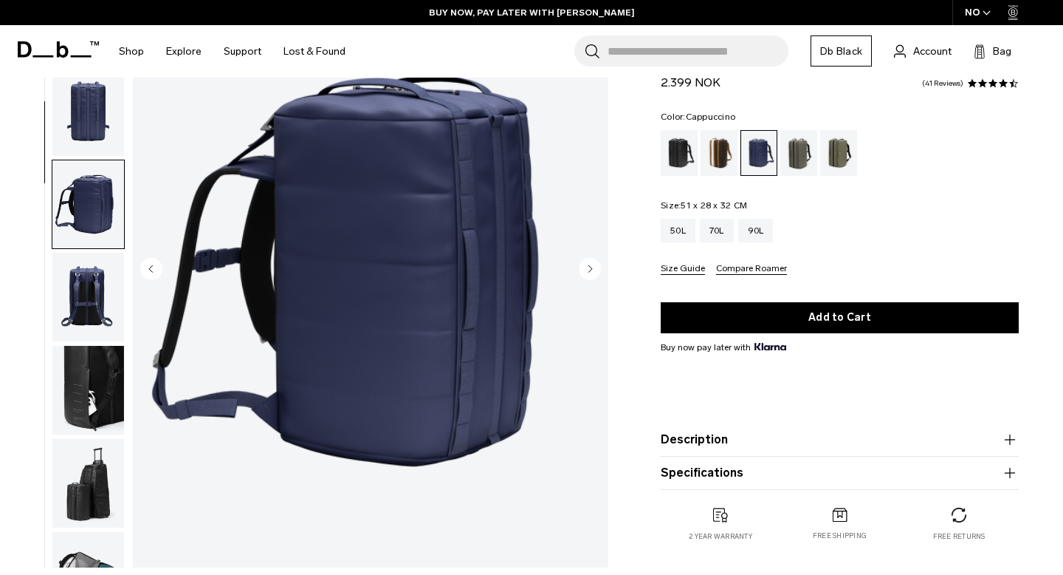
click at [721, 147] on div "Cappuccino" at bounding box center [720, 153] width 38 height 46
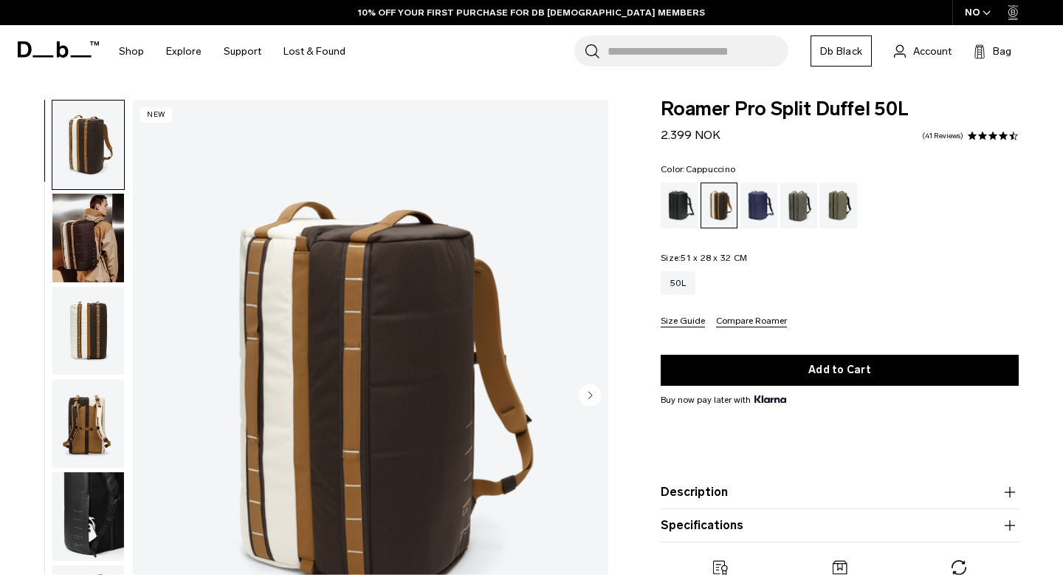
click at [89, 250] on img "button" at bounding box center [88, 237] width 72 height 89
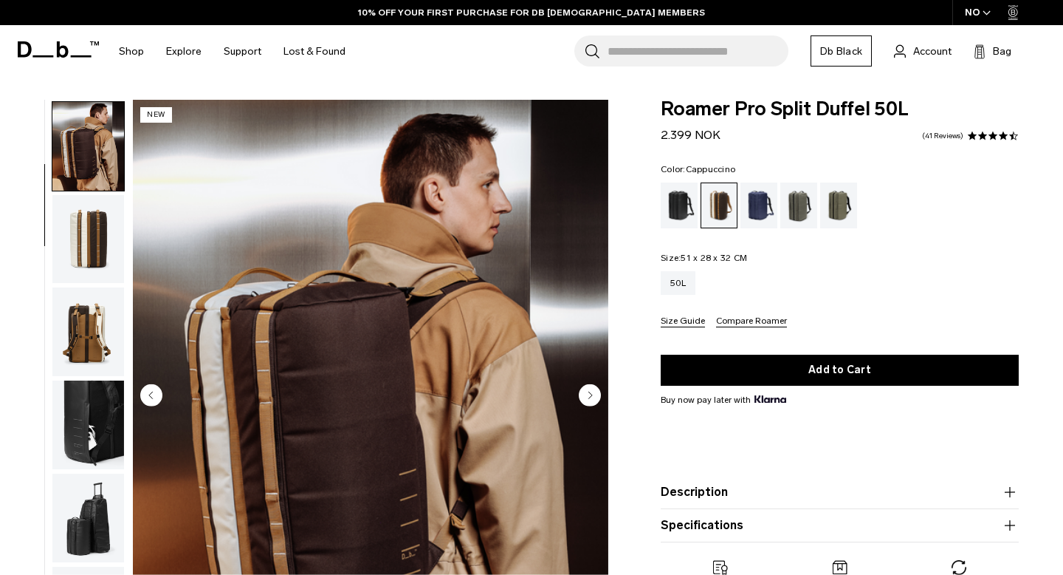
scroll to position [93, 0]
click at [763, 198] on div "Blue Hour" at bounding box center [760, 205] width 38 height 46
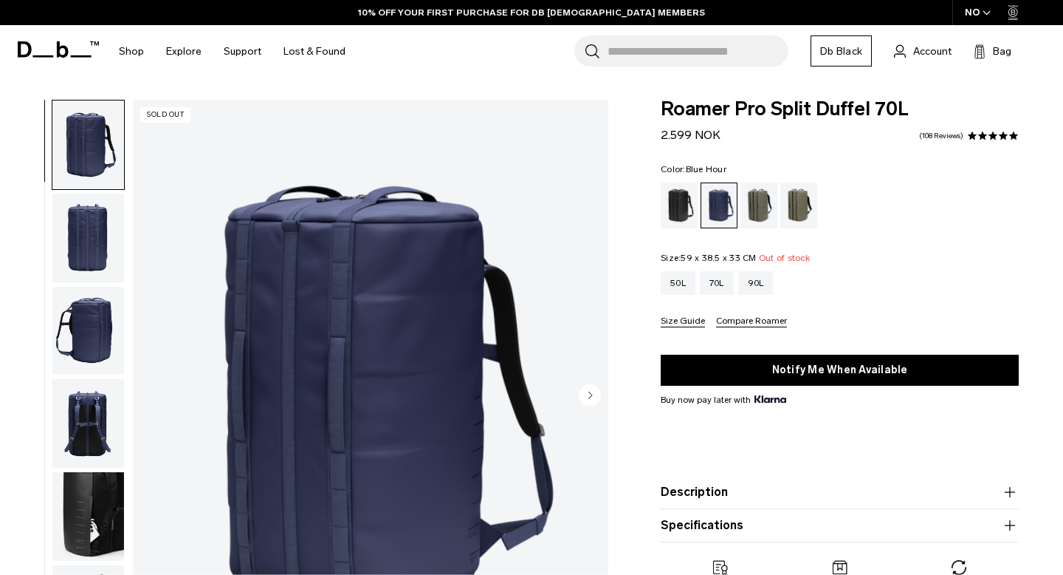
click at [82, 315] on img "button" at bounding box center [88, 331] width 72 height 89
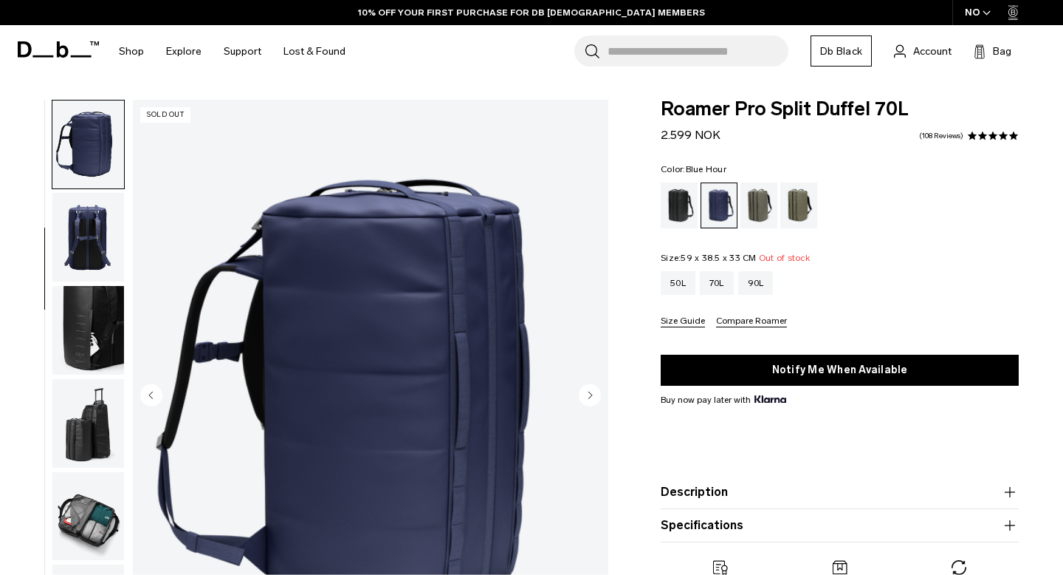
click at [76, 361] on img "button" at bounding box center [88, 330] width 72 height 89
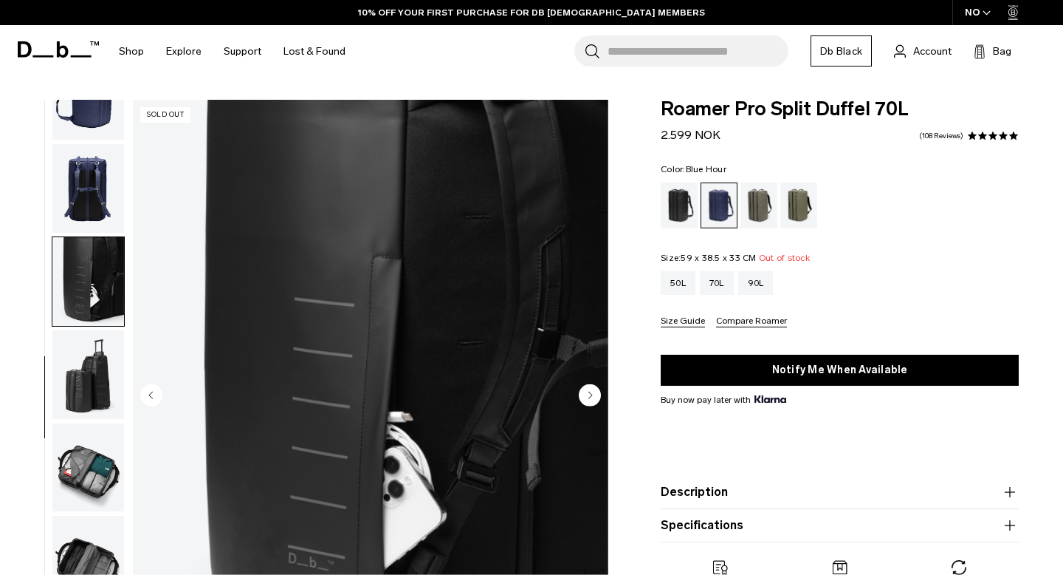
scroll to position [239, 0]
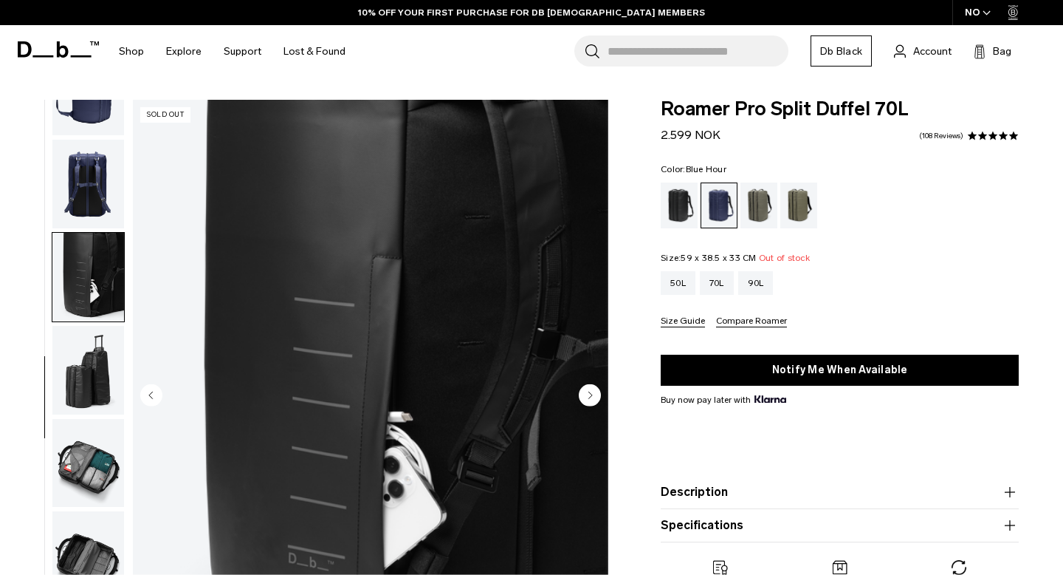
click at [72, 373] on img "button" at bounding box center [88, 370] width 72 height 89
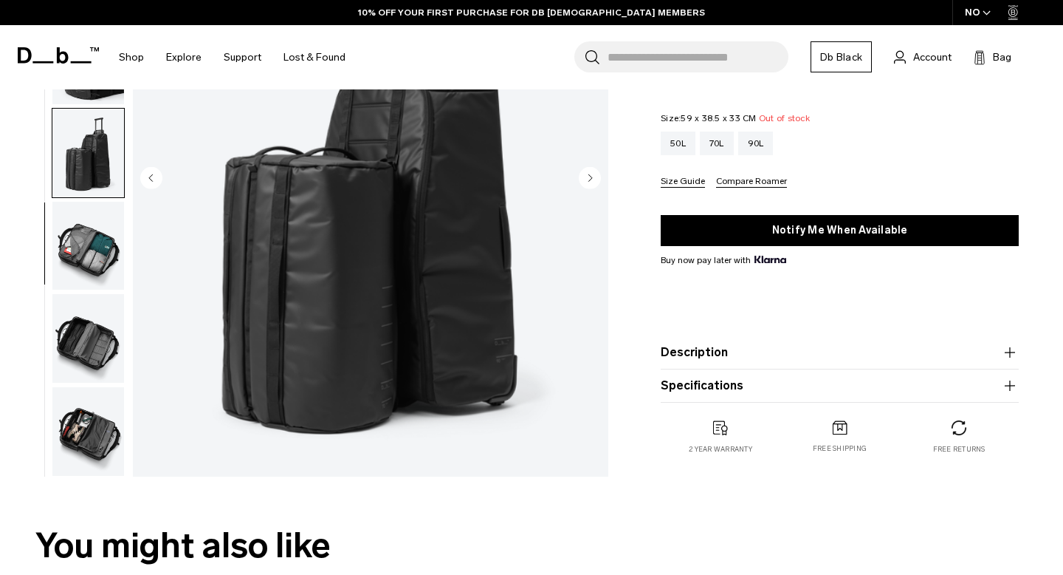
scroll to position [216, 0]
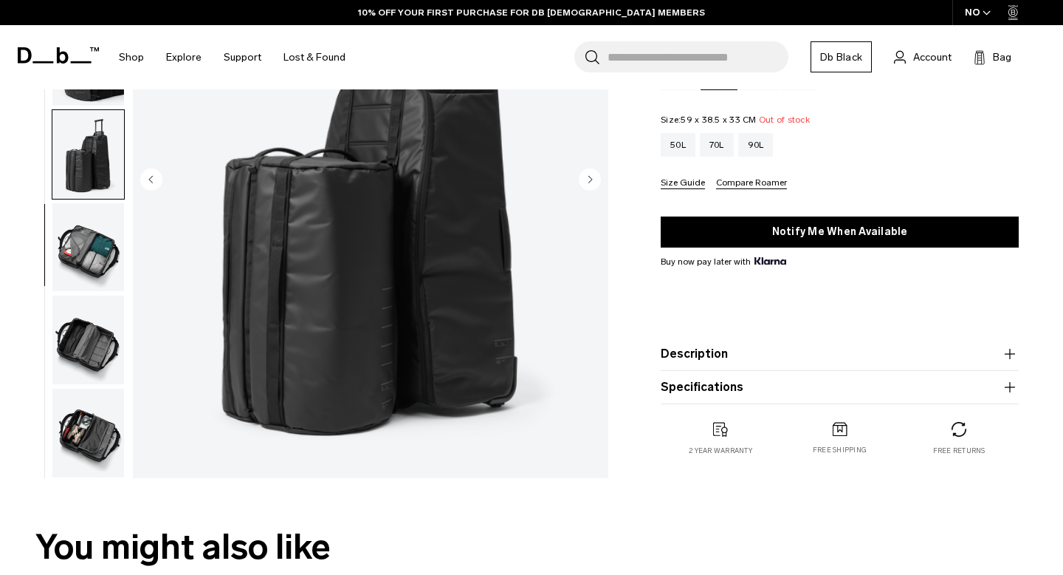
click at [80, 224] on img "button" at bounding box center [88, 247] width 72 height 89
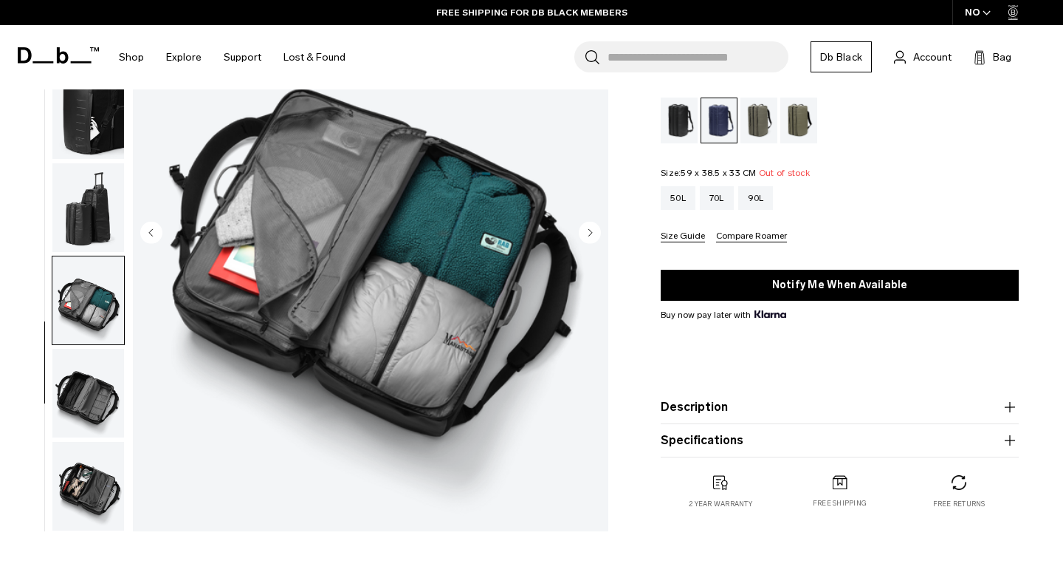
scroll to position [163, 0]
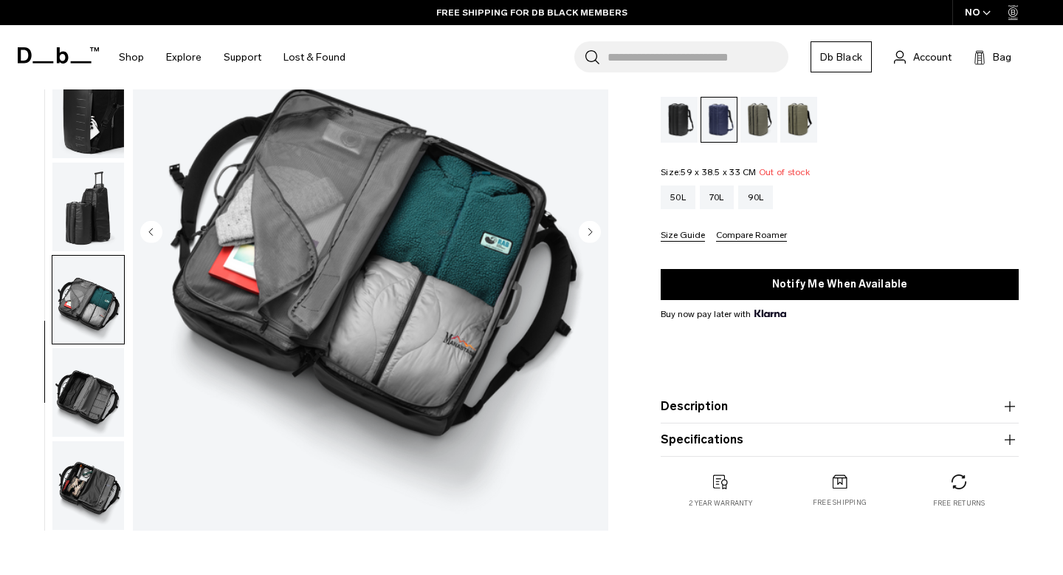
click at [98, 368] on img "button" at bounding box center [88, 392] width 72 height 89
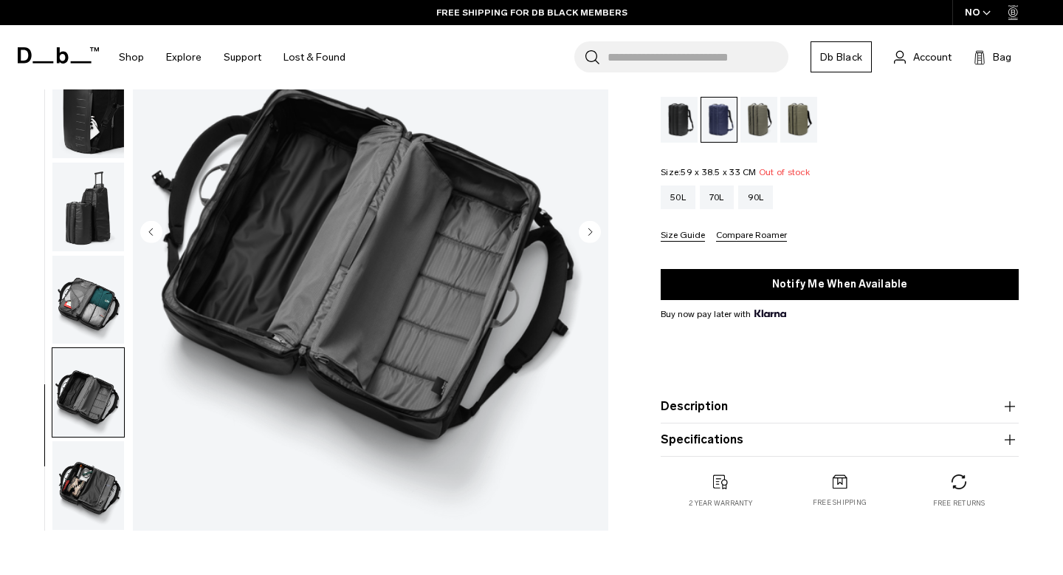
click at [83, 465] on img "button" at bounding box center [88, 485] width 72 height 89
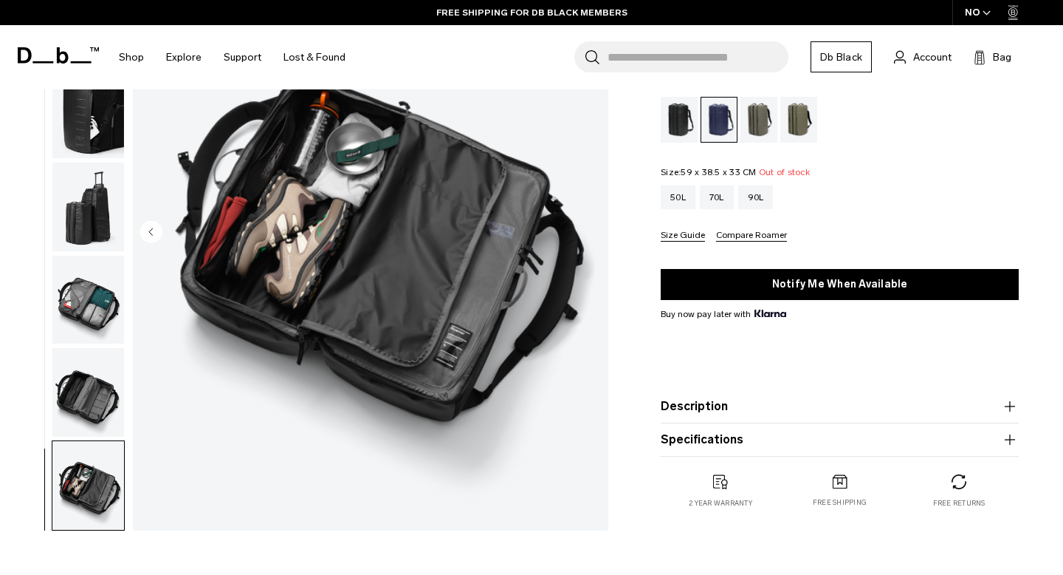
click at [103, 392] on img "button" at bounding box center [88, 392] width 72 height 89
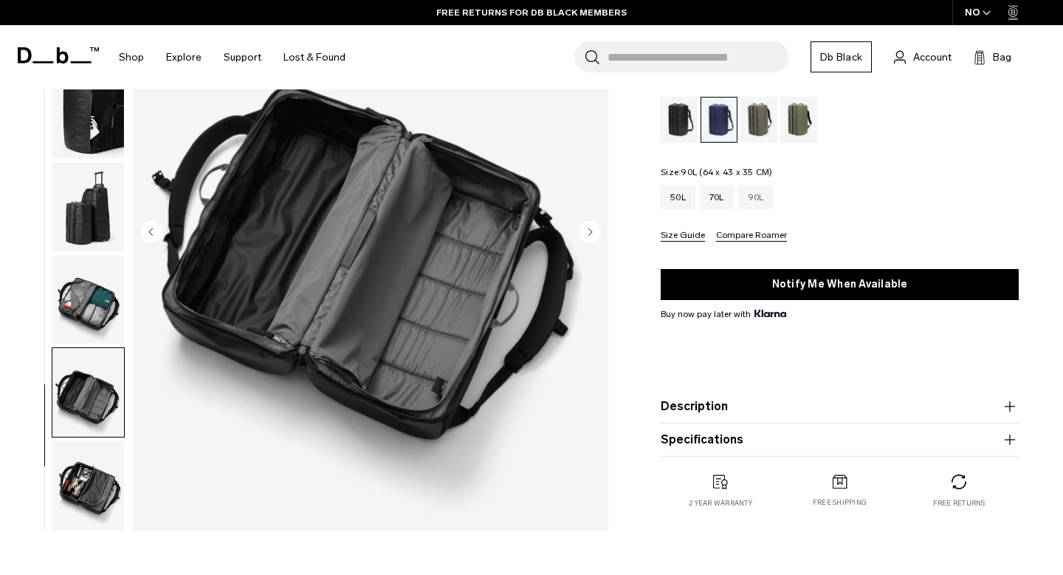
click at [753, 199] on div "90L" at bounding box center [755, 197] width 35 height 24
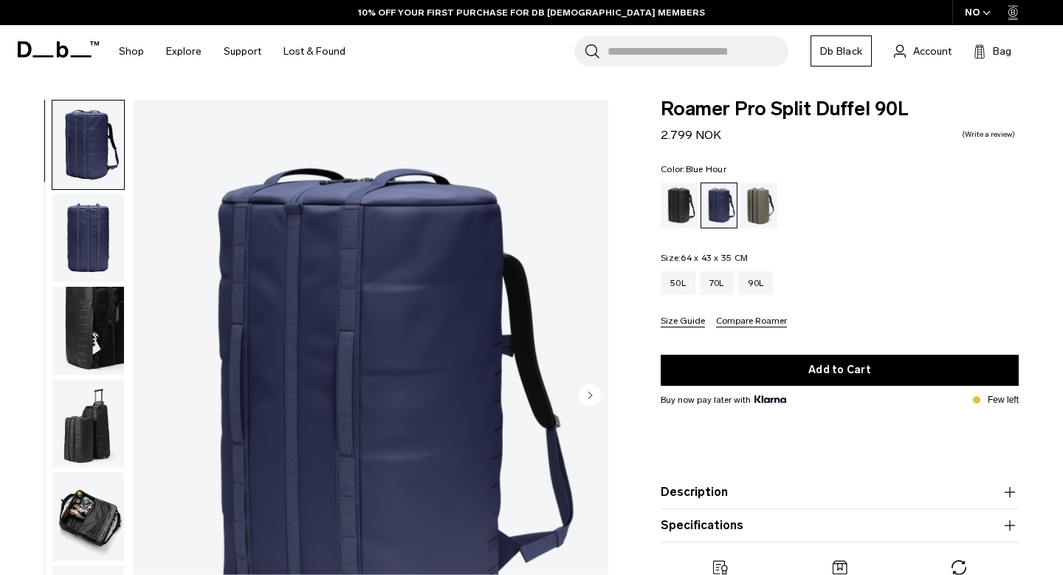
click at [95, 241] on img "button" at bounding box center [88, 237] width 72 height 89
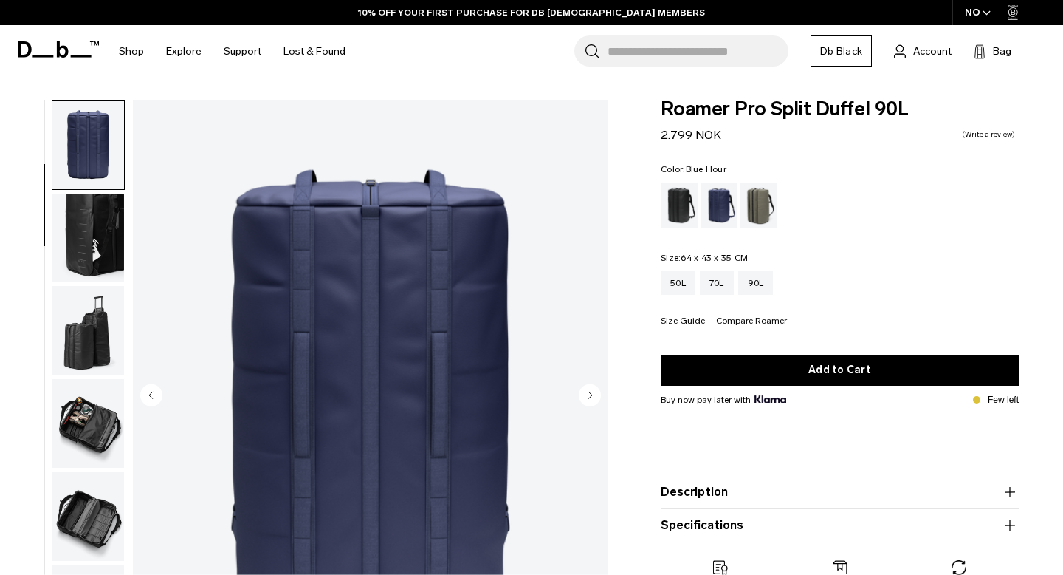
click at [91, 294] on img "button" at bounding box center [88, 330] width 72 height 89
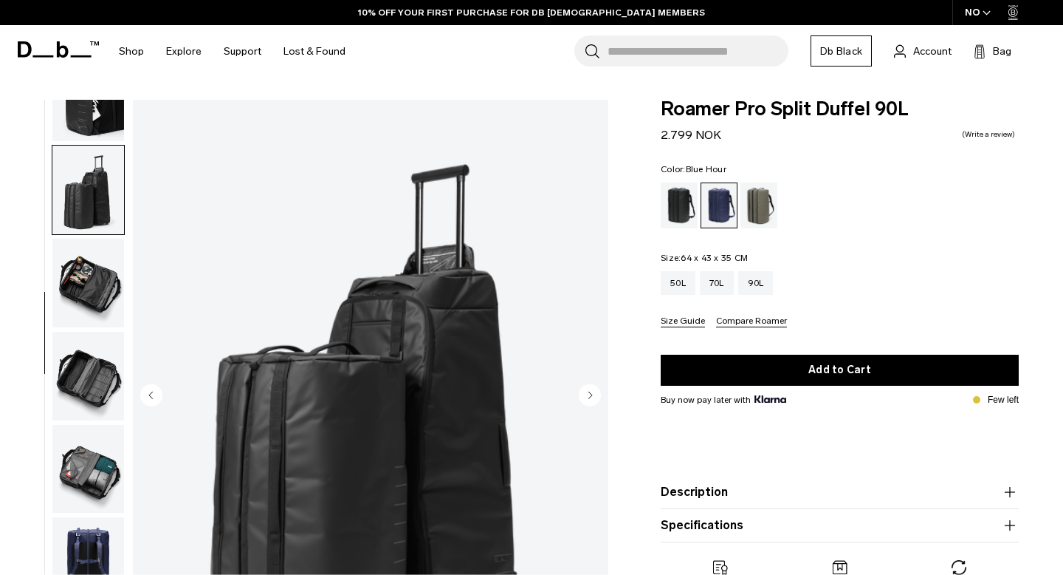
scroll to position [239, 0]
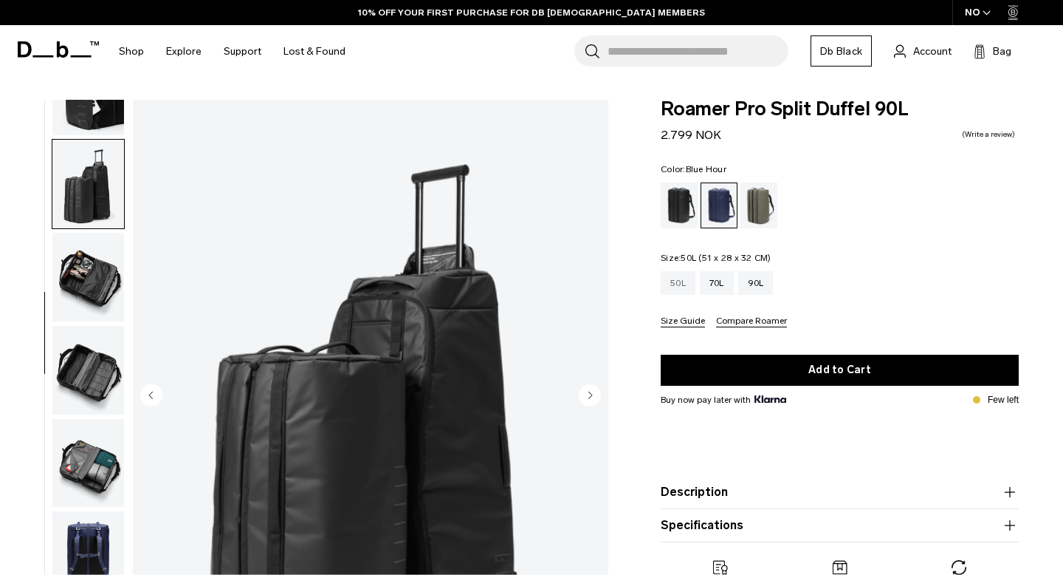
click at [678, 289] on div "50L" at bounding box center [678, 283] width 35 height 24
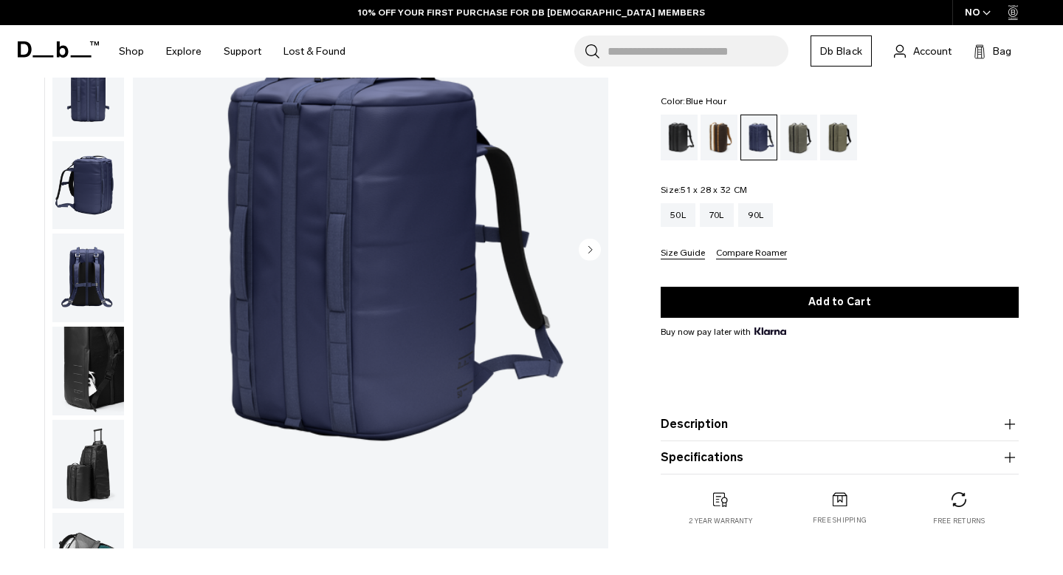
scroll to position [145, 0]
click at [87, 173] on img "button" at bounding box center [88, 185] width 72 height 89
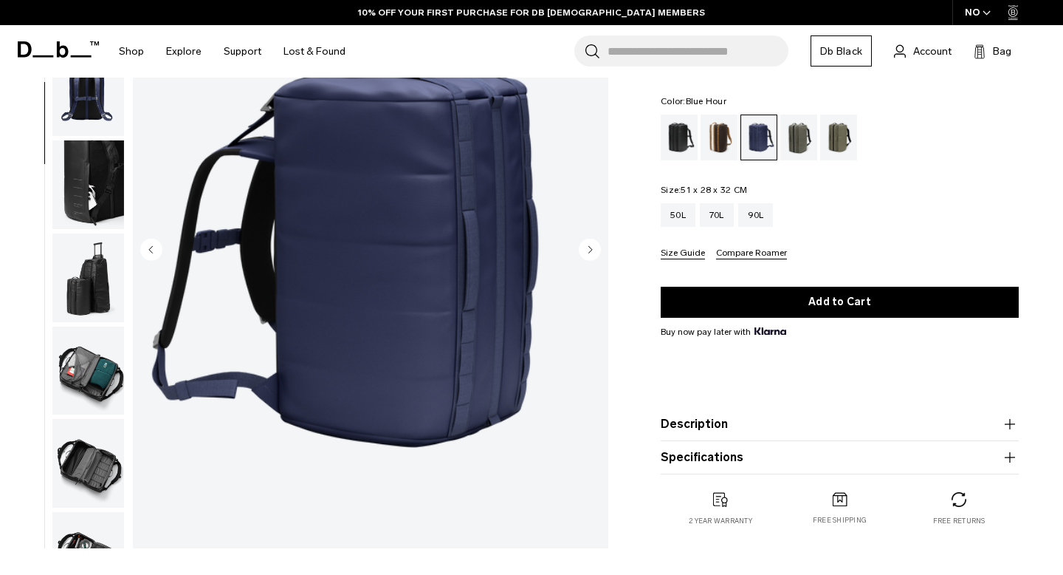
scroll to position [0, 0]
click at [103, 174] on img "button" at bounding box center [88, 184] width 72 height 89
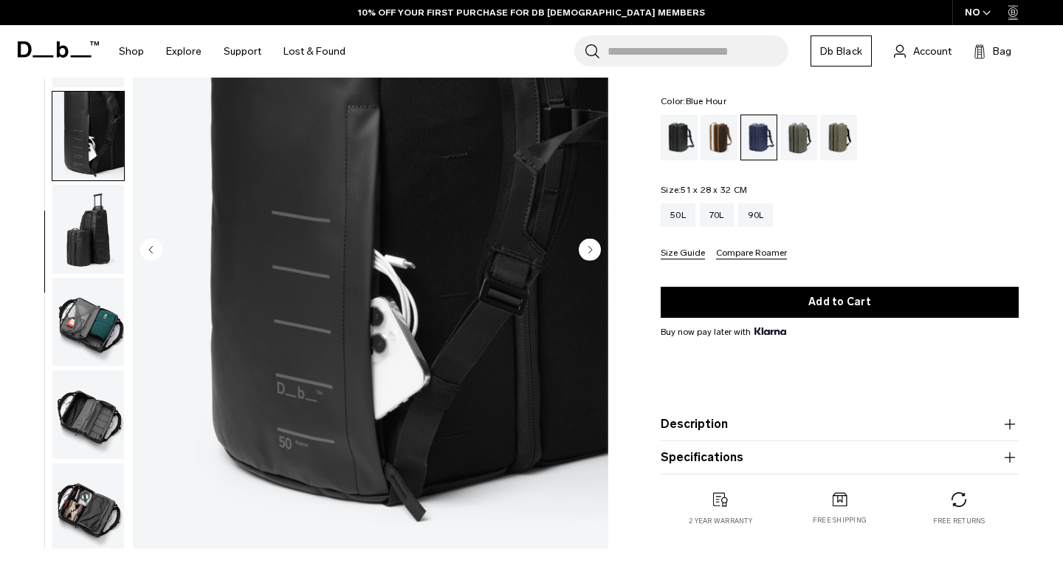
scroll to position [239, 0]
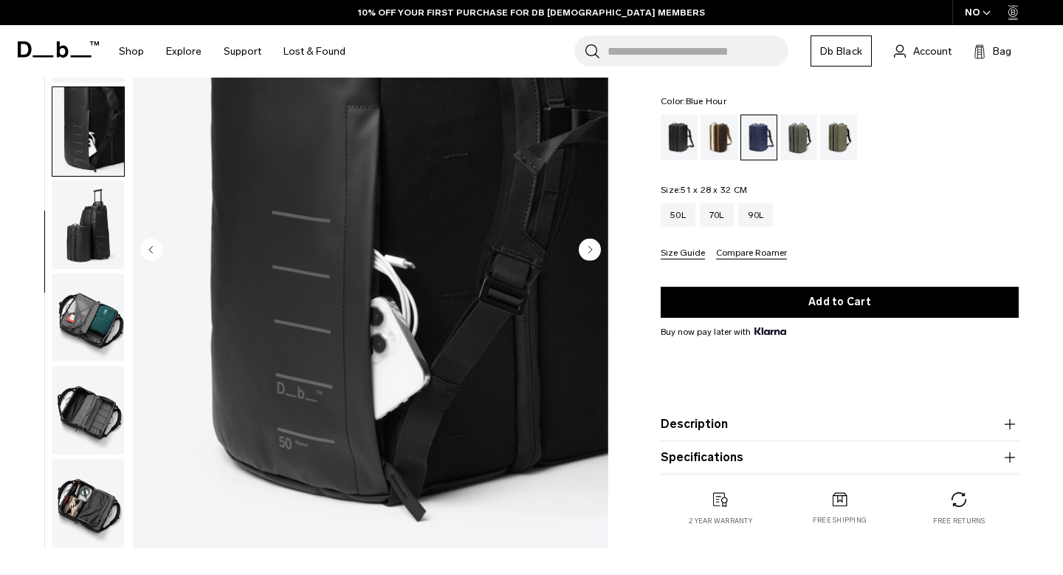
click at [91, 278] on img "button" at bounding box center [88, 317] width 72 height 89
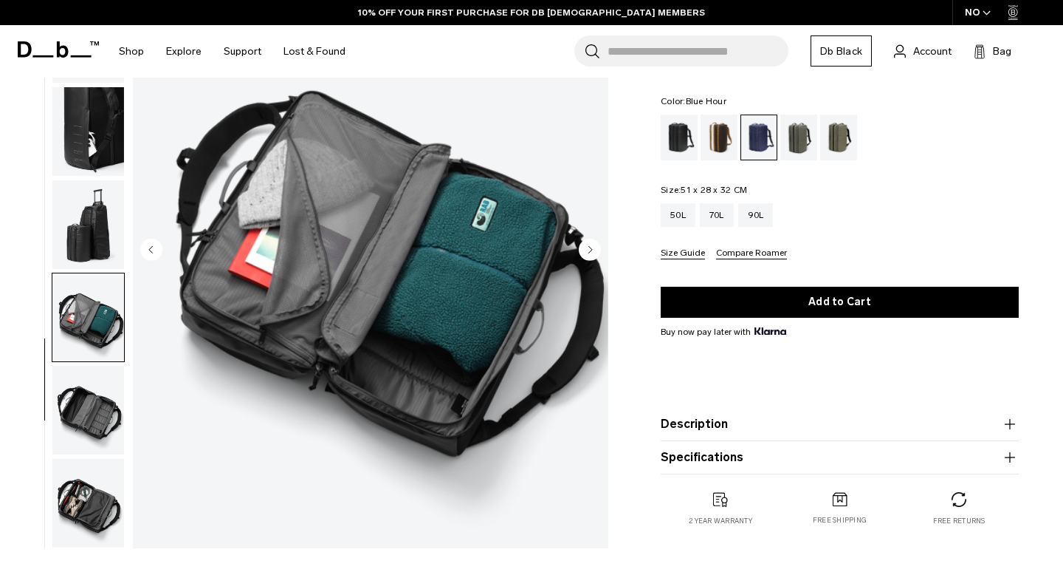
click at [97, 392] on img "button" at bounding box center [88, 410] width 72 height 89
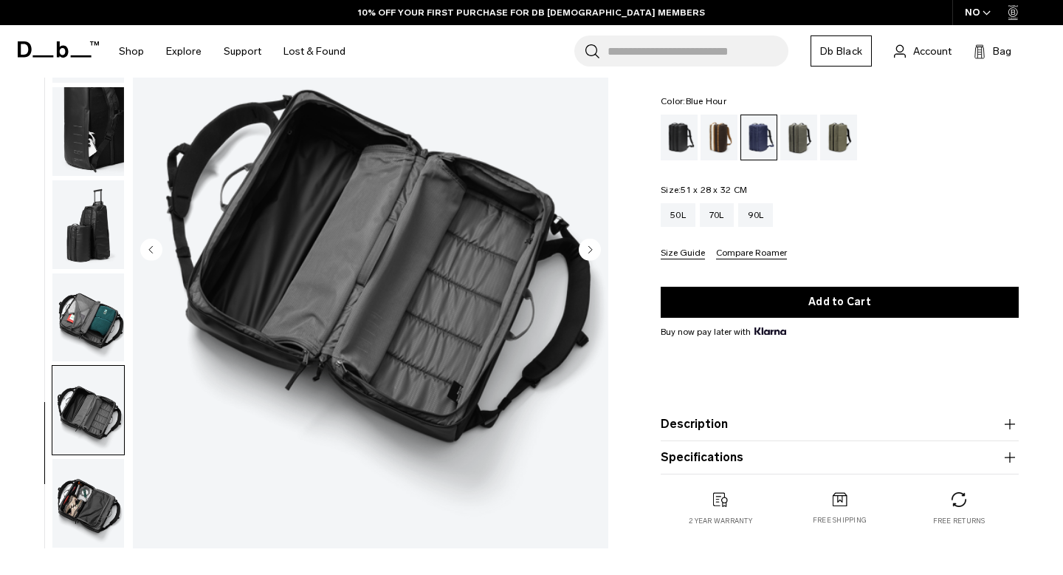
click at [100, 462] on img "button" at bounding box center [88, 503] width 72 height 89
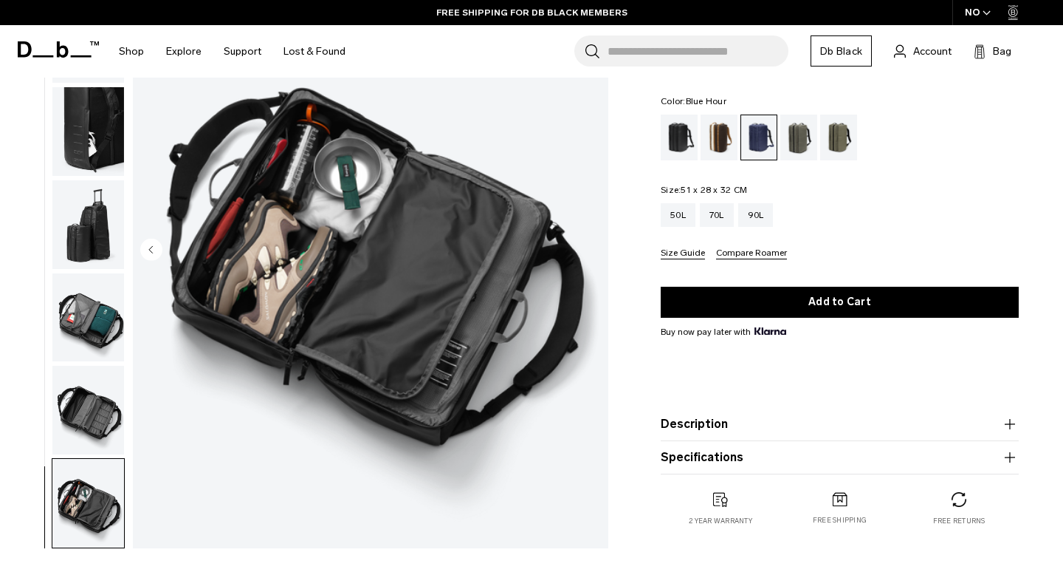
click at [99, 425] on img "button" at bounding box center [88, 410] width 72 height 89
